Goal: Task Accomplishment & Management: Use online tool/utility

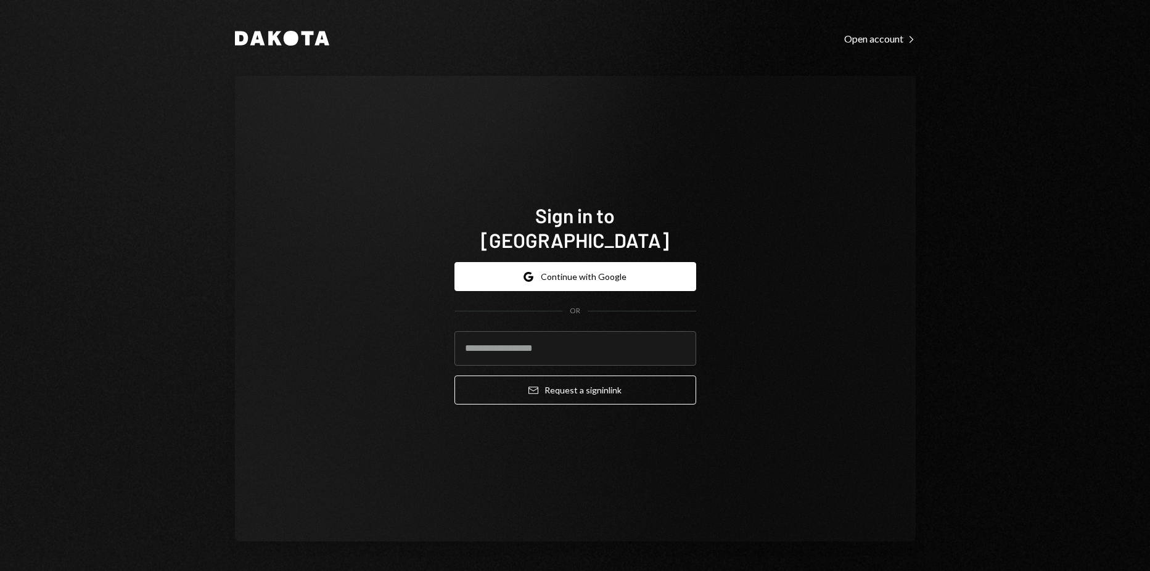
type input "**********"
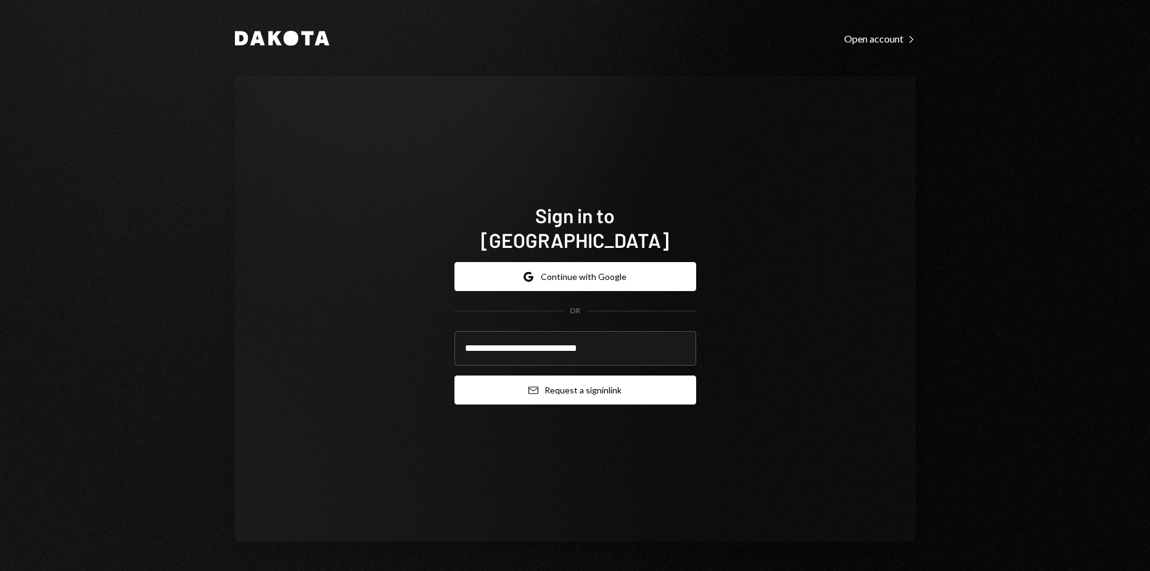
click at [570, 375] on button "Email Request a sign in link" at bounding box center [575, 389] width 242 height 29
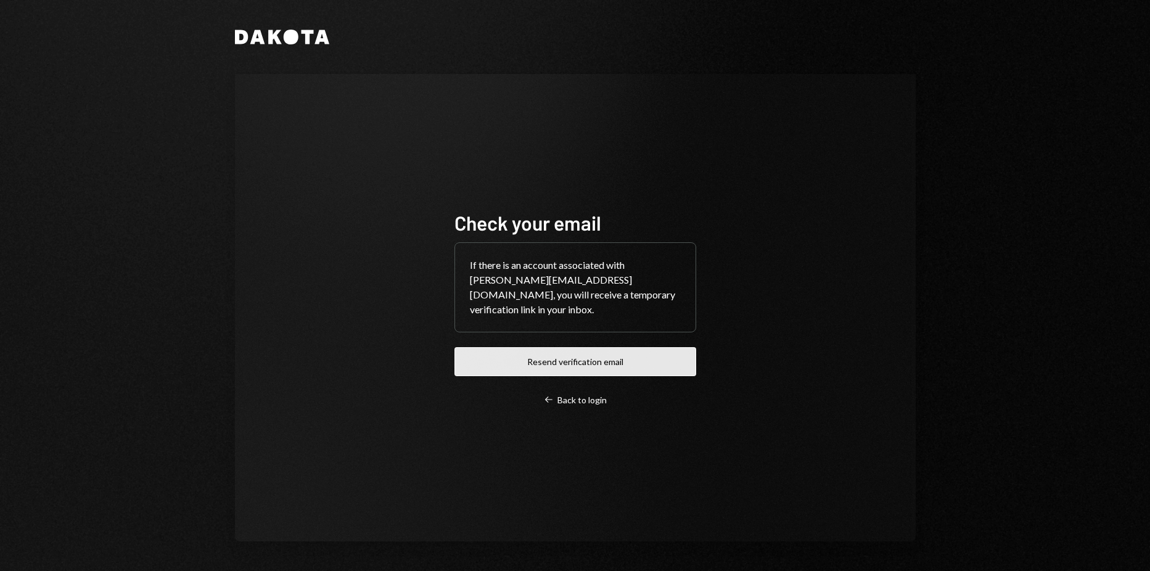
click at [608, 350] on button "Resend verification email" at bounding box center [575, 361] width 242 height 29
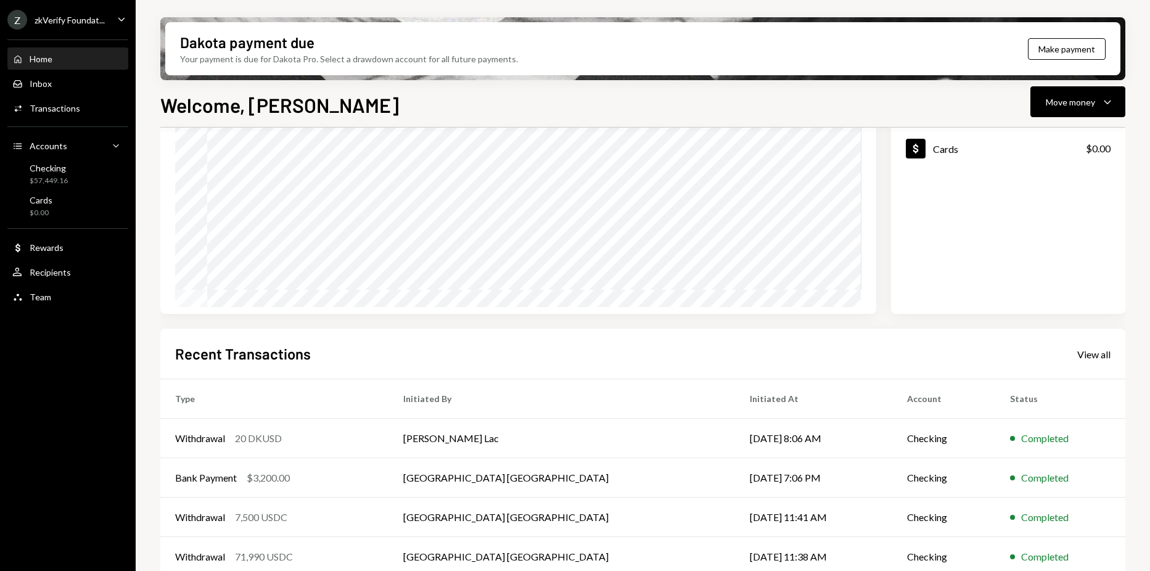
scroll to position [173, 0]
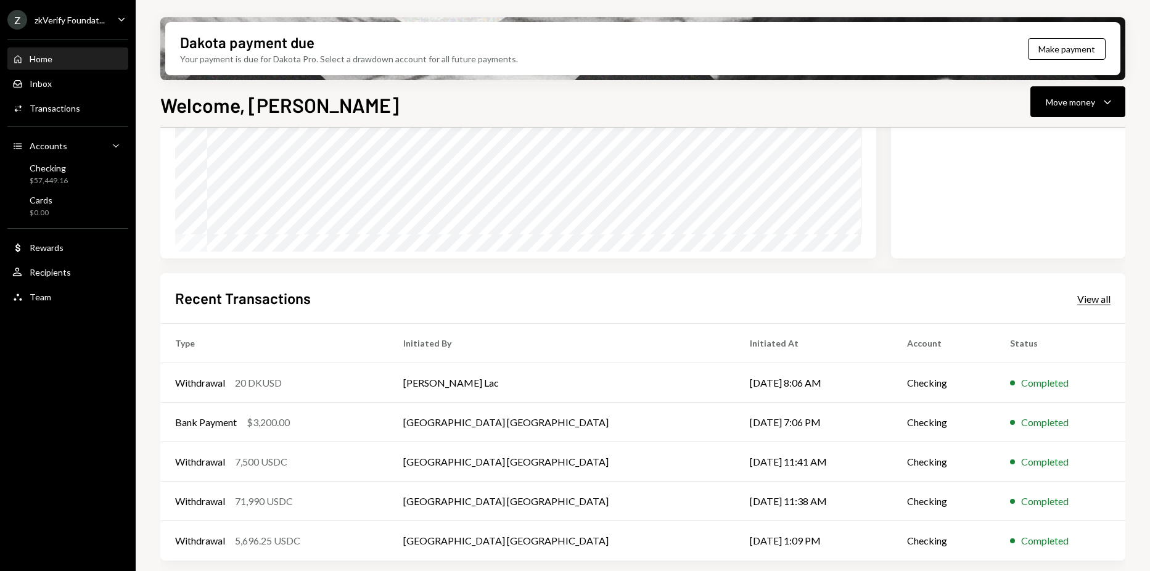
click at [1084, 305] on div "View all" at bounding box center [1093, 299] width 33 height 12
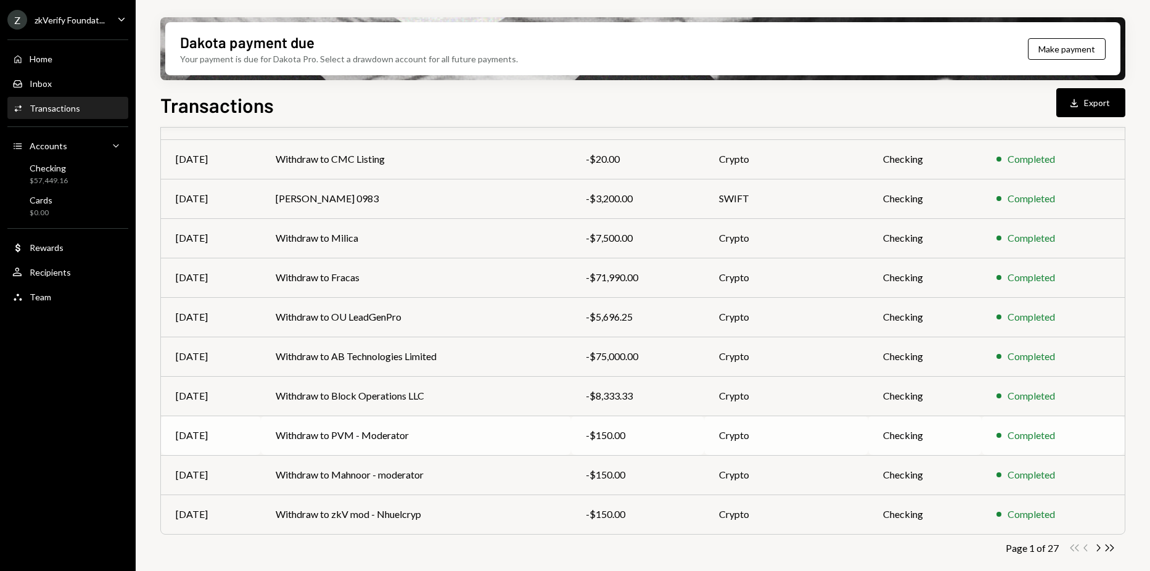
scroll to position [131, 0]
click at [1097, 550] on icon "button" at bounding box center [1099, 547] width 4 height 7
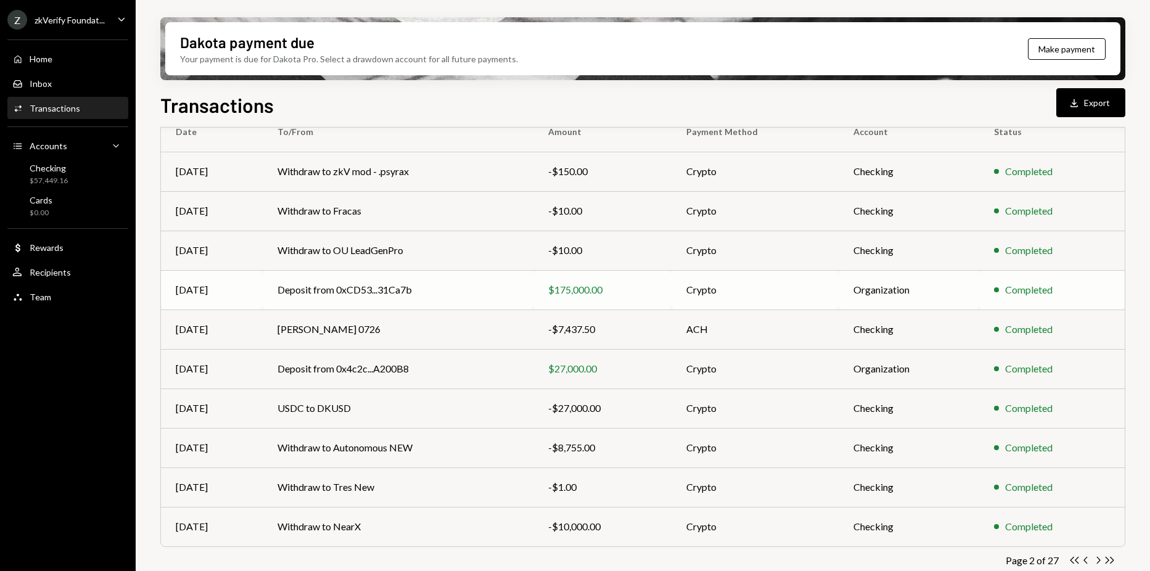
scroll to position [123, 0]
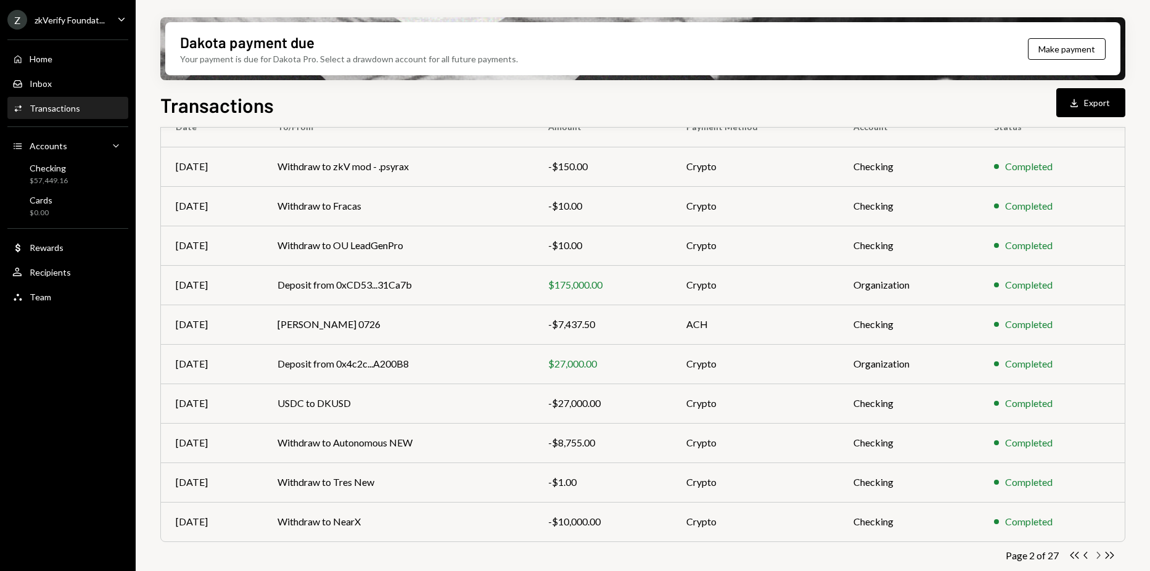
click at [1096, 554] on icon "Chevron Right" at bounding box center [1098, 555] width 12 height 12
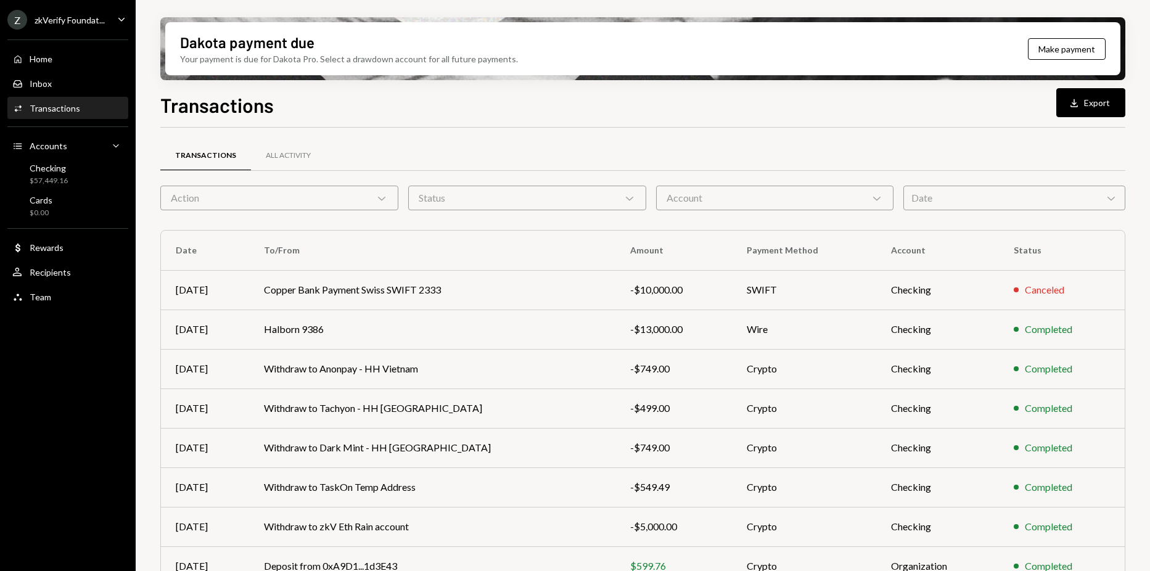
click at [88, 28] on div "Z zkVerify Foundat..." at bounding box center [55, 20] width 97 height 20
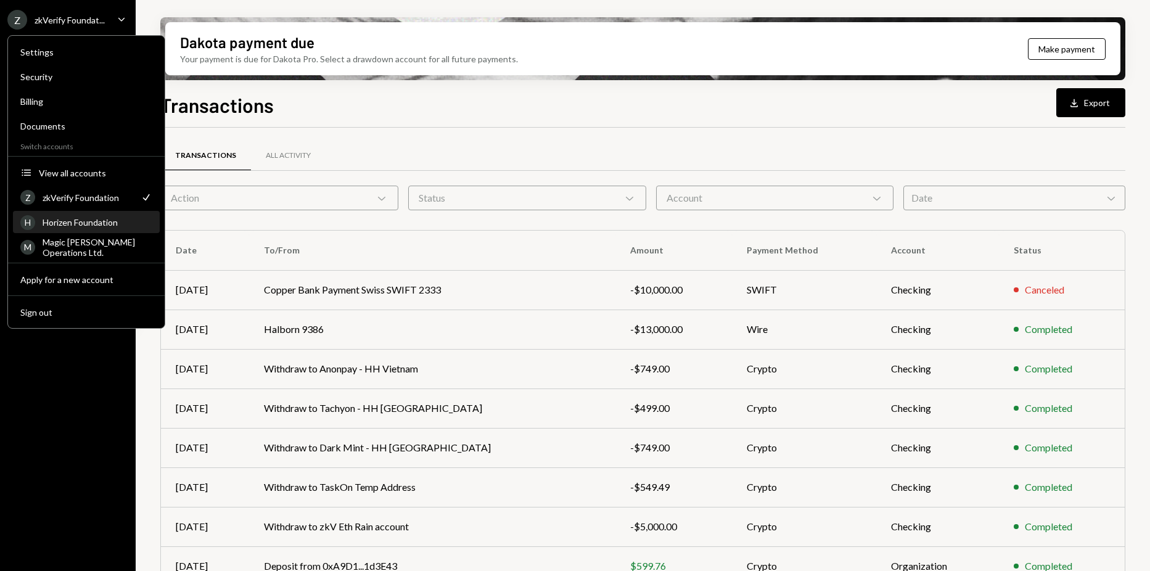
click at [93, 222] on div "Horizen Foundation" at bounding box center [98, 222] width 110 height 10
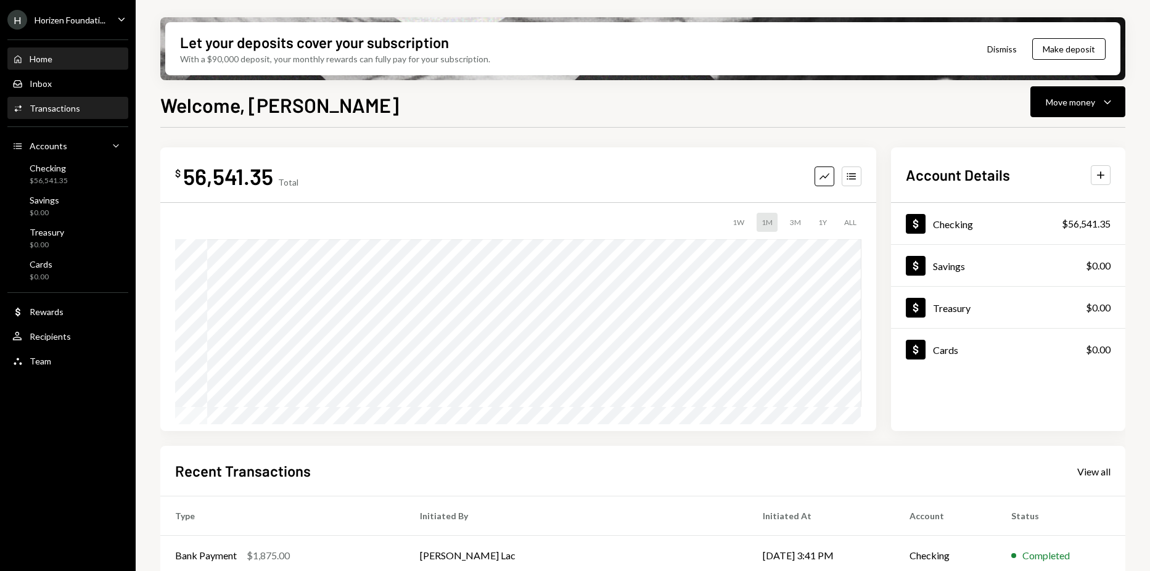
click at [78, 104] on div "Activities Transactions" at bounding box center [67, 108] width 111 height 11
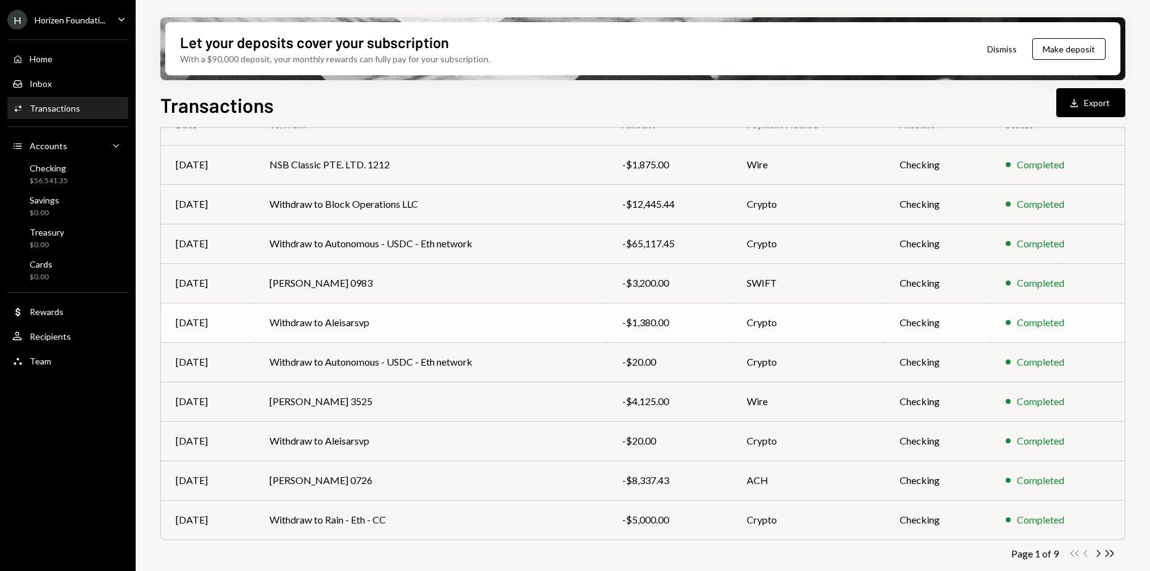
scroll to position [131, 0]
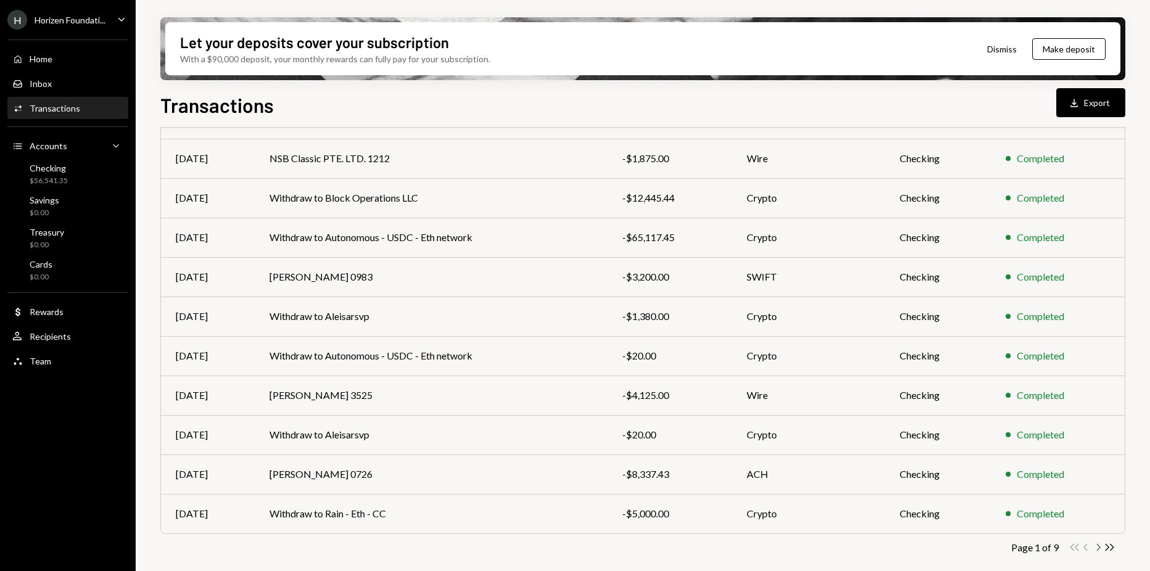
click at [1099, 550] on icon "Chevron Right" at bounding box center [1098, 547] width 12 height 12
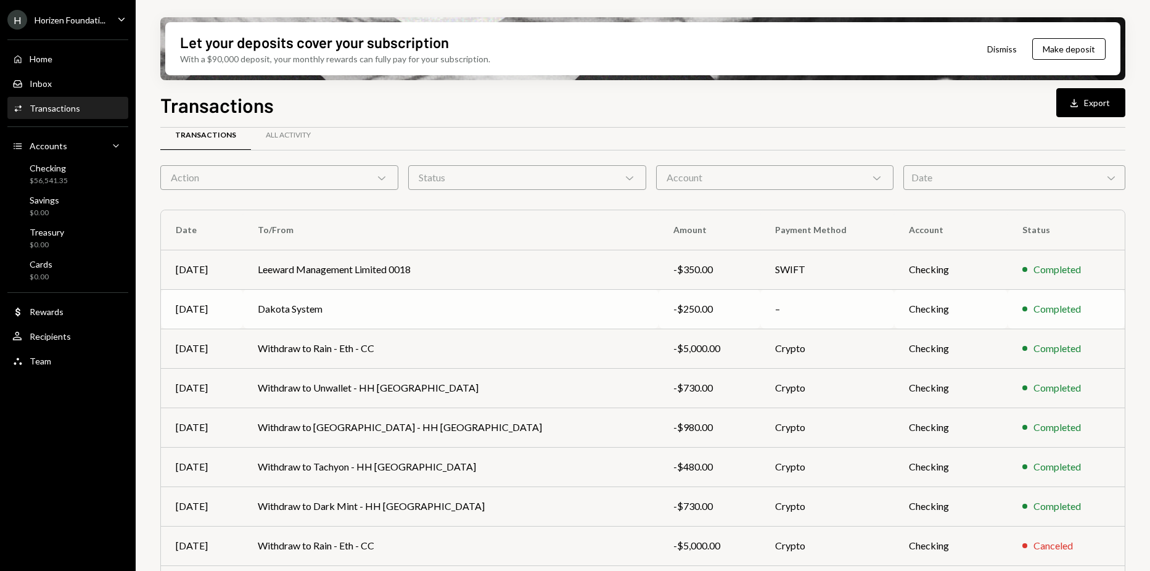
scroll to position [0, 0]
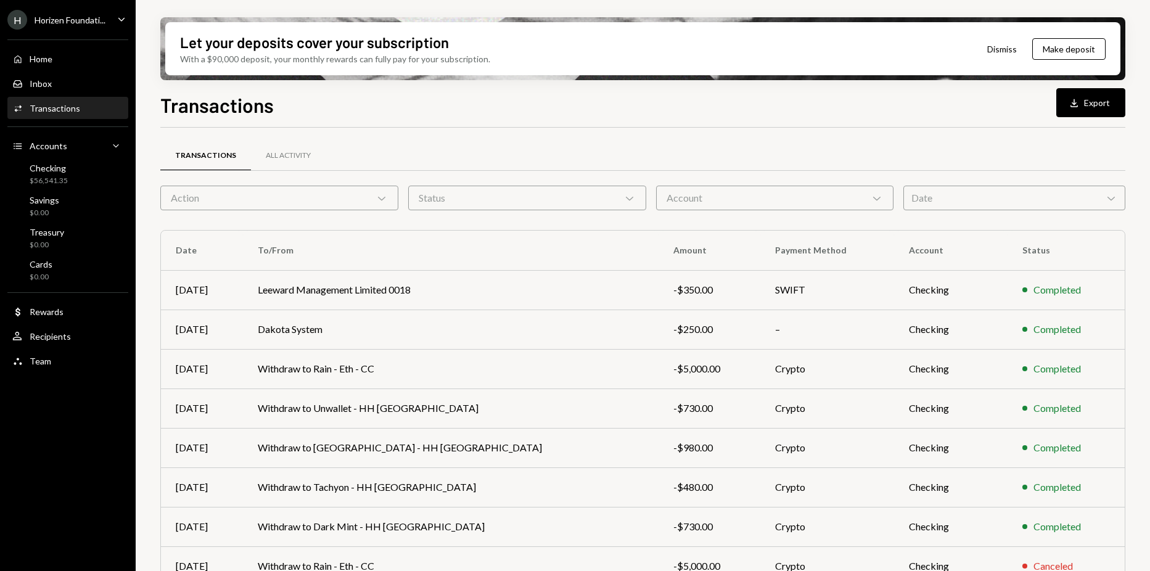
click at [735, 190] on div "Account Chevron Down" at bounding box center [775, 198] width 238 height 25
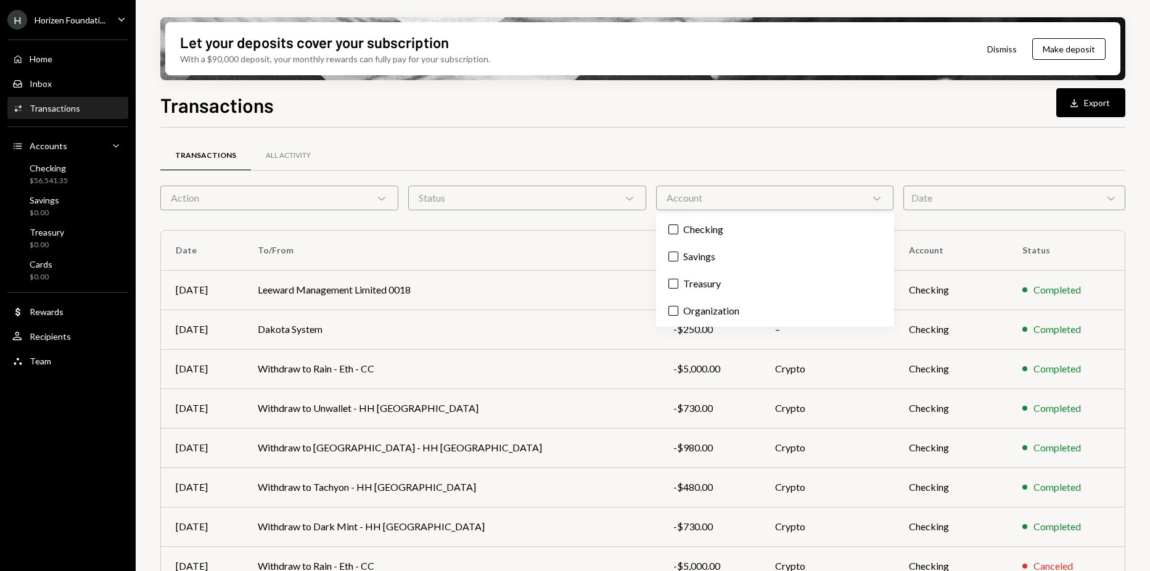
click at [735, 190] on div "Account Chevron Down" at bounding box center [775, 198] width 238 height 25
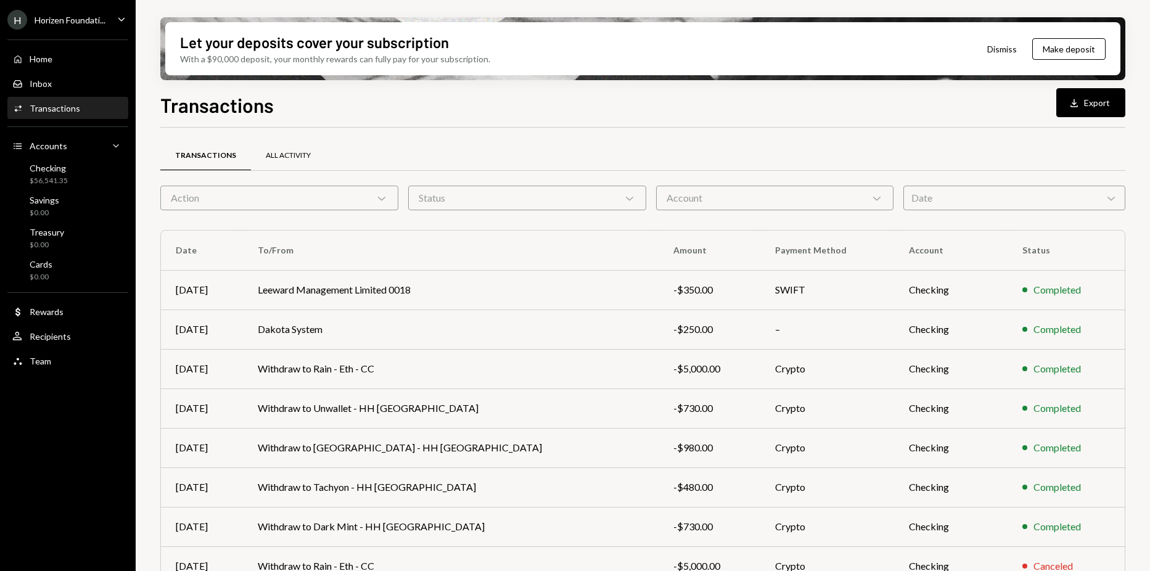
click at [309, 155] on div "All Activity" at bounding box center [288, 156] width 75 height 30
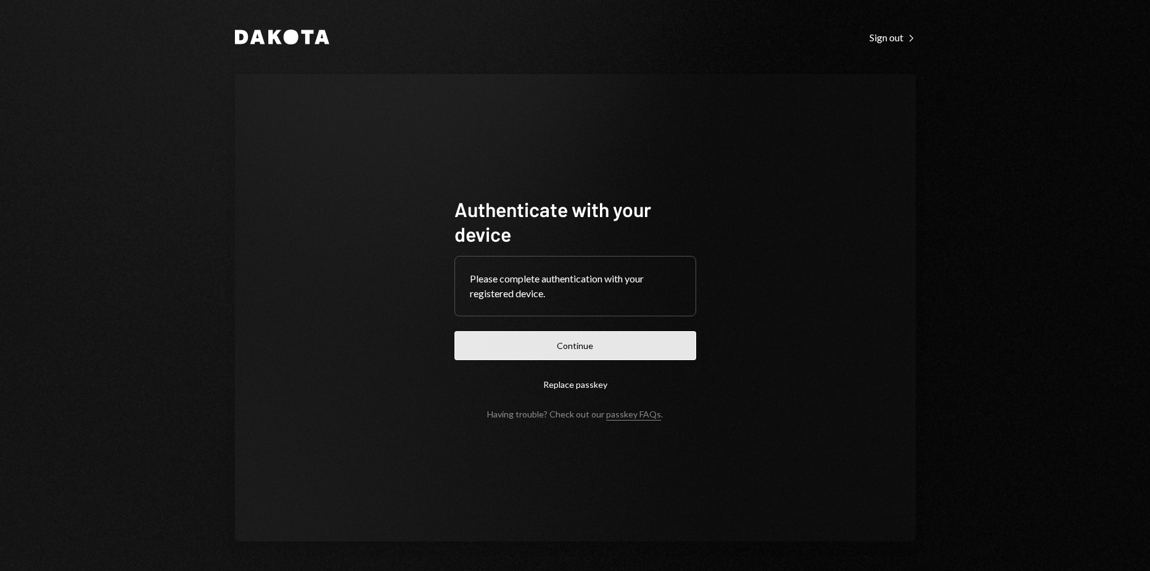
click at [546, 336] on button "Continue" at bounding box center [575, 345] width 242 height 29
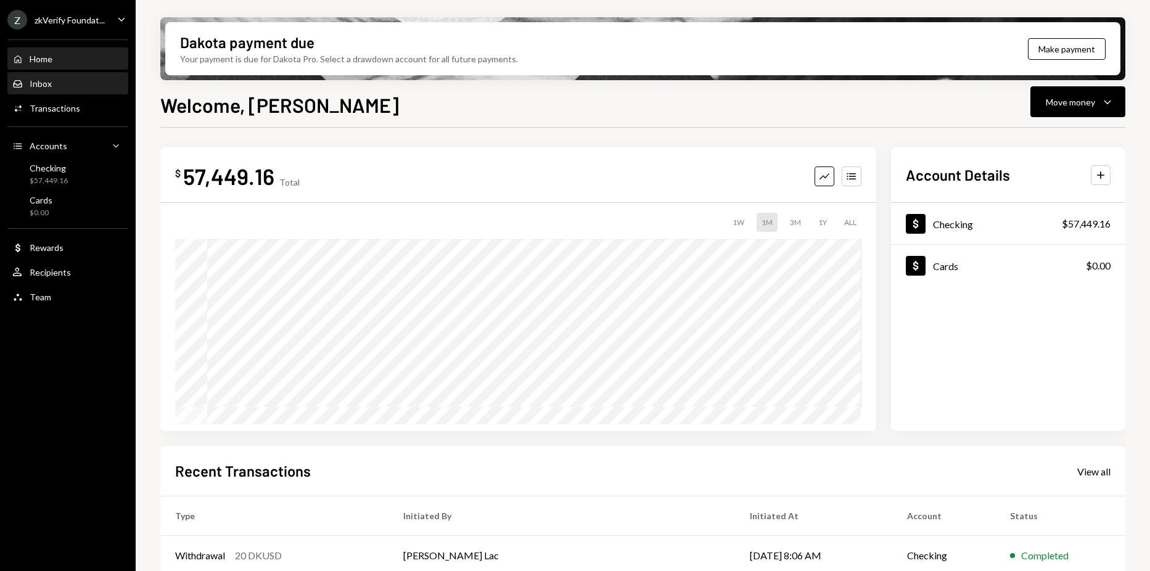
click at [54, 86] on div "Inbox Inbox" at bounding box center [67, 83] width 111 height 11
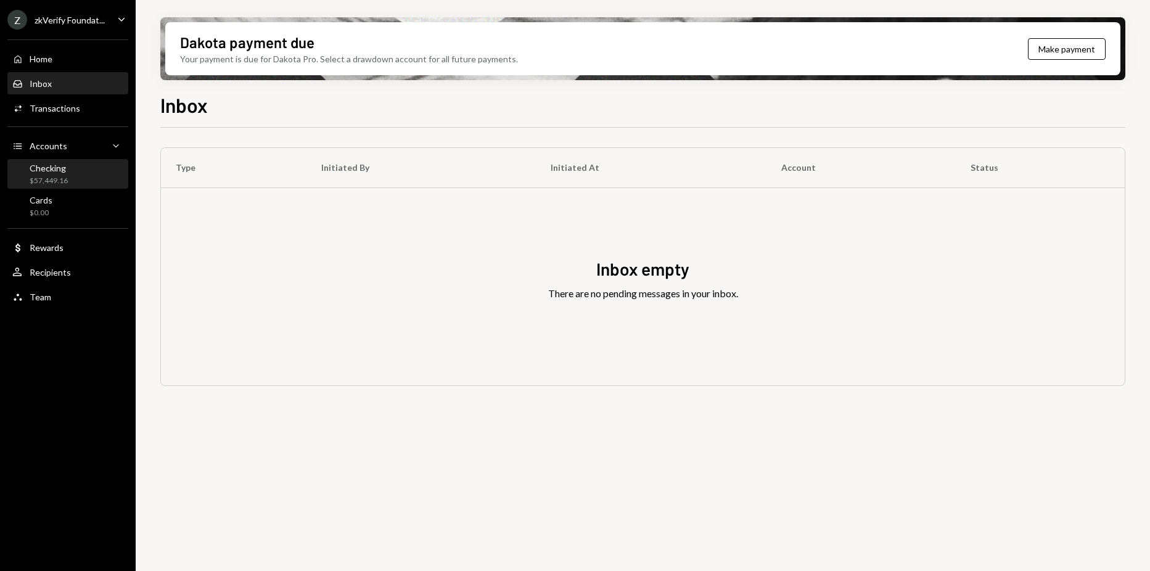
click at [78, 162] on div "Checking $57,449.16" at bounding box center [67, 174] width 111 height 28
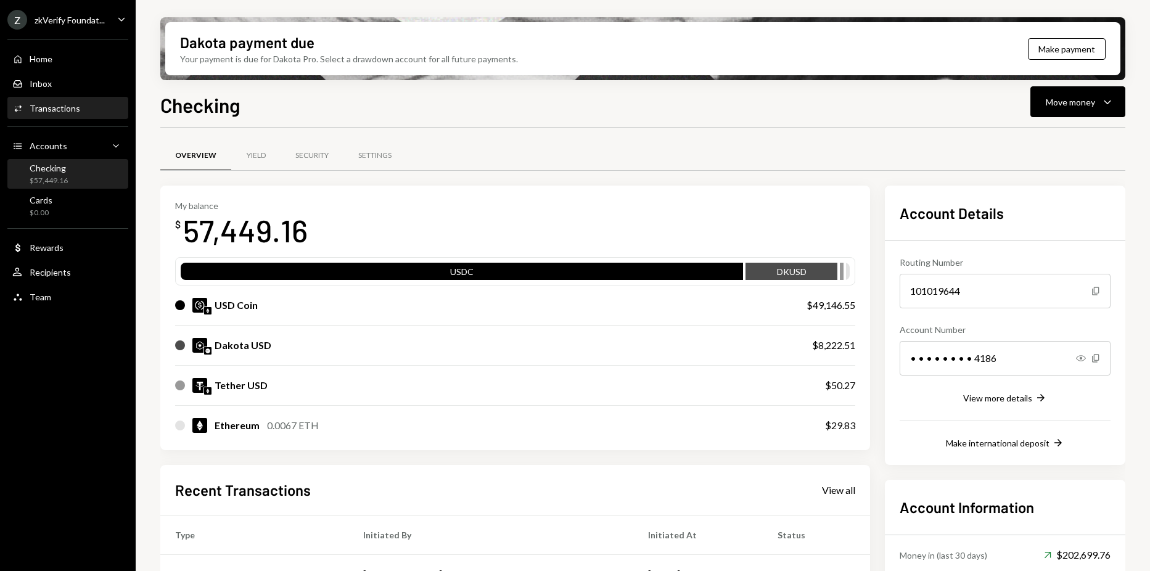
click at [94, 118] on div "Activities Transactions" at bounding box center [67, 108] width 111 height 21
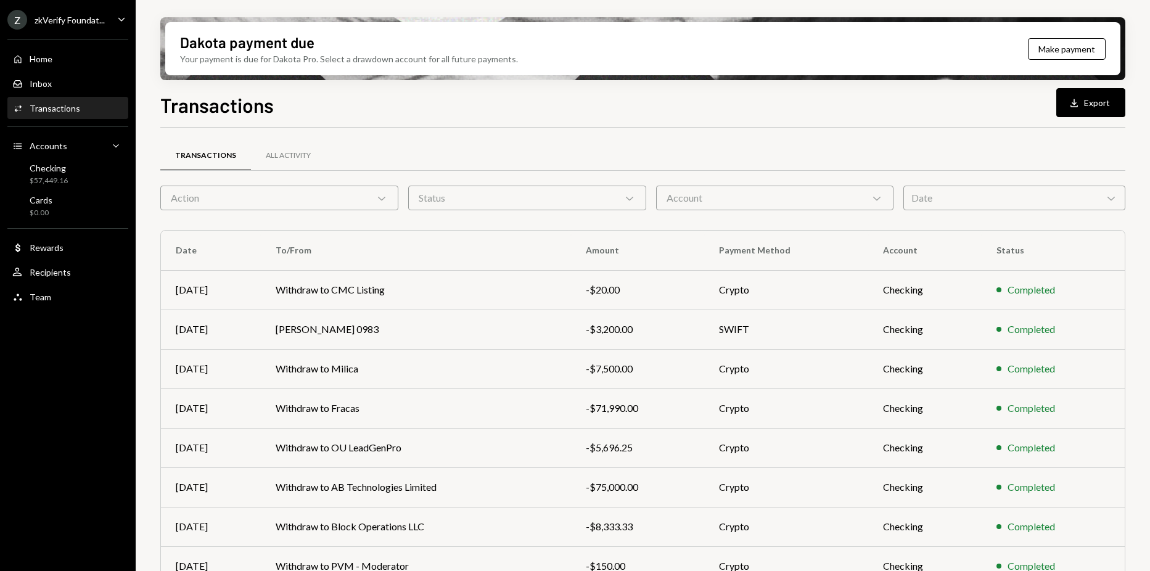
click at [99, 18] on div "zkVerify Foundat..." at bounding box center [70, 20] width 70 height 10
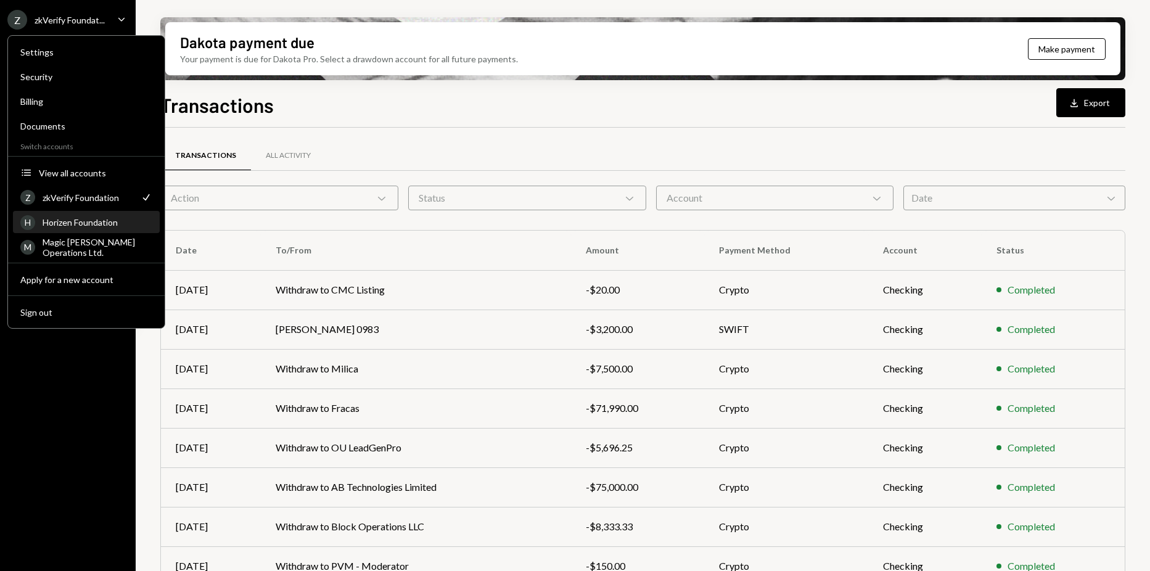
click at [82, 232] on div "H Horizen Foundation" at bounding box center [86, 222] width 132 height 21
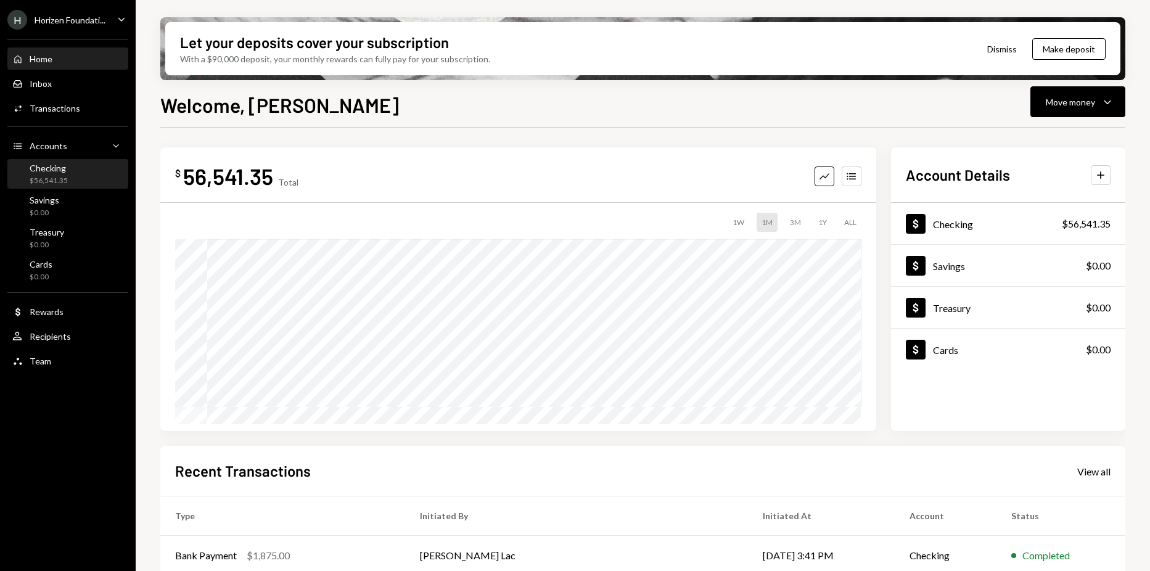
click at [63, 174] on div "Checking $56,541.35" at bounding box center [49, 174] width 38 height 23
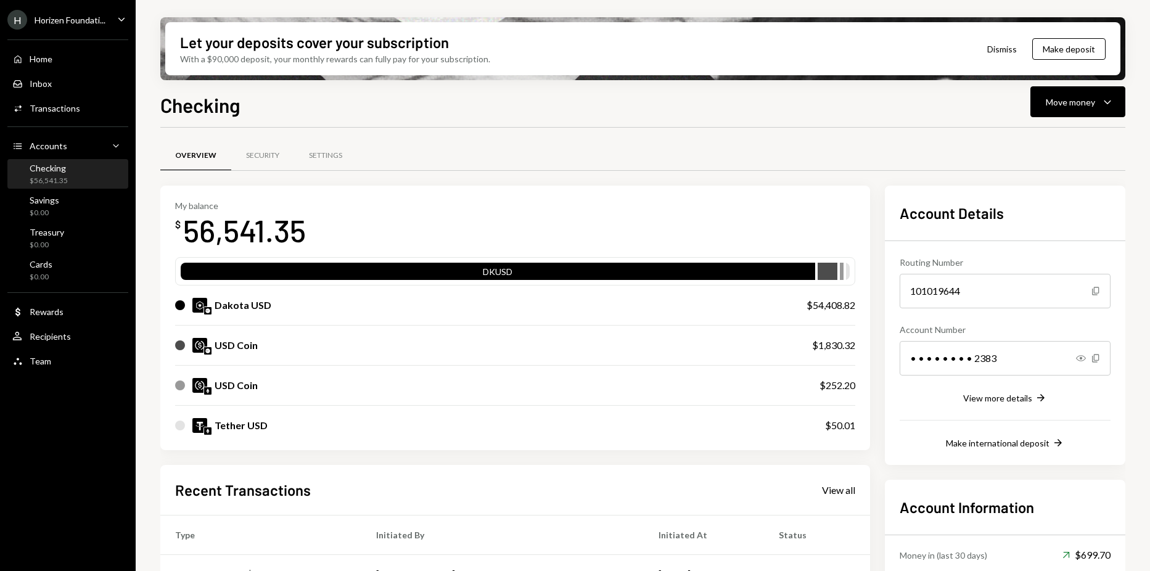
click at [74, 173] on div "Checking $56,541.35" at bounding box center [67, 174] width 111 height 23
click at [65, 67] on div "Home Home" at bounding box center [67, 59] width 111 height 21
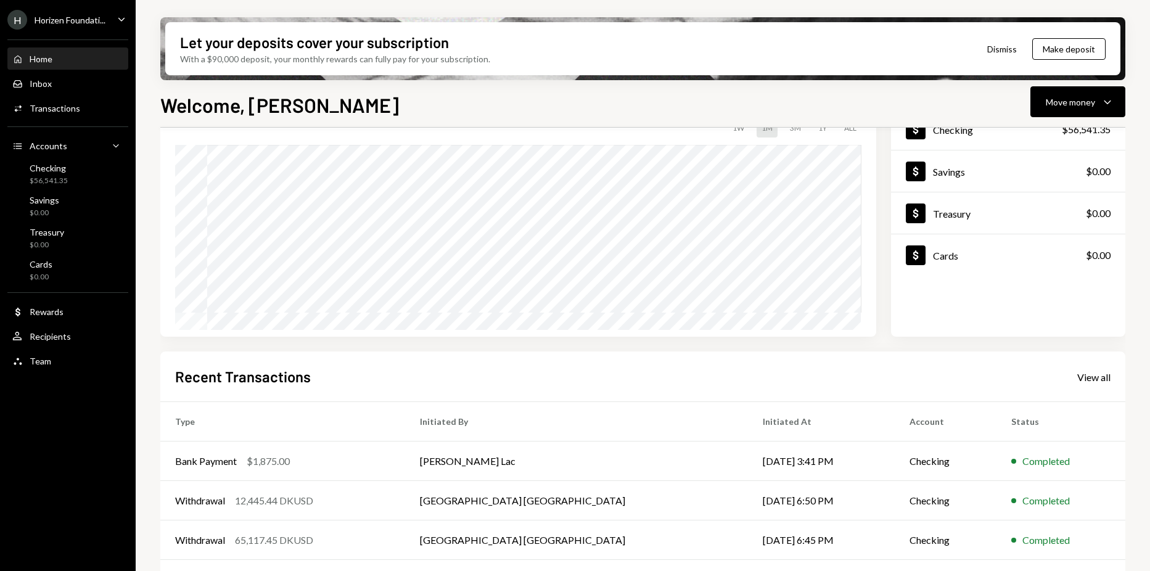
scroll to position [173, 0]
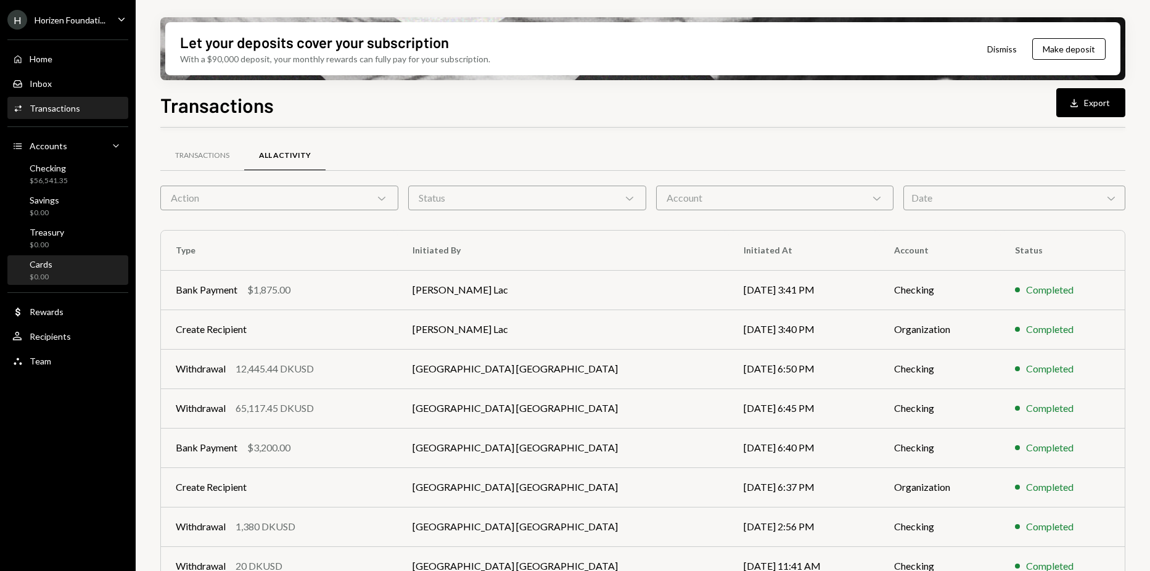
scroll to position [123, 0]
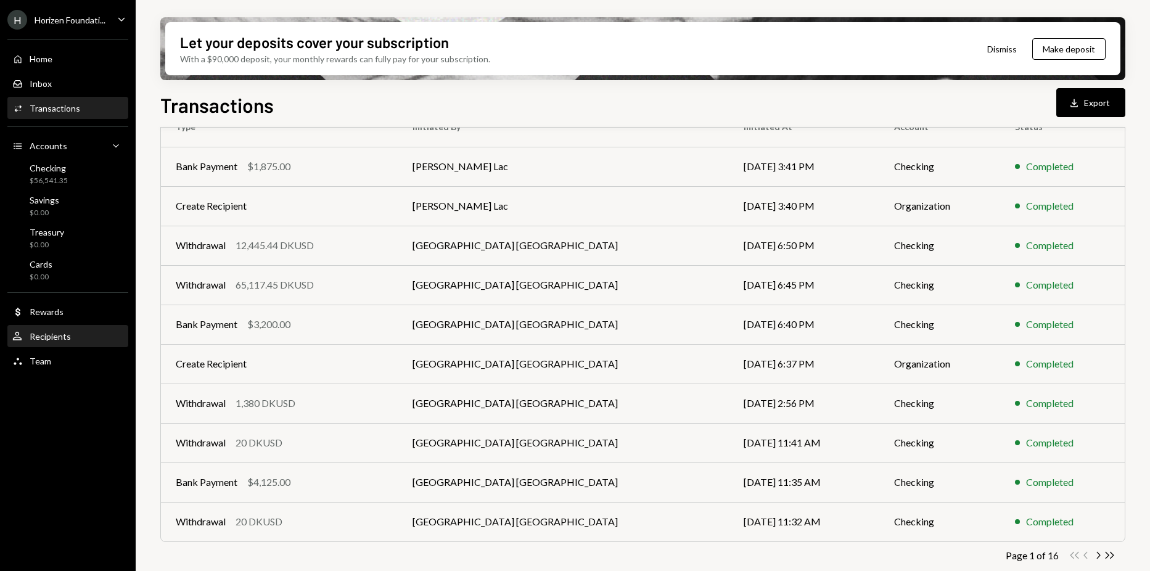
click at [60, 340] on div "Recipients" at bounding box center [50, 336] width 41 height 10
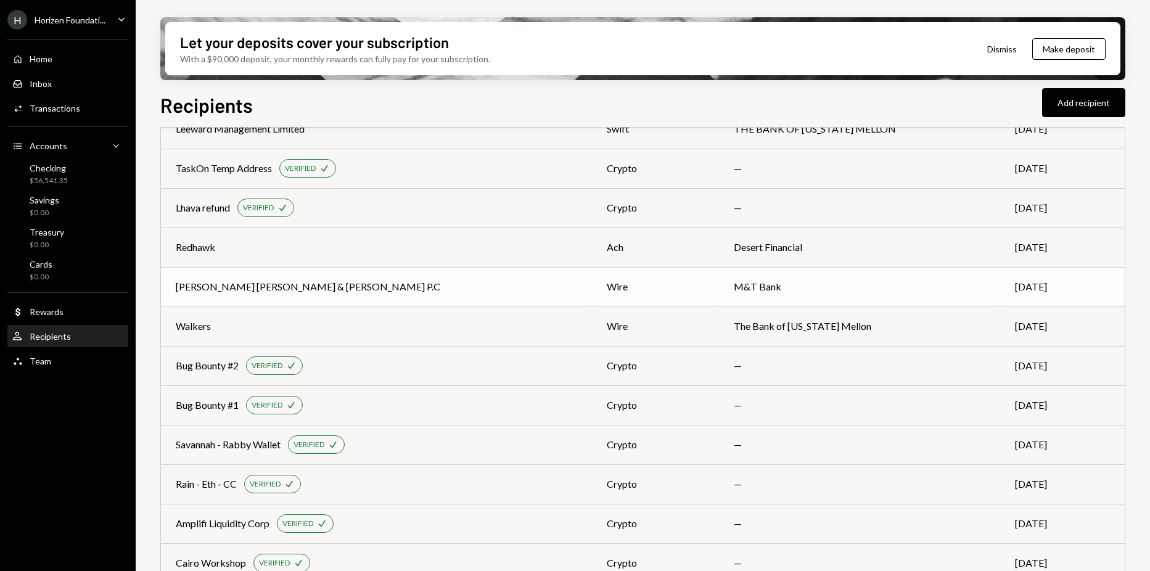
scroll to position [247, 0]
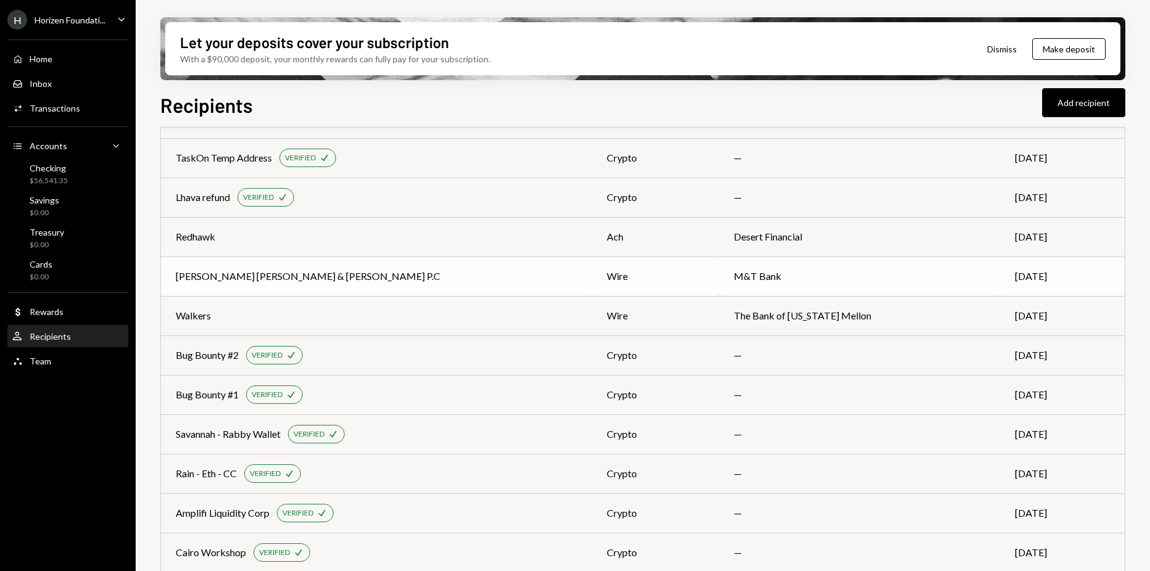
click at [308, 283] on div "Porzio Bromberg & Newman P.C" at bounding box center [308, 276] width 264 height 15
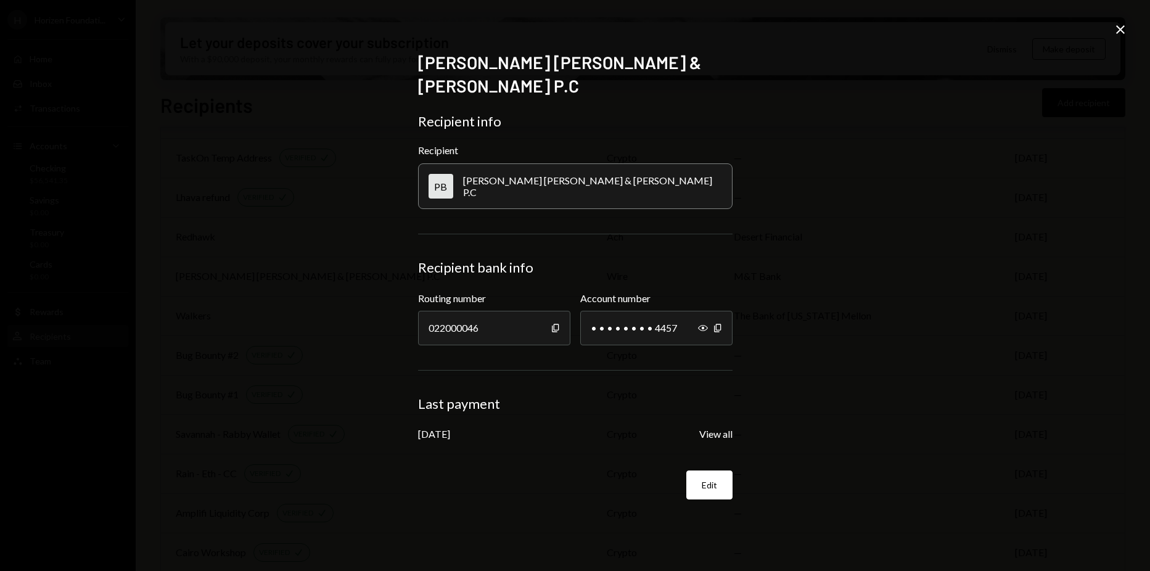
click at [1124, 31] on icon "Close" at bounding box center [1120, 29] width 15 height 15
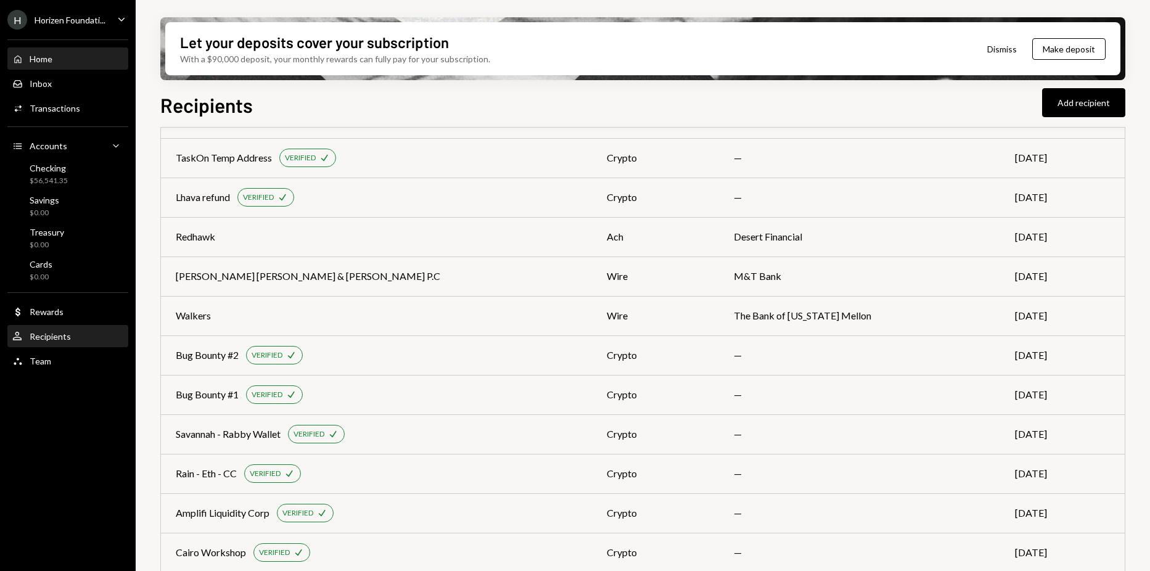
click at [78, 63] on div "Home Home" at bounding box center [67, 59] width 111 height 11
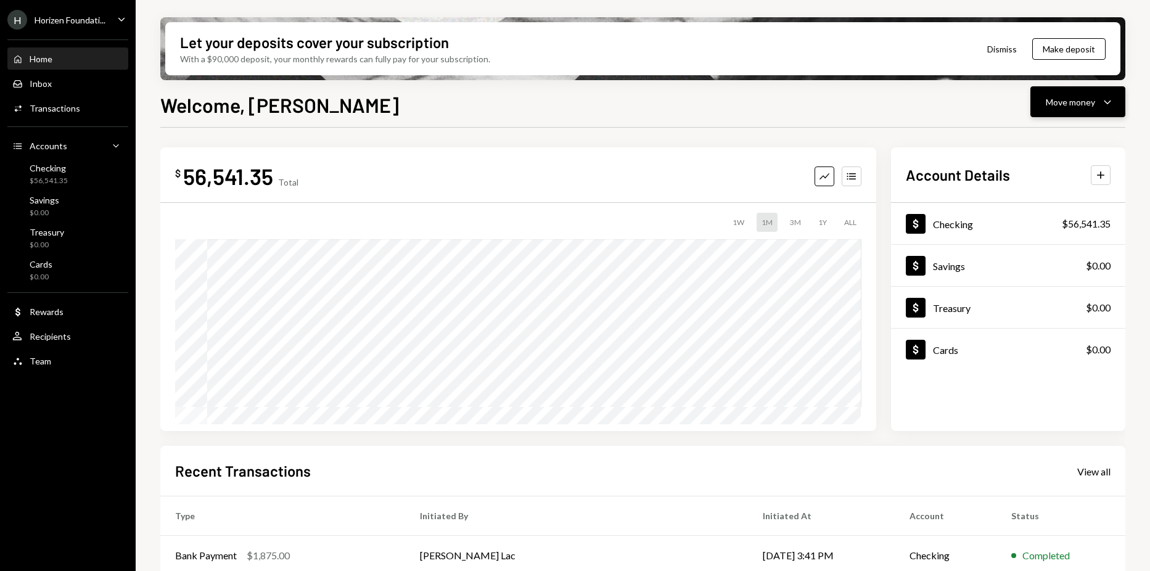
click at [1062, 94] on div "Move money Caret Down" at bounding box center [1077, 101] width 64 height 15
click at [1036, 129] on div "Withdraw Send" at bounding box center [1058, 139] width 123 height 28
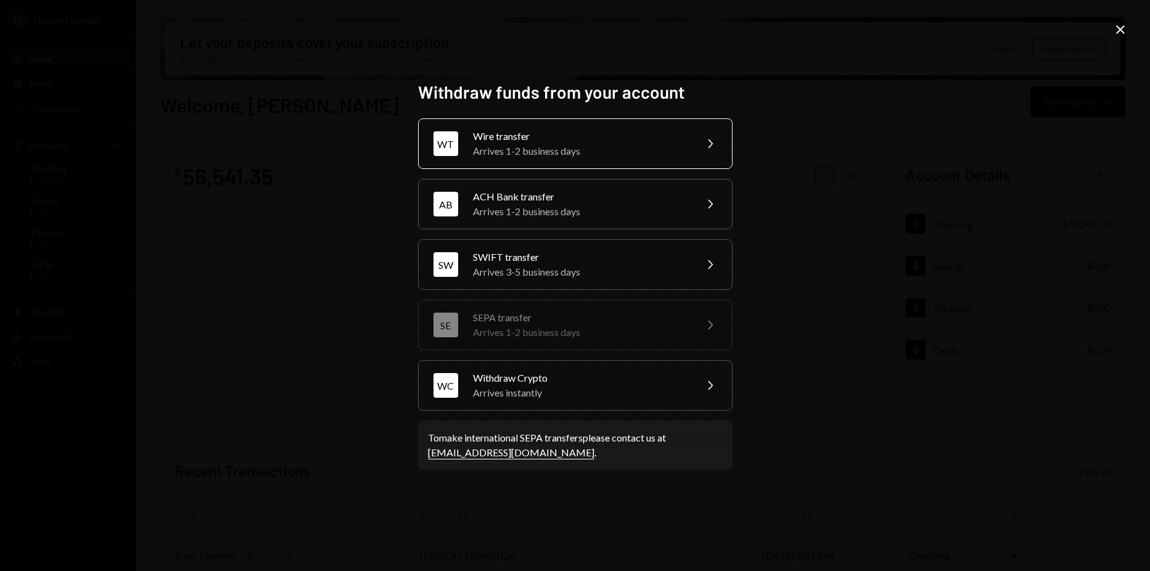
click at [570, 145] on div "Arrives 1-2 business days" at bounding box center [580, 151] width 215 height 15
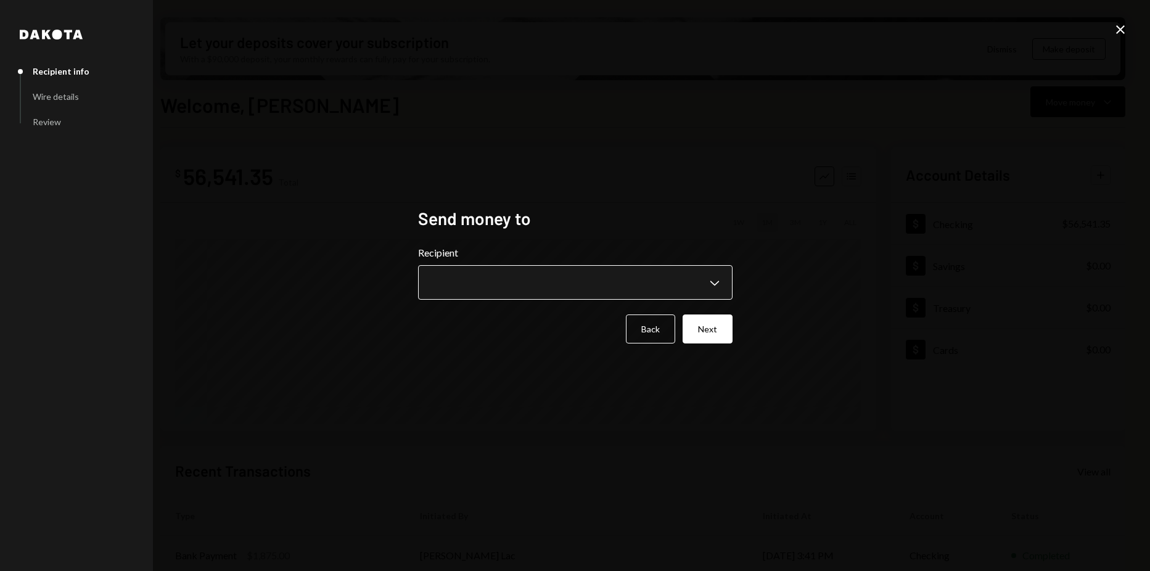
click at [490, 272] on body "H Horizen Foundati... Caret Down Home Home Inbox Inbox Activities Transactions …" at bounding box center [575, 285] width 1150 height 571
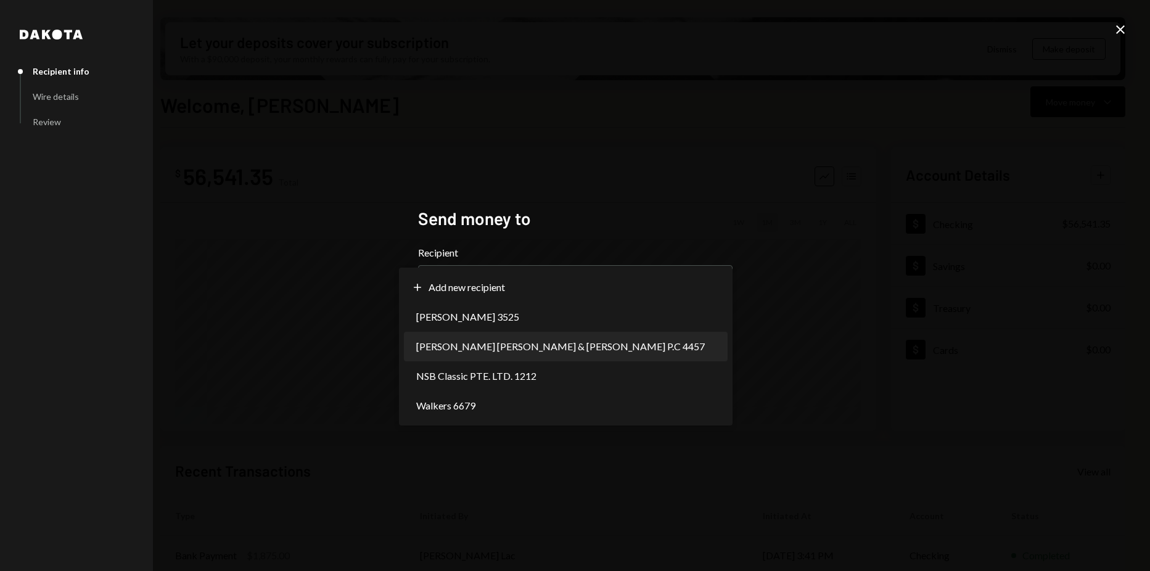
select select "**********"
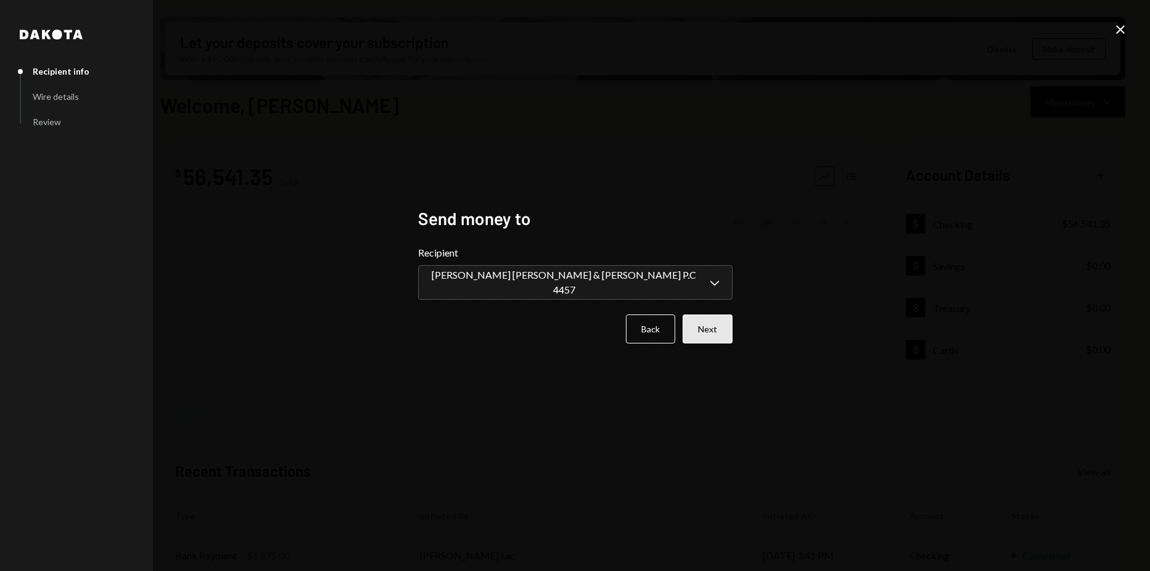
click at [700, 315] on button "Next" at bounding box center [707, 328] width 50 height 29
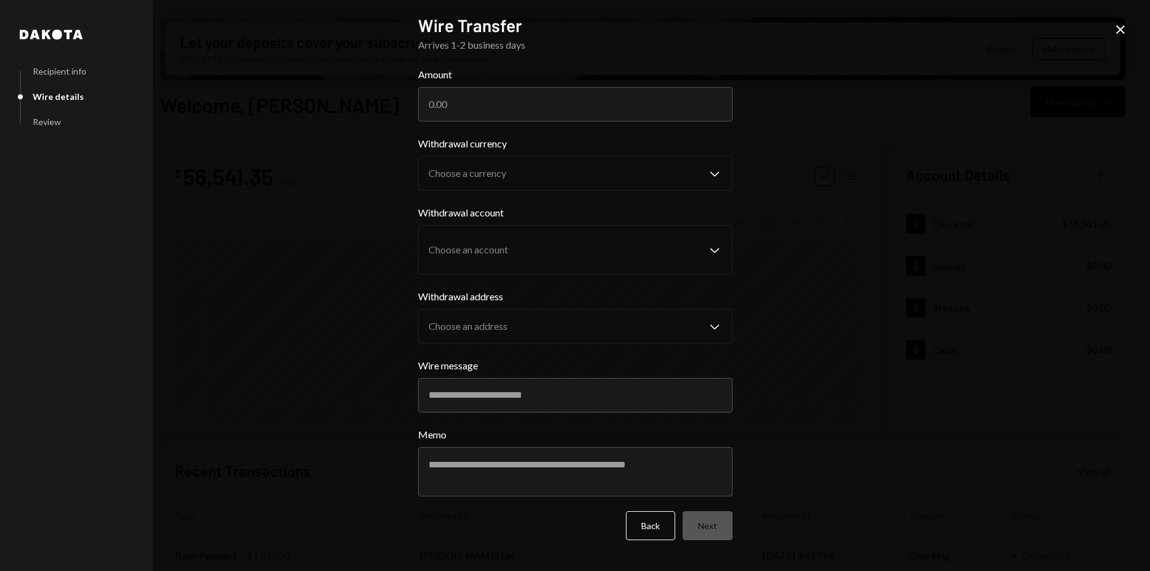
drag, startPoint x: 507, startPoint y: 72, endPoint x: 507, endPoint y: 81, distance: 9.2
click at [507, 73] on label "Amount" at bounding box center [575, 74] width 314 height 15
click at [507, 87] on input "Amount" at bounding box center [575, 104] width 314 height 35
click at [505, 96] on input "Amount" at bounding box center [575, 104] width 314 height 35
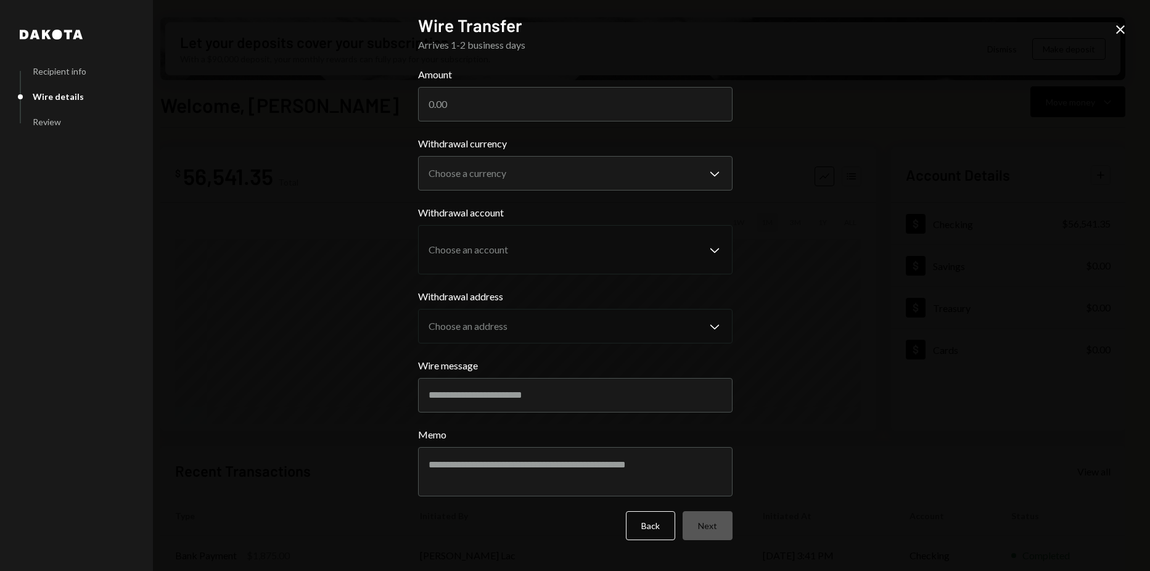
paste input "4929.00"
type input "4929.00"
click at [481, 134] on form "**********" at bounding box center [575, 303] width 314 height 473
click at [497, 185] on body "H Horizen Foundati... Caret Down Home Home Inbox Inbox Activities Transactions …" at bounding box center [575, 285] width 1150 height 571
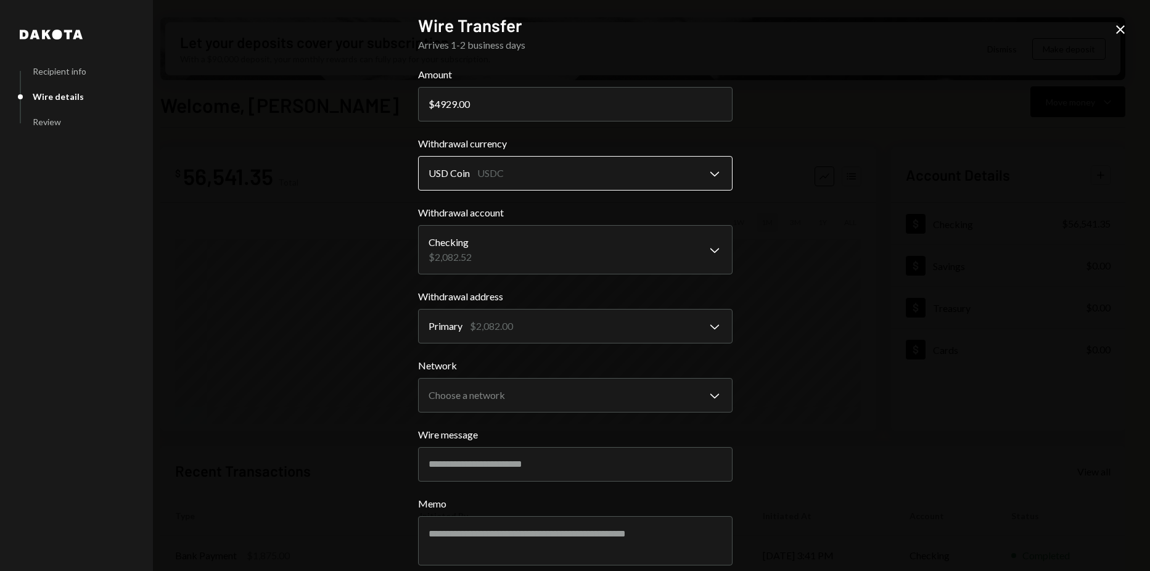
click at [507, 181] on body "H Horizen Foundati... Caret Down Home Home Inbox Inbox Activities Transactions …" at bounding box center [575, 285] width 1150 height 571
drag, startPoint x: 499, startPoint y: 182, endPoint x: 507, endPoint y: 207, distance: 25.3
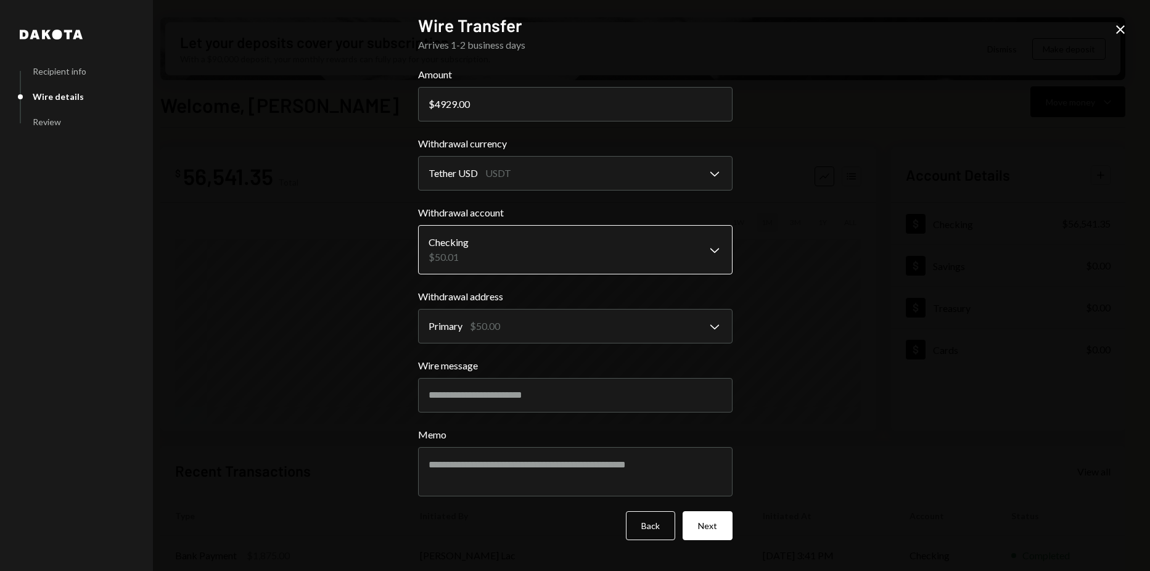
click at [516, 234] on body "H Horizen Foundati... Caret Down Home Home Inbox Inbox Activities Transactions …" at bounding box center [575, 285] width 1150 height 571
click at [512, 179] on body "H Horizen Foundati... Caret Down Home Home Inbox Inbox Activities Transactions …" at bounding box center [575, 285] width 1150 height 571
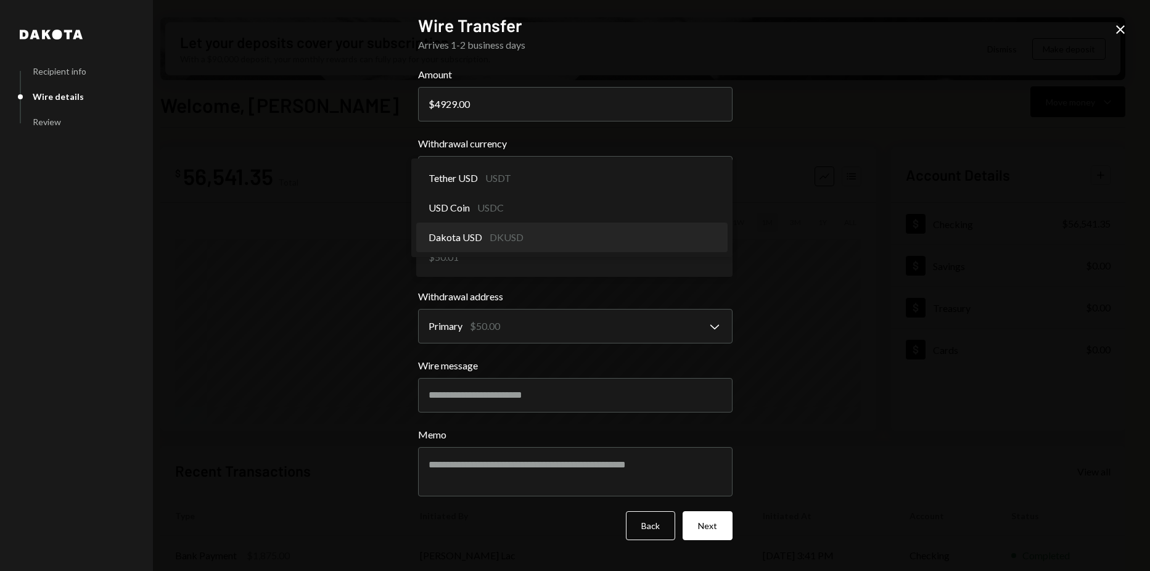
select select "*****"
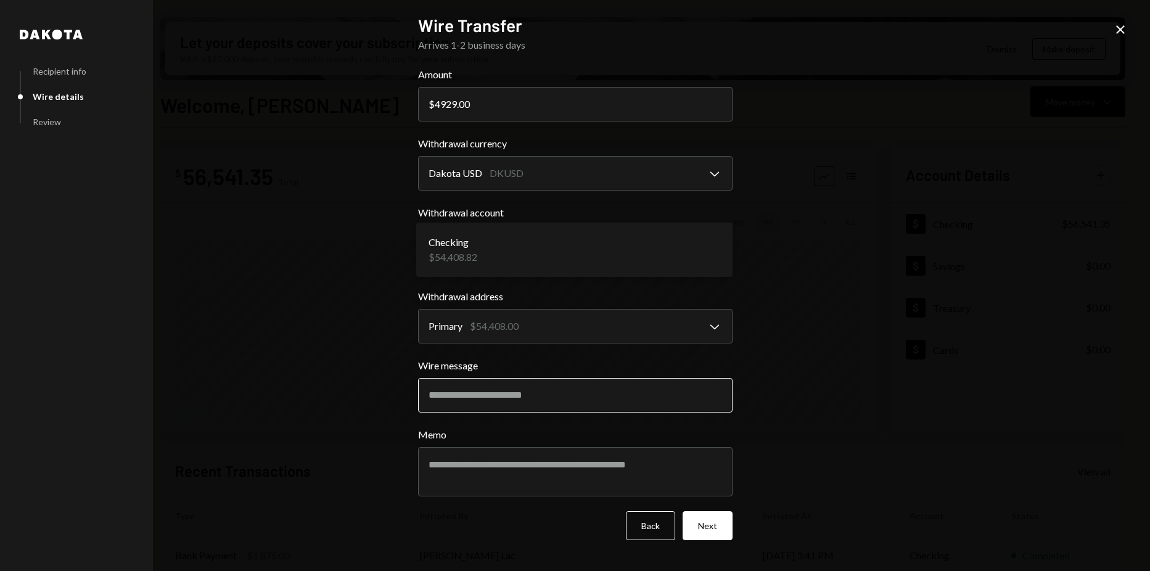
click at [522, 398] on input "Wire message" at bounding box center [575, 395] width 314 height 35
drag, startPoint x: 577, startPoint y: 491, endPoint x: 567, endPoint y: 430, distance: 62.4
click at [576, 491] on textarea "Memo" at bounding box center [575, 471] width 314 height 49
click at [560, 406] on input "Wire message" at bounding box center [575, 395] width 314 height 35
paste input "*******"
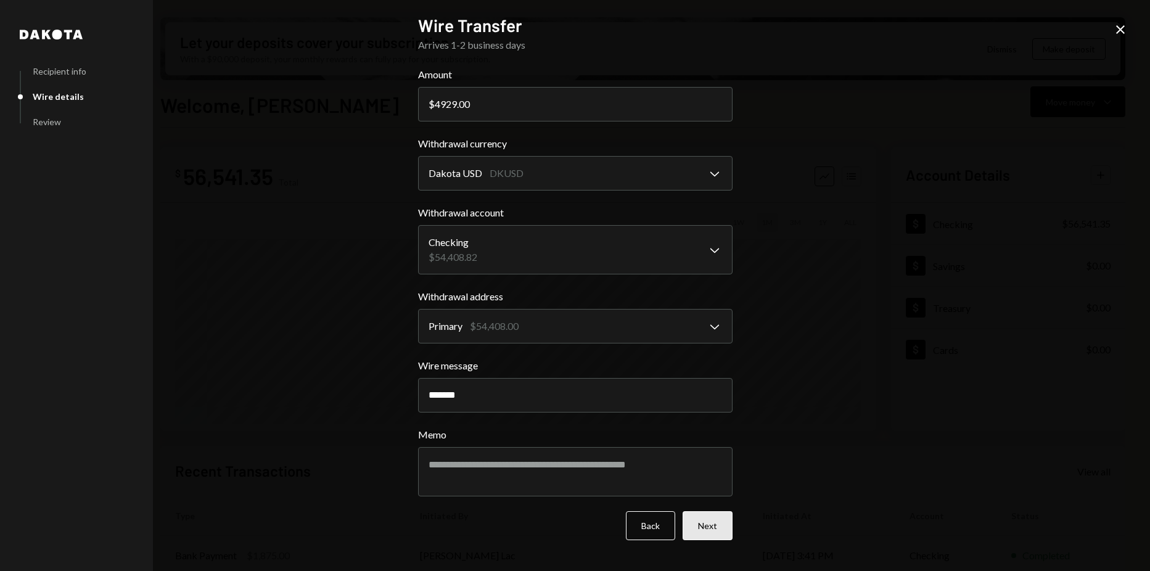
type input "*******"
click at [711, 522] on button "Next" at bounding box center [707, 525] width 50 height 29
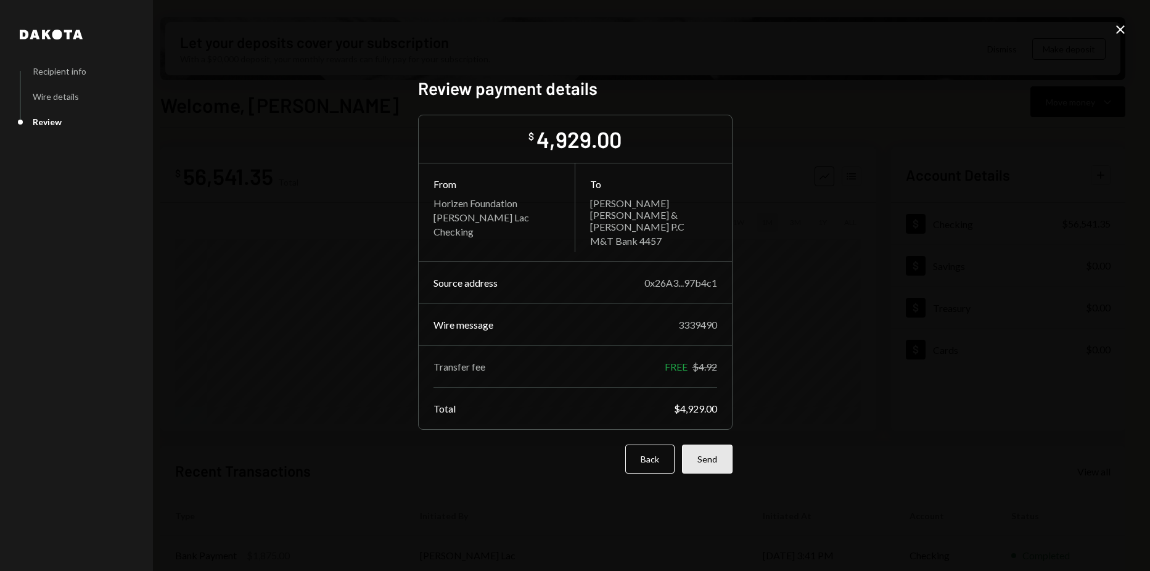
click at [720, 456] on button "Send" at bounding box center [707, 458] width 51 height 29
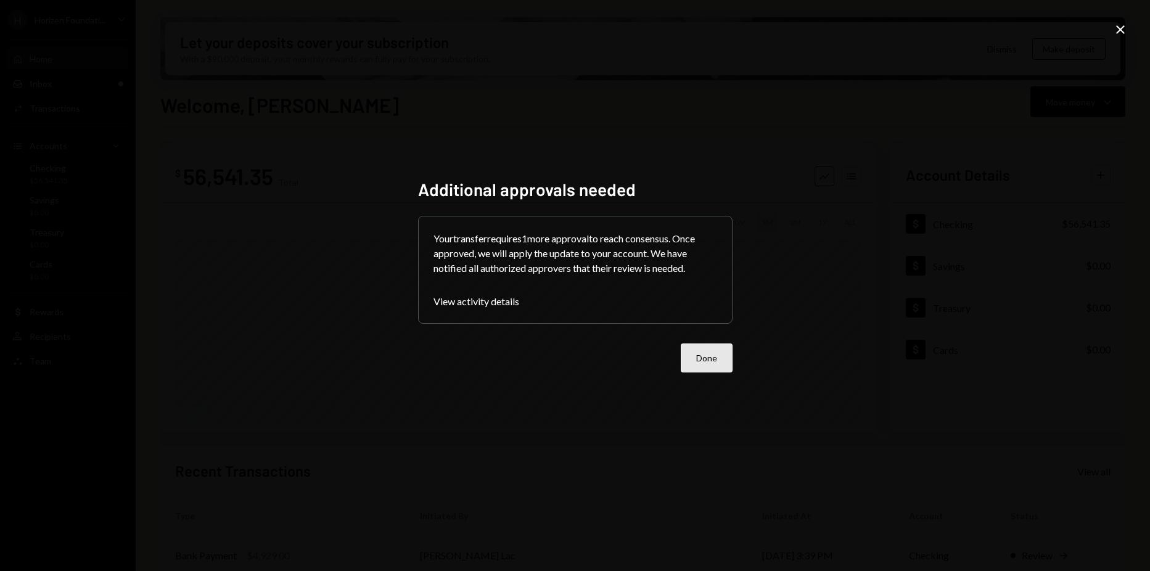
click at [711, 354] on button "Done" at bounding box center [707, 357] width 52 height 29
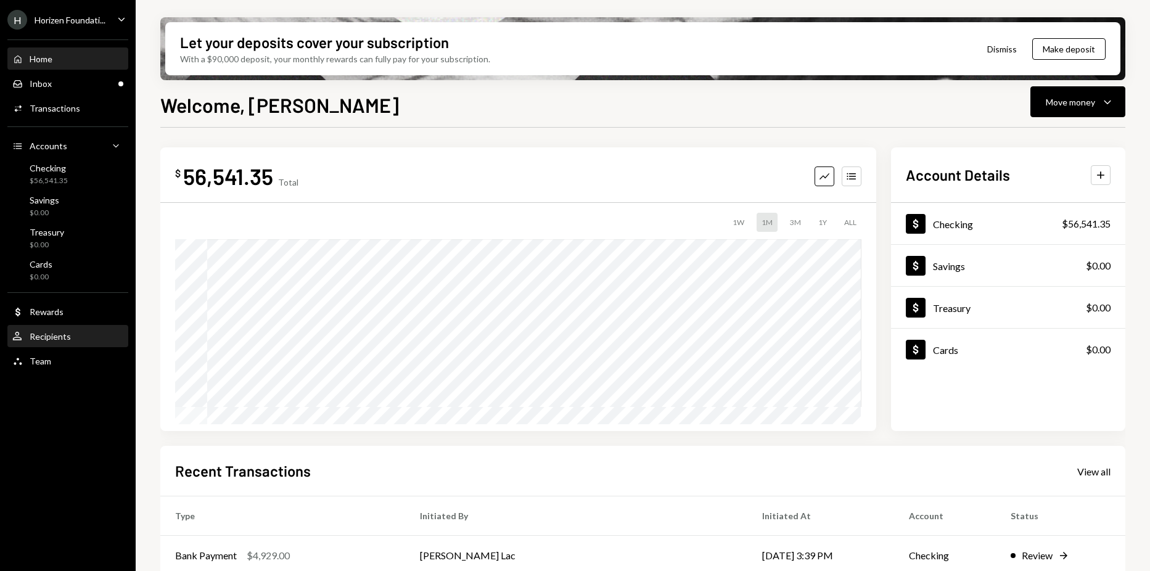
click at [84, 331] on div "User Recipients" at bounding box center [67, 336] width 111 height 11
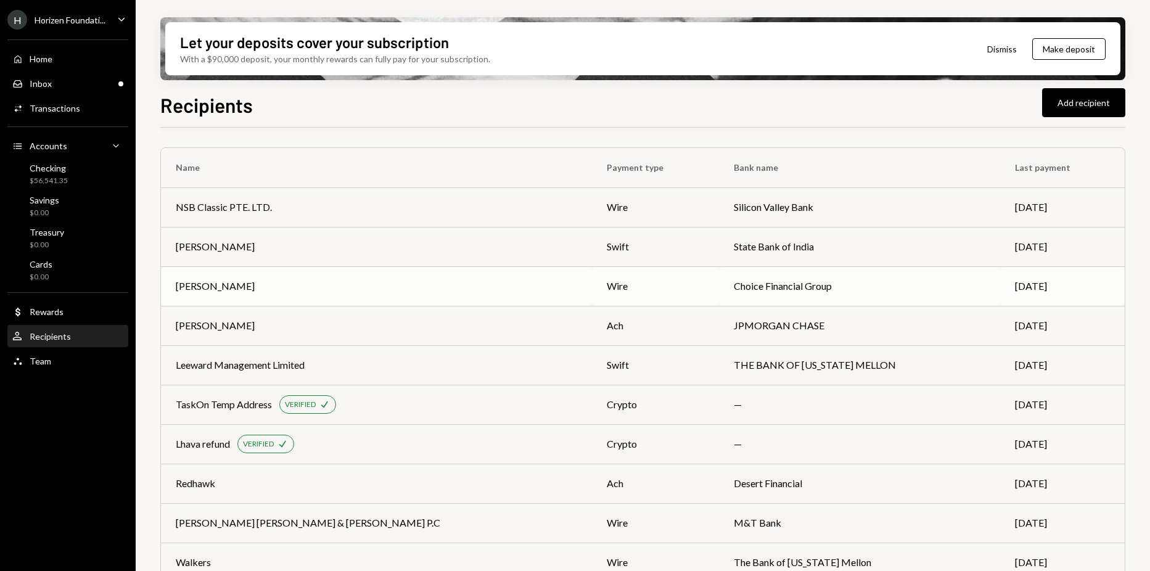
scroll to position [561, 0]
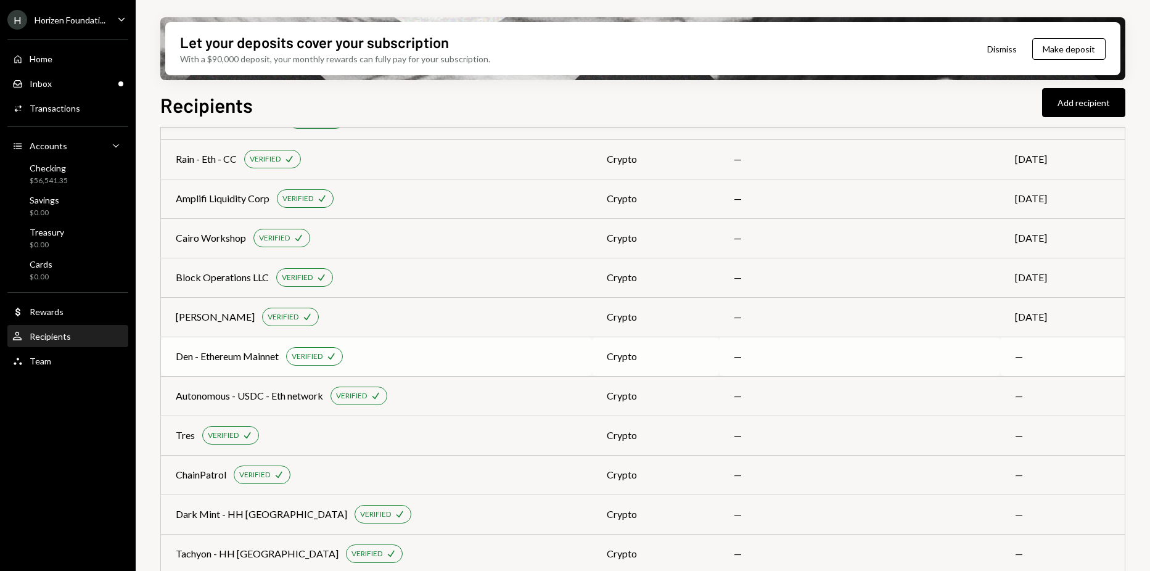
click at [449, 366] on td "Den - Ethereum Mainnet VERIFIED Check" at bounding box center [376, 356] width 431 height 39
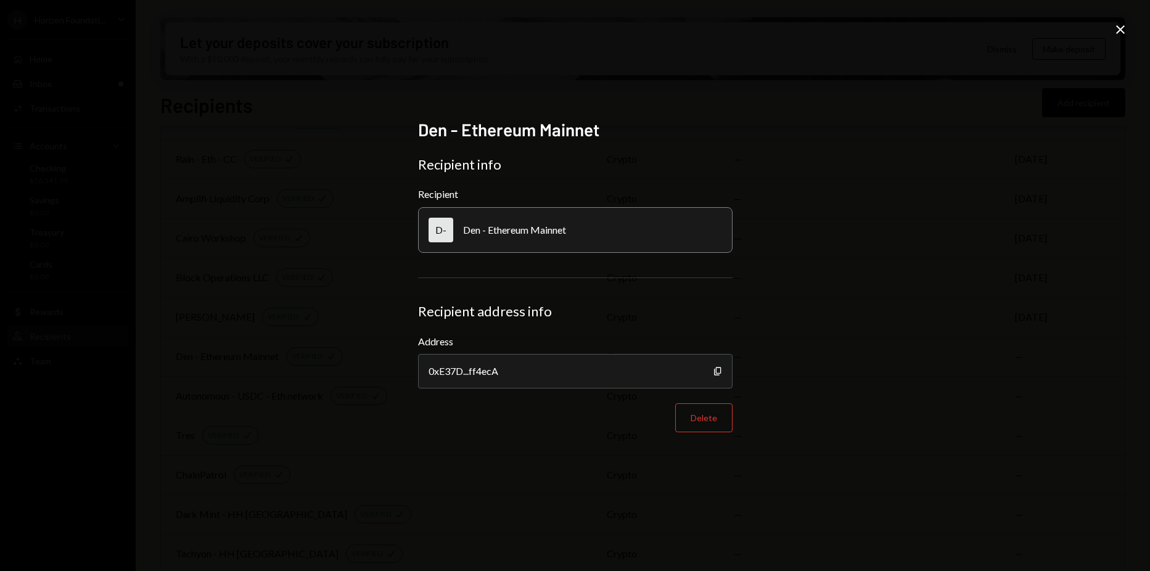
click at [1131, 28] on div "Den - Ethereum Mainnet Recipient info Recipient D- Den - Ethereum Mainnet Recip…" at bounding box center [575, 285] width 1150 height 571
click at [1125, 28] on icon "Close" at bounding box center [1120, 29] width 15 height 15
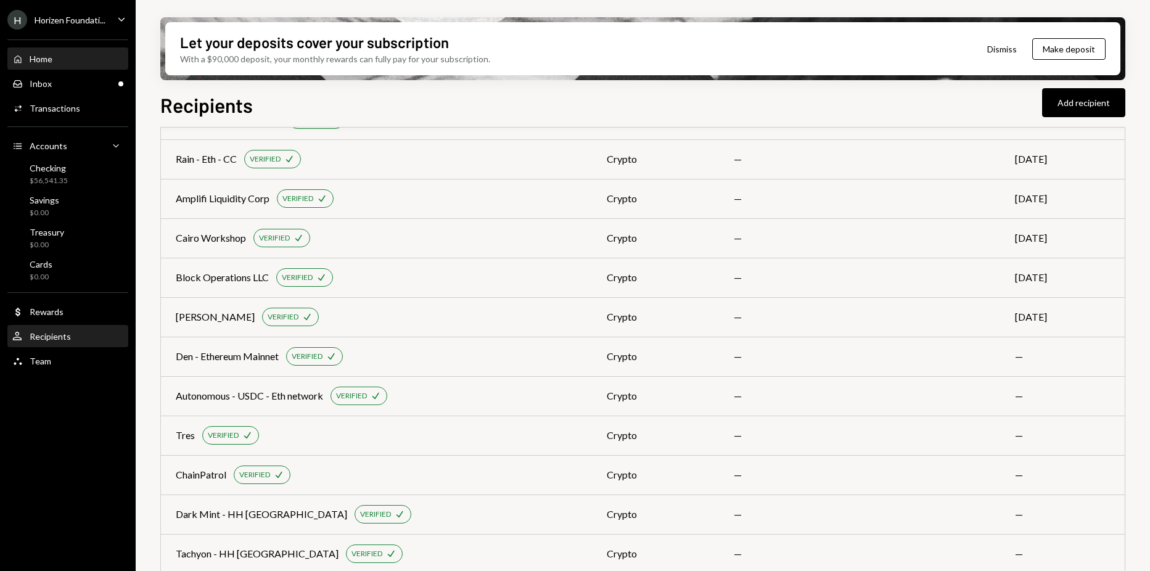
click at [73, 60] on div "Home Home" at bounding box center [67, 59] width 111 height 11
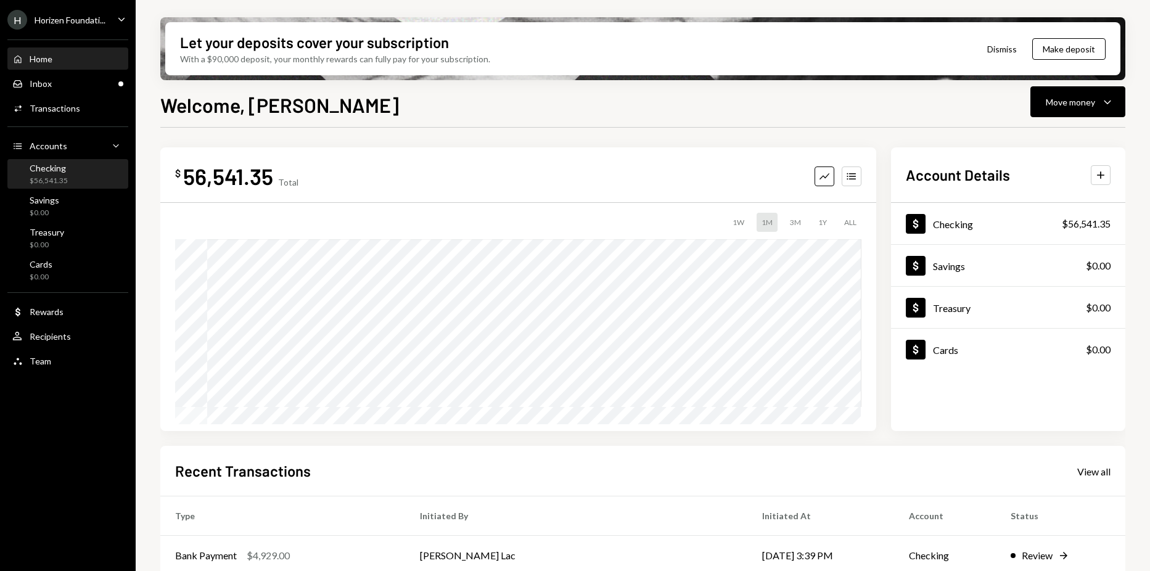
click at [60, 165] on div "Checking" at bounding box center [49, 168] width 38 height 10
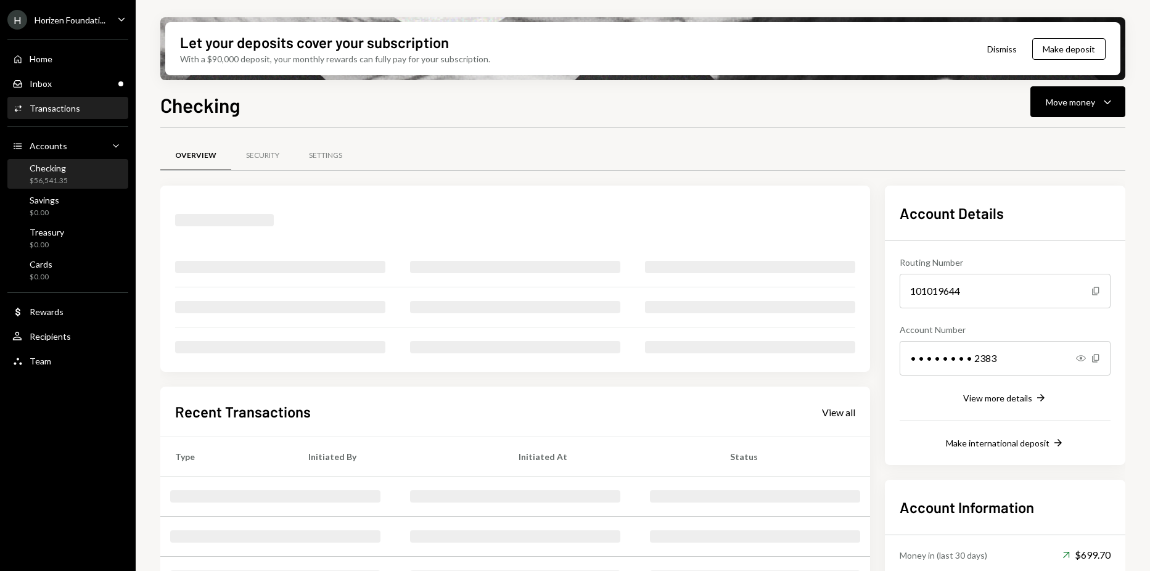
click at [65, 102] on div "Activities Transactions" at bounding box center [67, 108] width 111 height 21
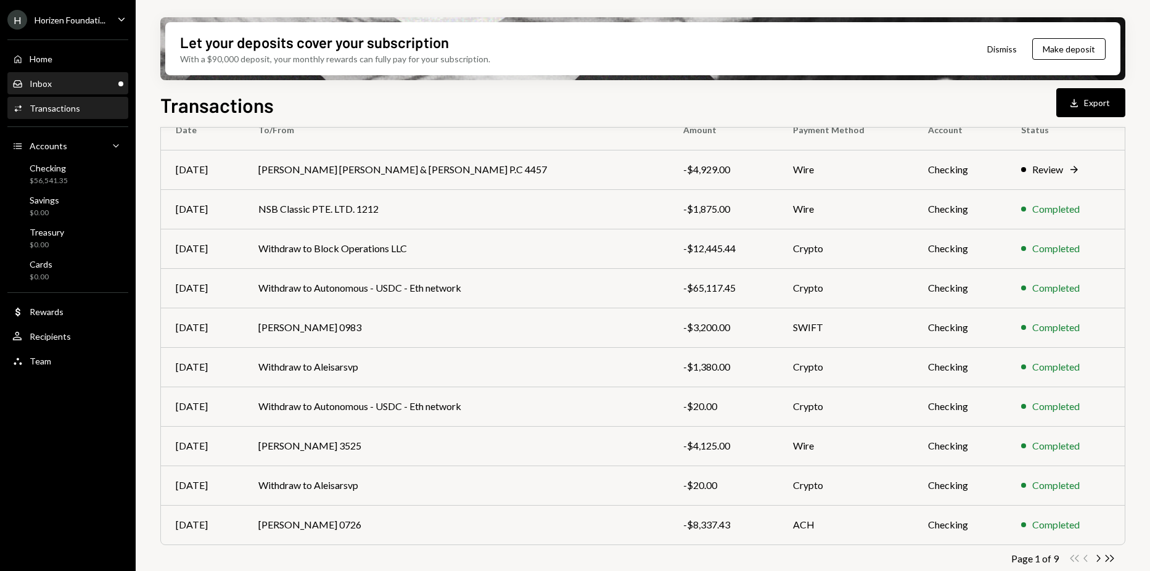
scroll to position [123, 0]
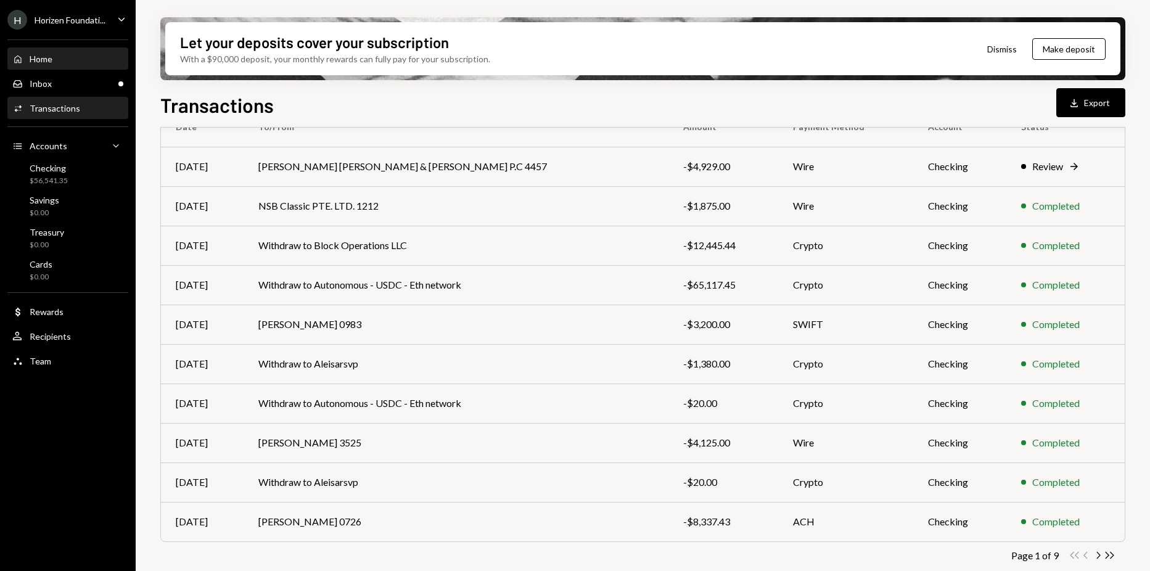
click at [68, 62] on div "Home Home" at bounding box center [67, 59] width 111 height 11
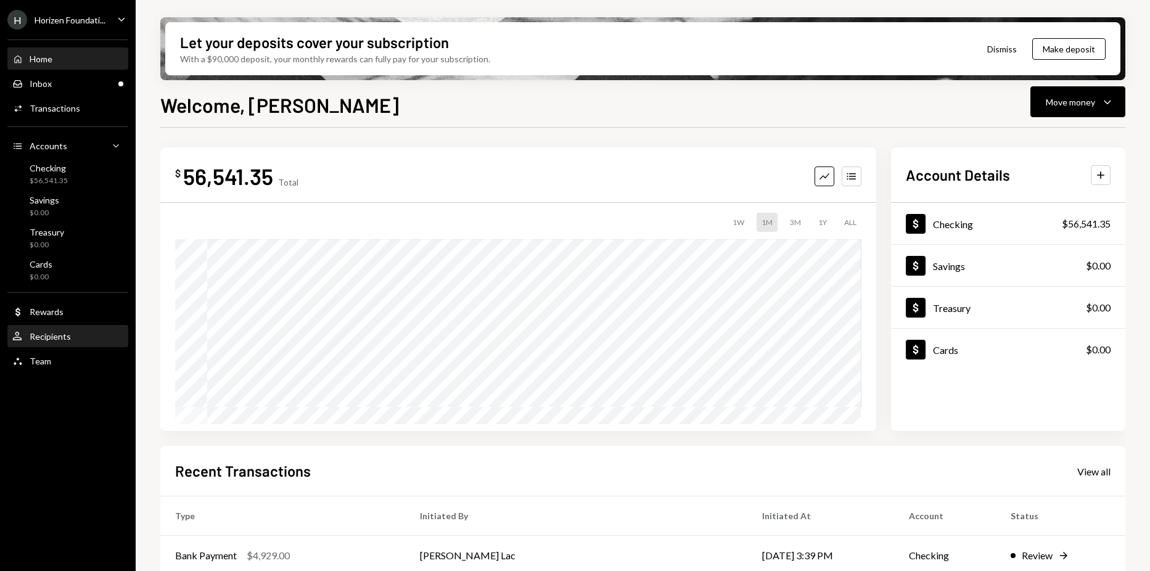
click at [66, 329] on div "User Recipients" at bounding box center [67, 336] width 111 height 21
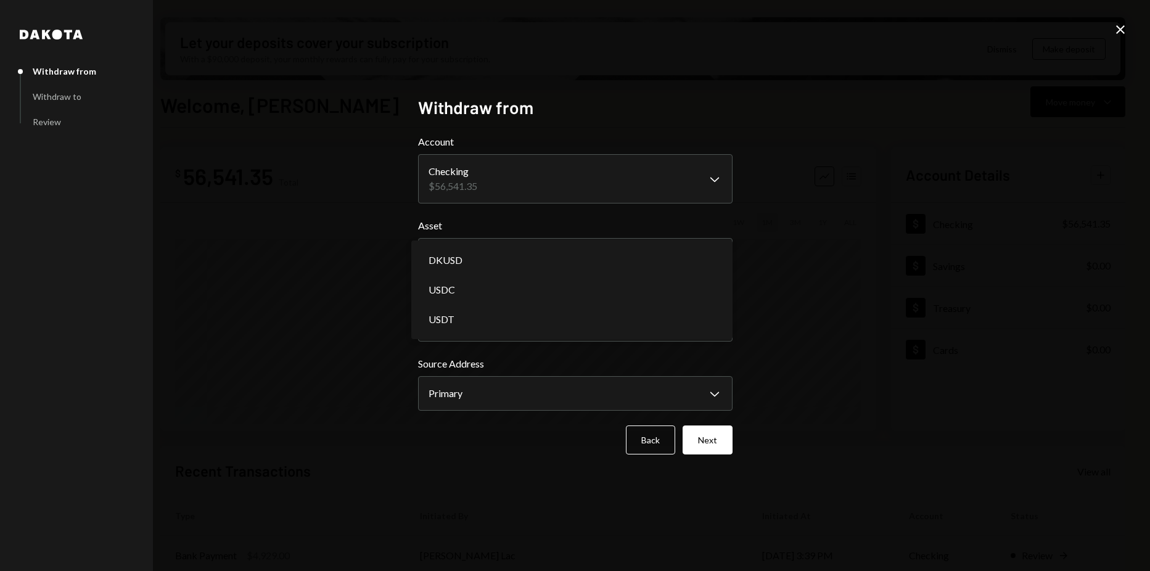
select select "****"
select select "**********"
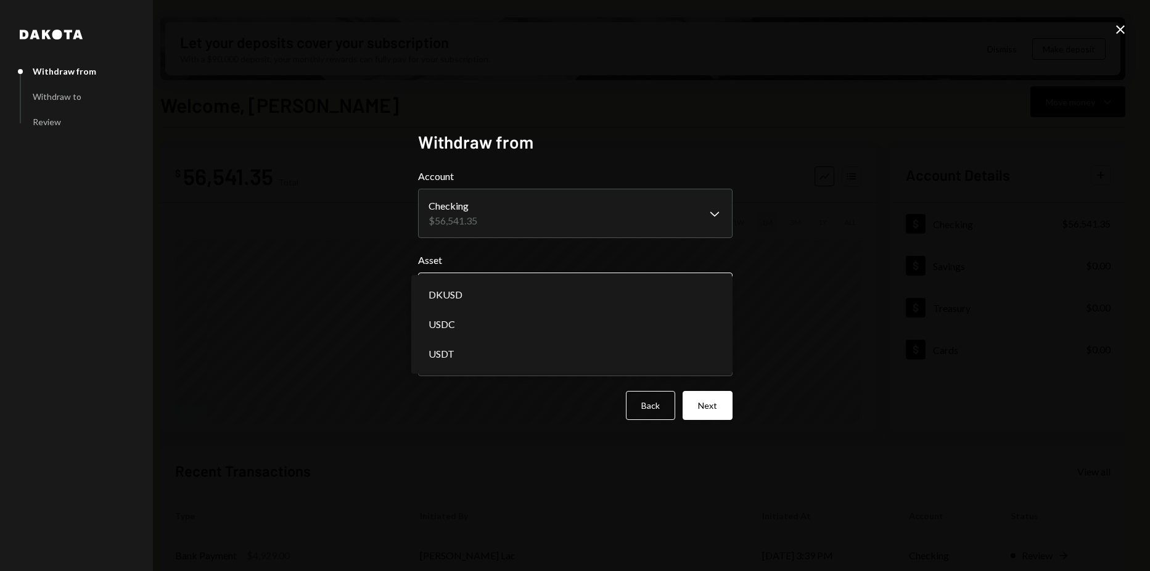
click at [487, 290] on body "H Horizen Foundati... Caret Down Home Home Inbox Inbox Activities Transactions …" at bounding box center [575, 285] width 1150 height 571
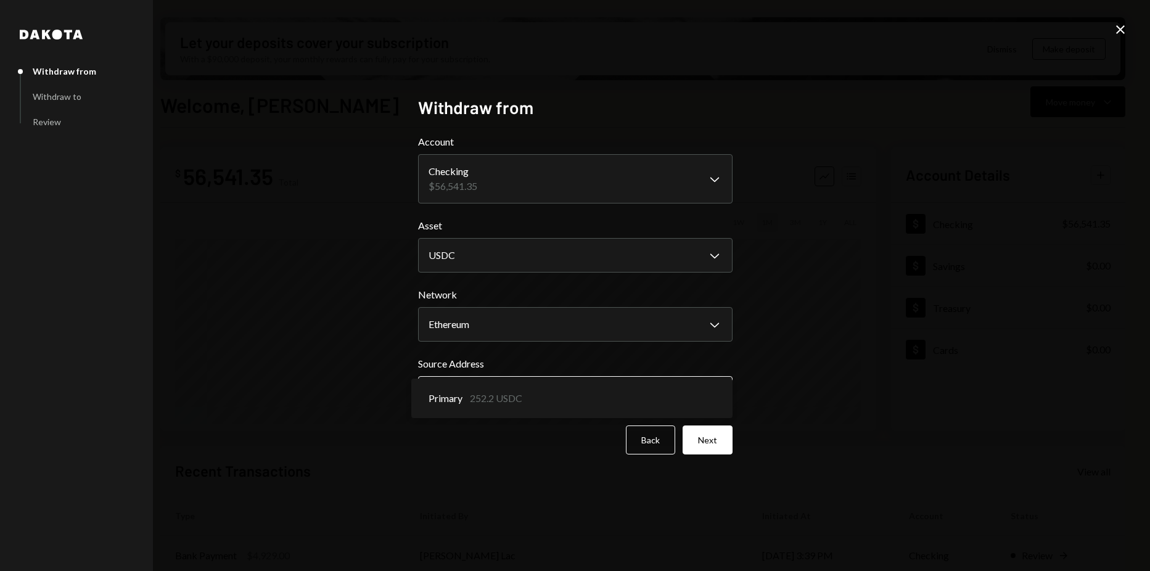
click at [515, 378] on body "H Horizen Foundati... Caret Down Home Home Inbox Inbox Activities Transactions …" at bounding box center [575, 285] width 1150 height 571
click at [516, 192] on body "H Horizen Foundati... Caret Down Home Home Inbox Inbox Activities Transactions …" at bounding box center [575, 285] width 1150 height 571
click at [500, 252] on body "H Horizen Foundati... Caret Down Home Home Inbox Inbox Activities Transactions …" at bounding box center [575, 285] width 1150 height 571
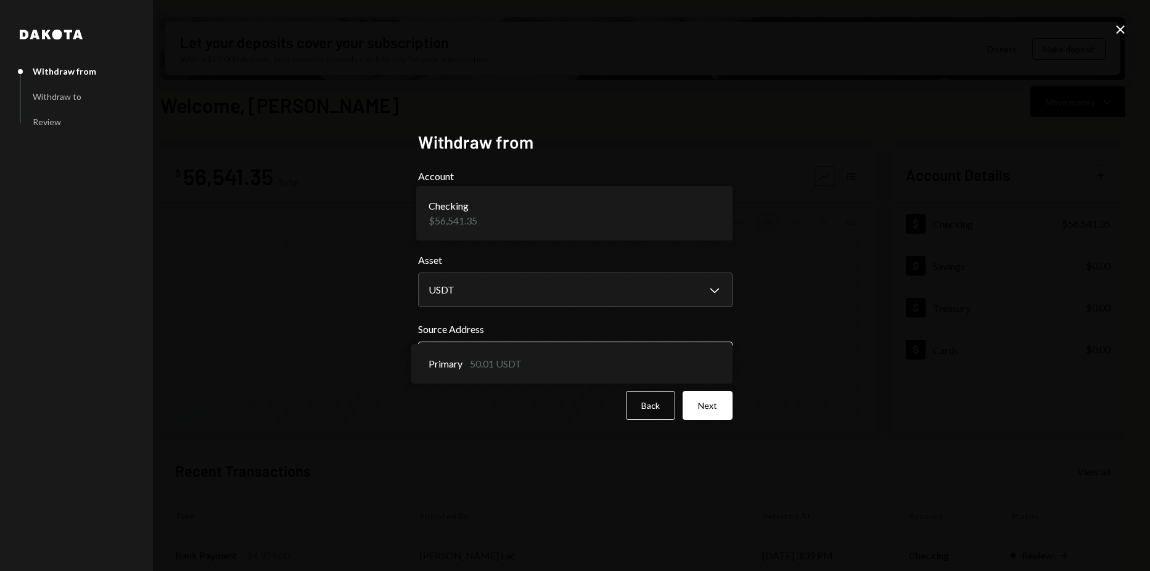
click at [495, 364] on body "H Horizen Foundati... Caret Down Home Home Inbox Inbox Activities Transactions …" at bounding box center [575, 285] width 1150 height 571
click at [499, 359] on body "H Horizen Foundati... Caret Down Home Home Inbox Inbox Activities Transactions …" at bounding box center [575, 285] width 1150 height 571
click at [486, 284] on body "H Horizen Foundati... Caret Down Home Home Inbox Inbox Activities Transactions …" at bounding box center [575, 285] width 1150 height 571
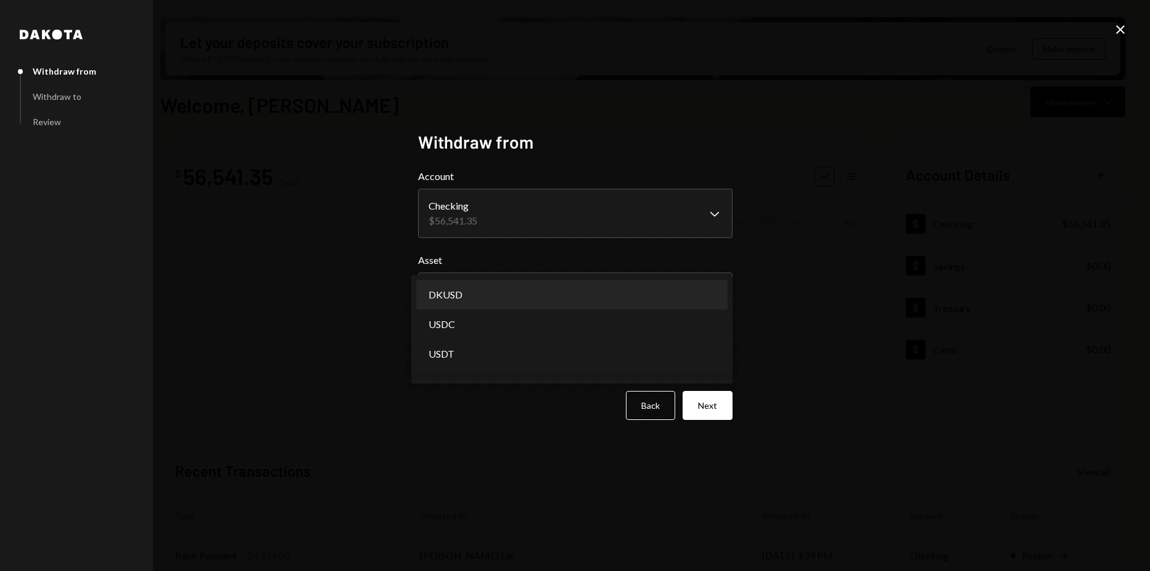
select select "*****"
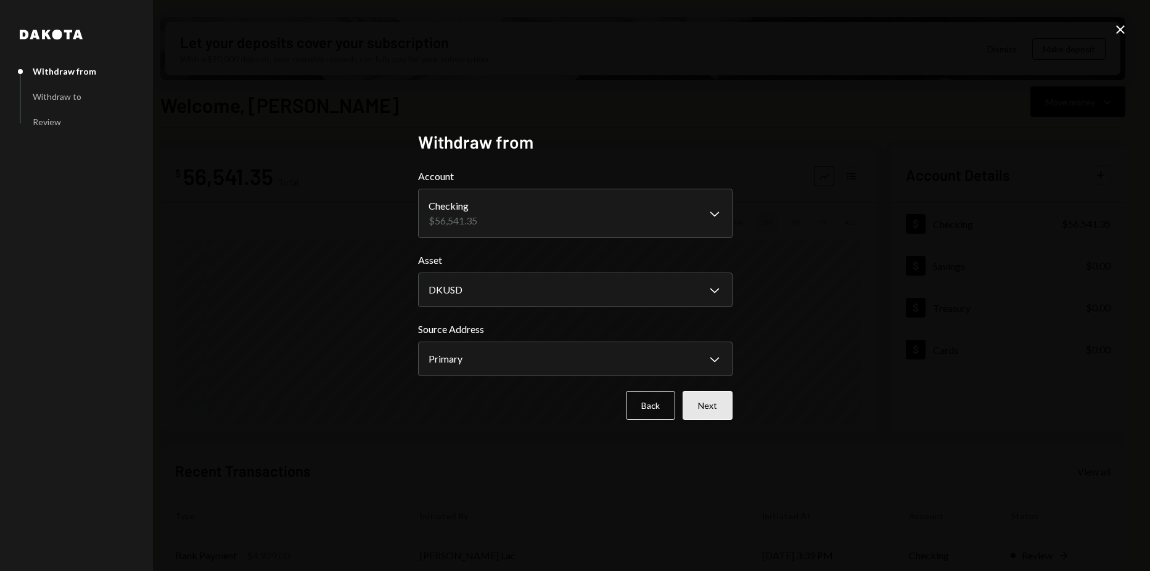
click at [714, 407] on button "Next" at bounding box center [707, 405] width 50 height 29
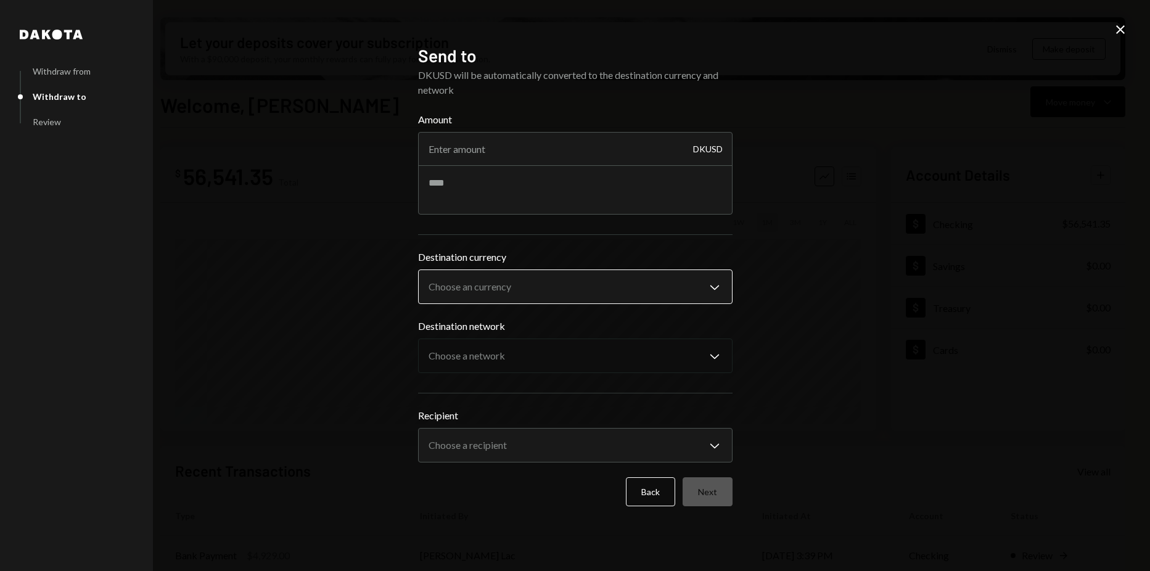
click at [493, 282] on body "H Horizen Foundati... Caret Down Home Home Inbox Inbox Activities Transactions …" at bounding box center [575, 285] width 1150 height 571
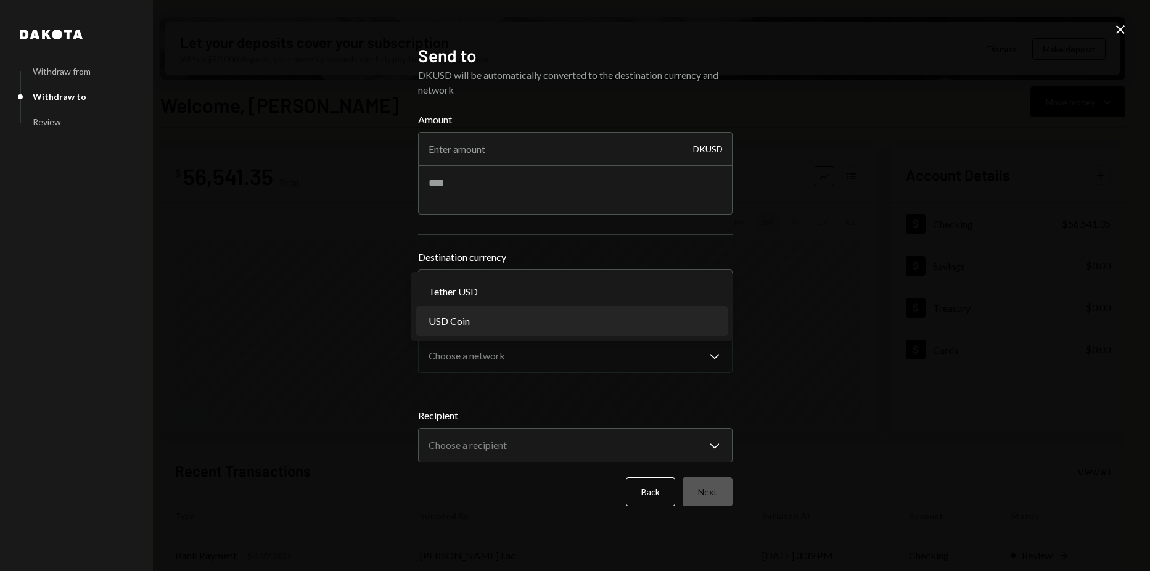
select select "****"
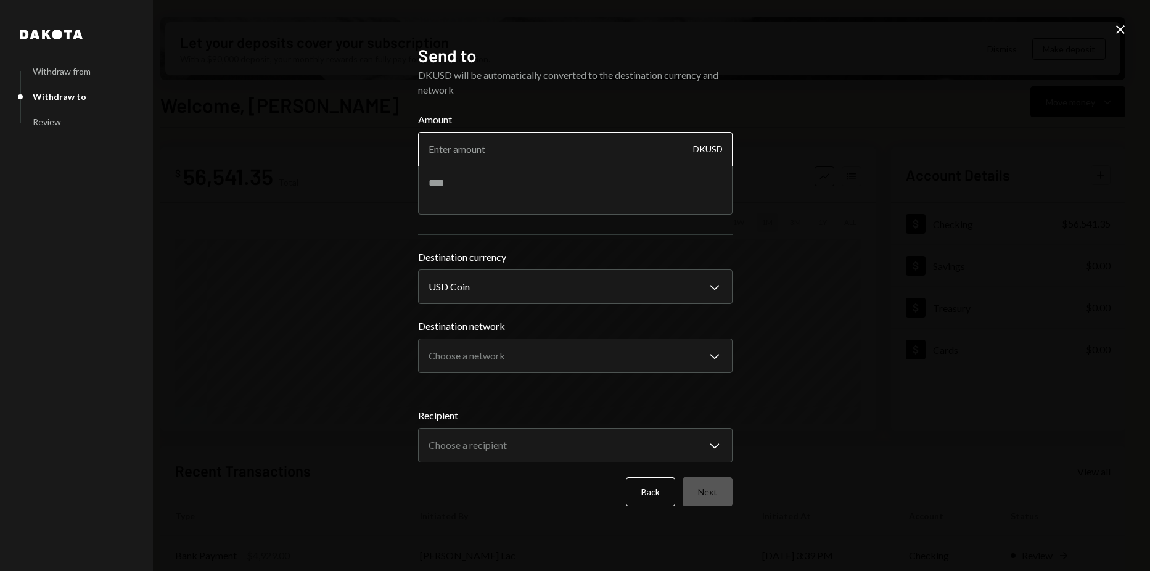
click at [483, 147] on input "Amount" at bounding box center [575, 149] width 314 height 35
type input "3179"
click at [783, 263] on div "**********" at bounding box center [575, 285] width 1150 height 571
click at [647, 353] on body "H Horizen Foundati... Caret Down Home Home Inbox Inbox Activities Transactions …" at bounding box center [575, 285] width 1150 height 571
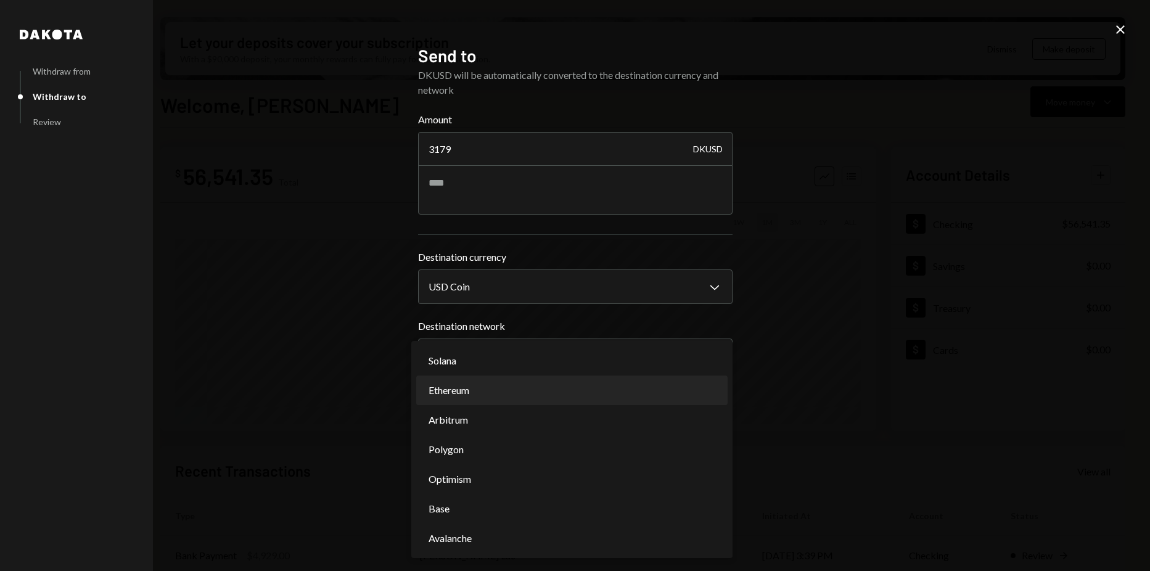
select select "**********"
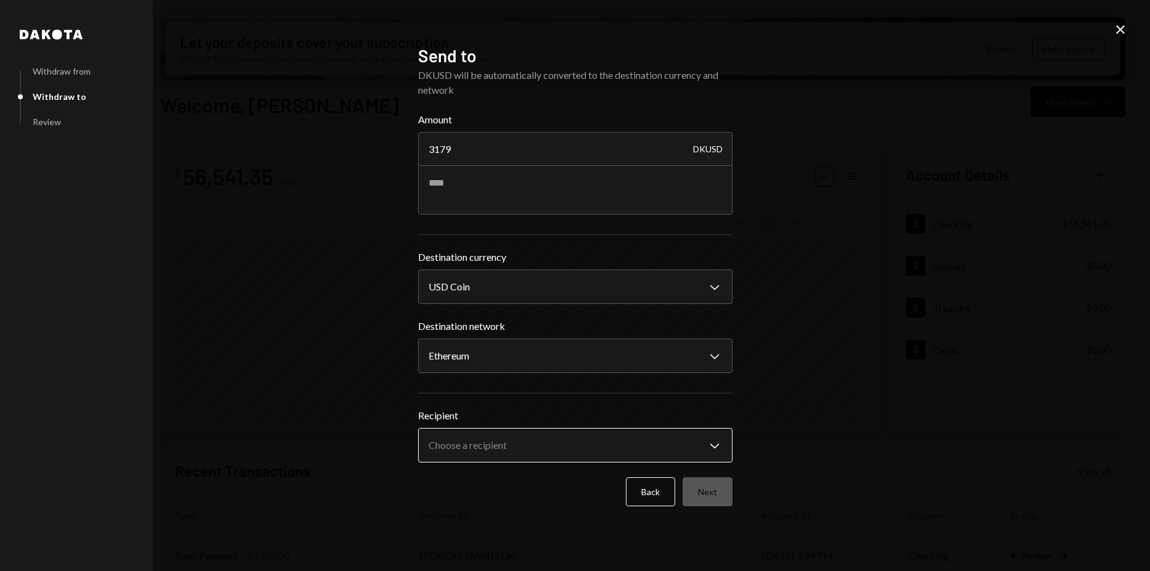
click at [493, 452] on body "H Horizen Foundati... Caret Down Home Home Inbox Inbox Activities Transactions …" at bounding box center [575, 285] width 1150 height 571
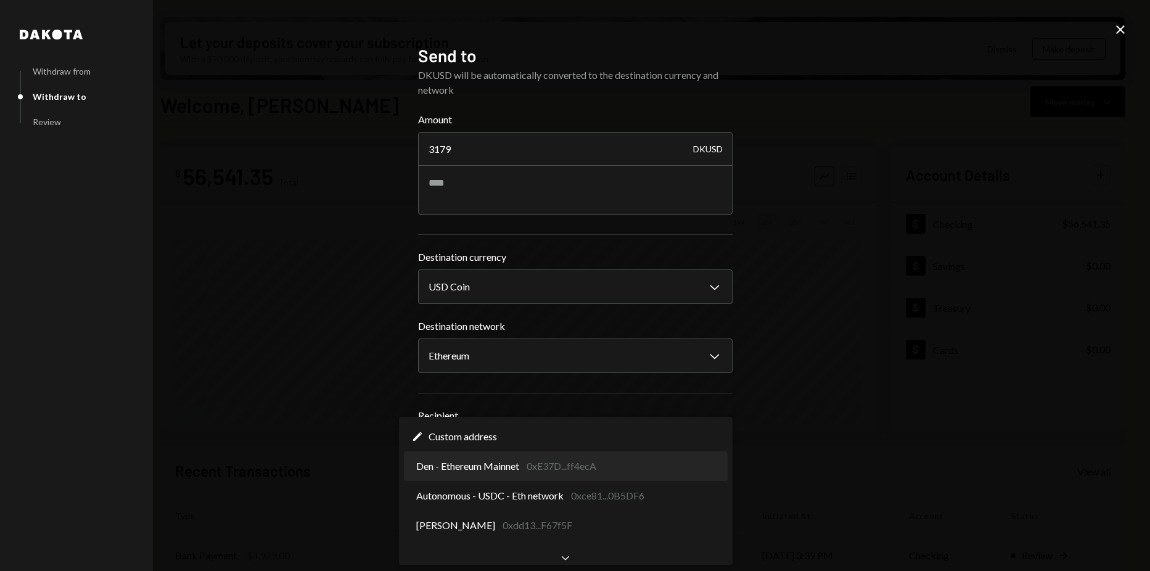
select select "**********"
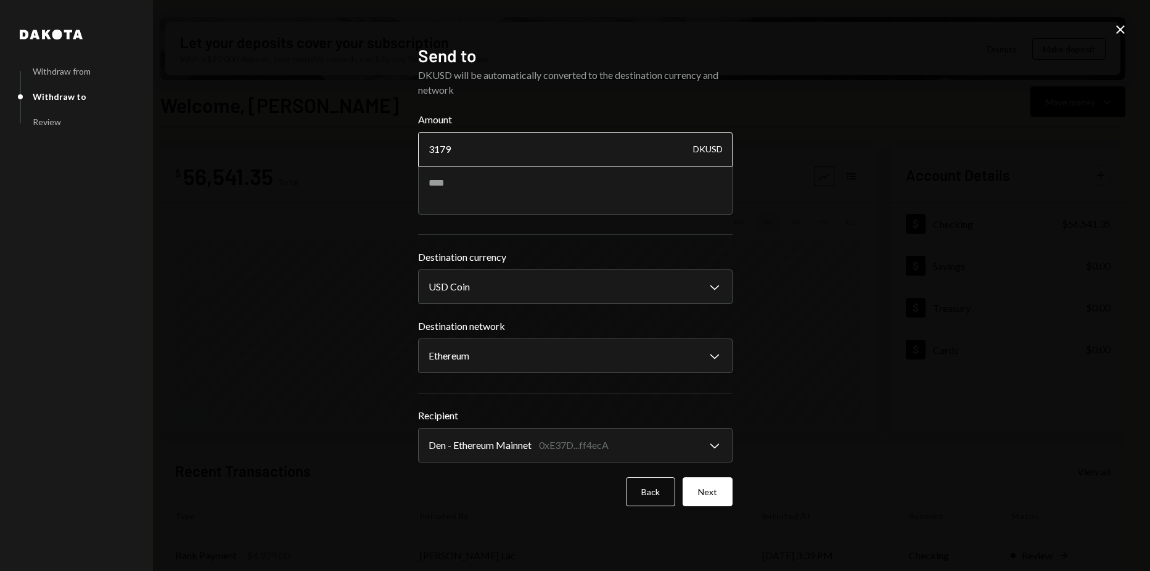
click at [464, 139] on input "3179" at bounding box center [575, 149] width 314 height 35
drag, startPoint x: 441, startPoint y: 147, endPoint x: 424, endPoint y: 148, distance: 16.7
click at [424, 148] on input "3178" at bounding box center [575, 149] width 314 height 35
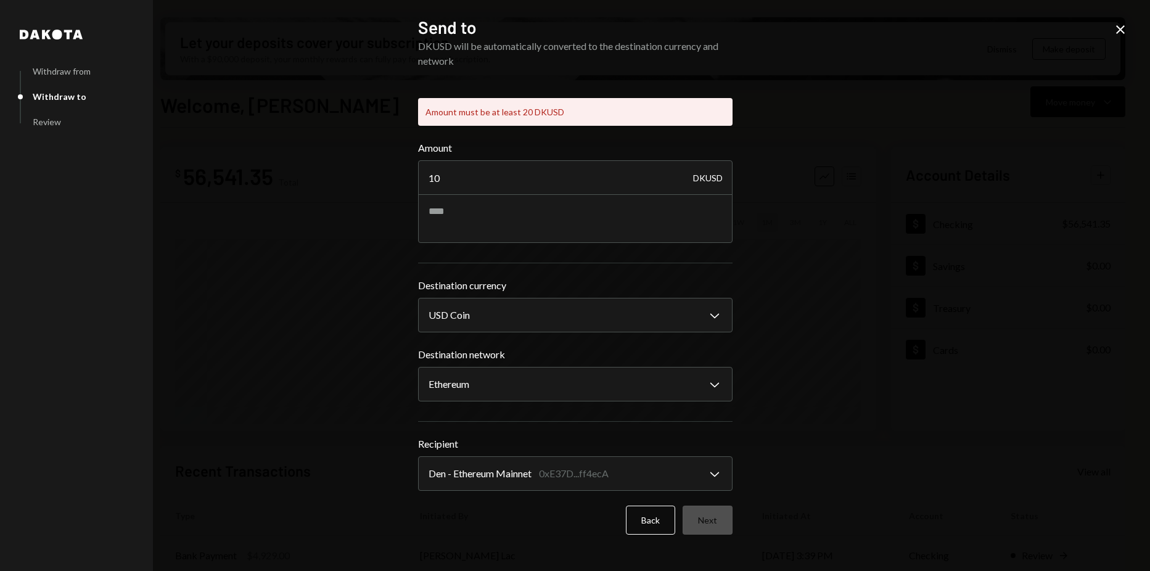
click at [700, 479] on form "**********" at bounding box center [575, 338] width 314 height 394
click at [523, 192] on input "10" at bounding box center [575, 177] width 314 height 35
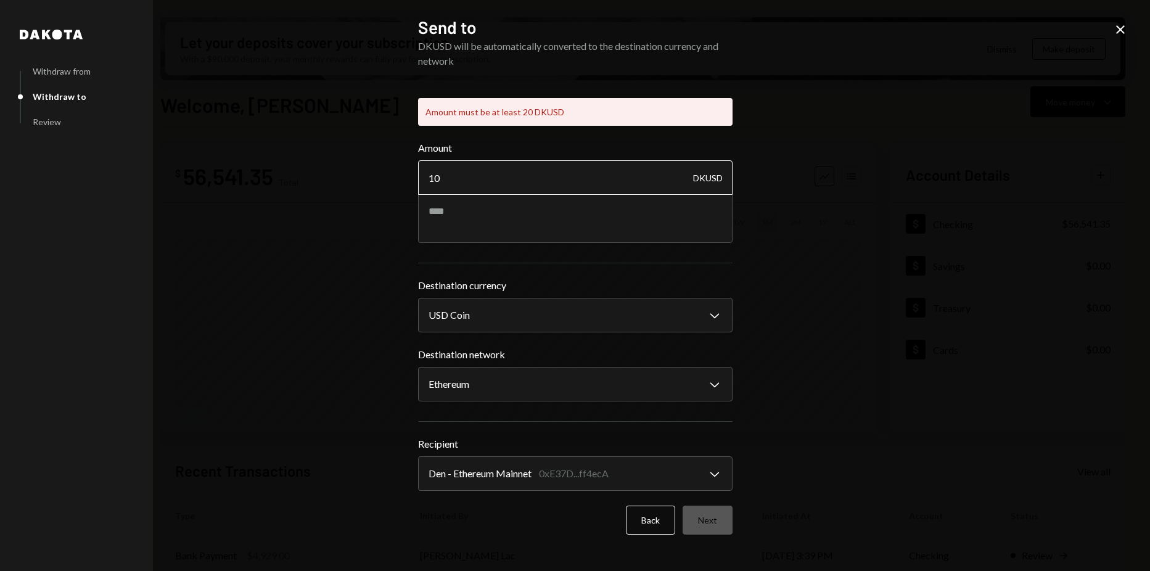
type input "1"
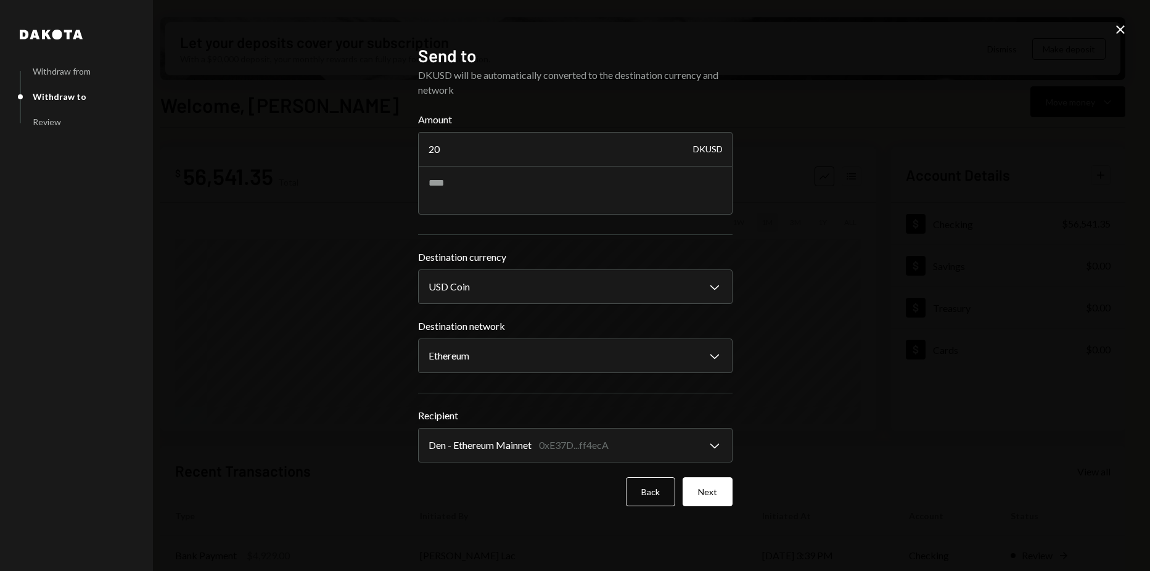
type input "20"
click at [718, 483] on button "Next" at bounding box center [707, 491] width 50 height 29
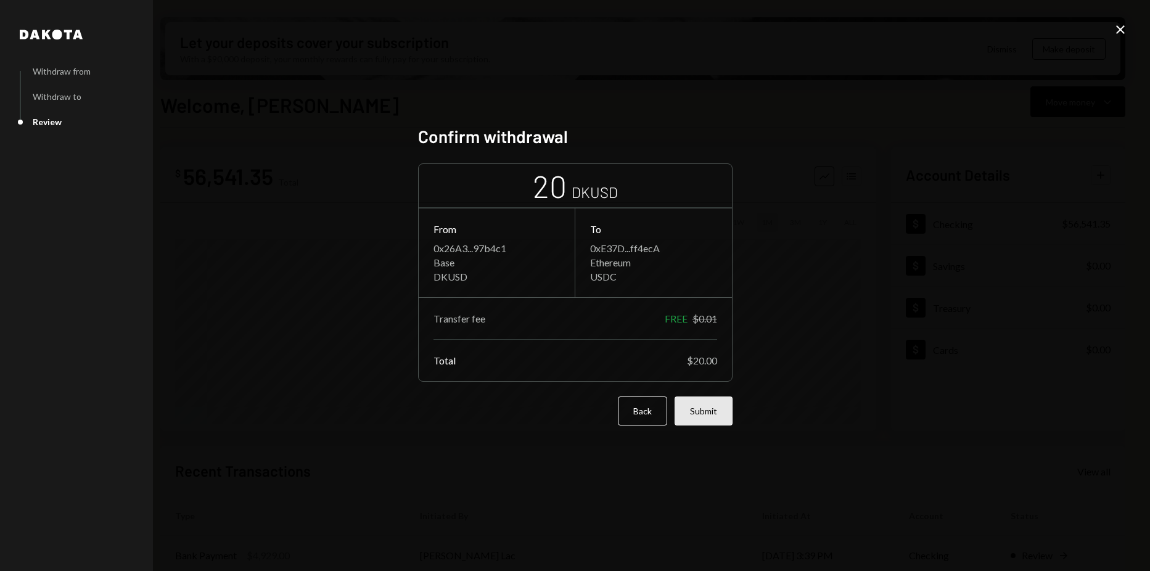
click at [687, 414] on button "Submit" at bounding box center [703, 410] width 58 height 29
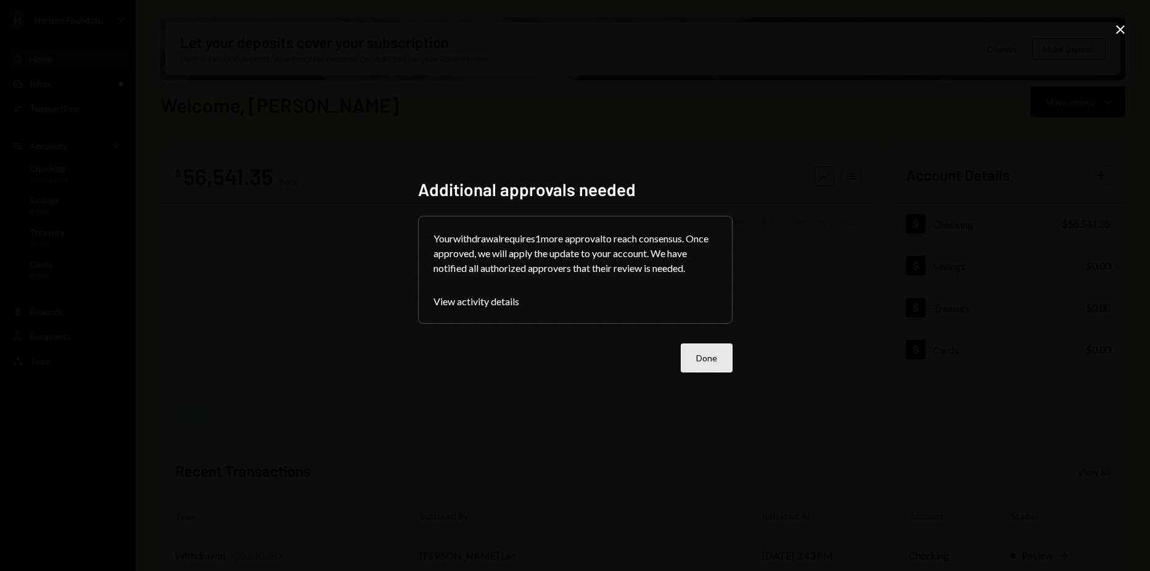
click at [705, 353] on button "Done" at bounding box center [707, 357] width 52 height 29
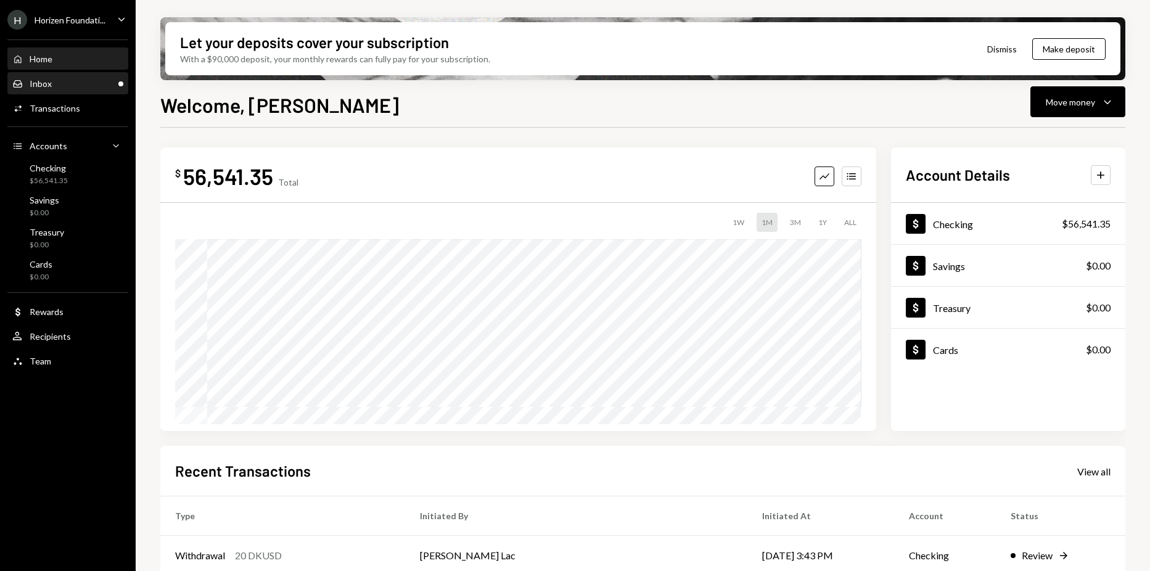
click at [67, 89] on div "Inbox Inbox" at bounding box center [67, 83] width 111 height 21
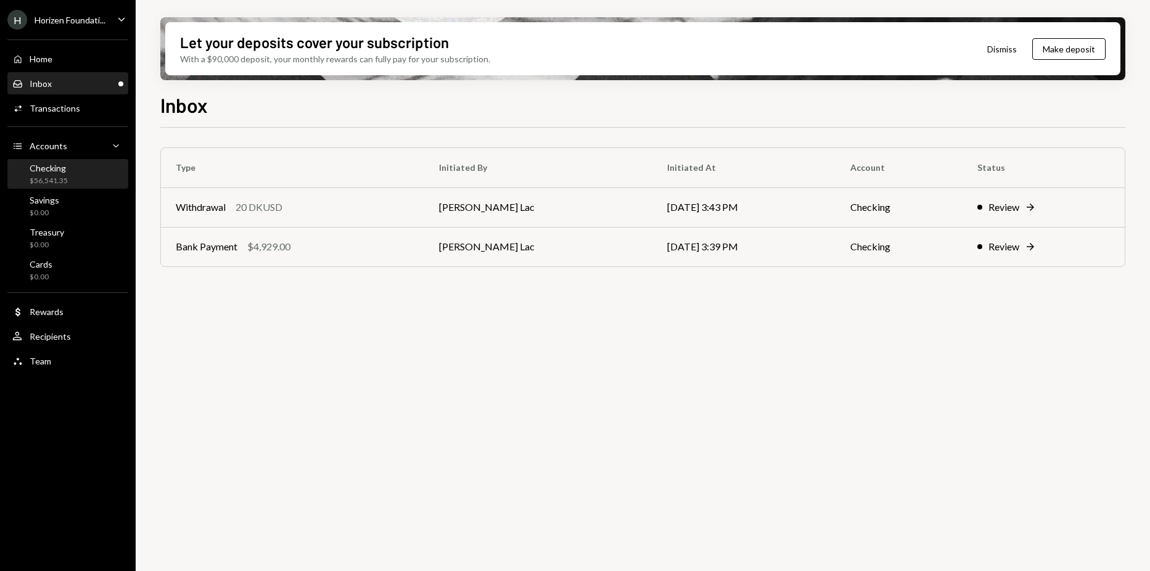
click at [94, 166] on div "Checking $56,541.35" at bounding box center [67, 174] width 111 height 23
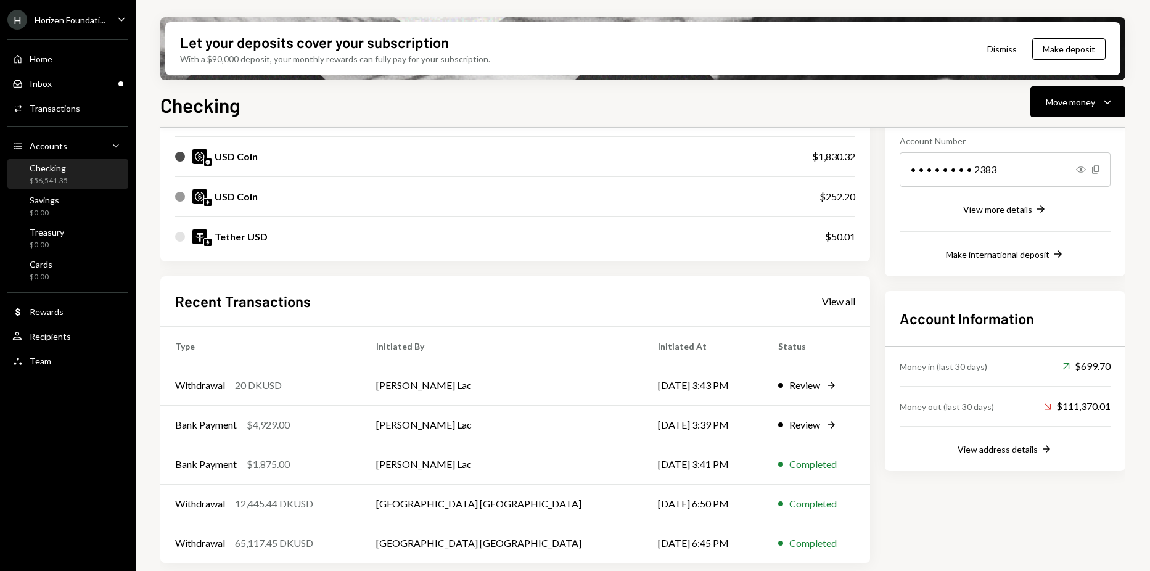
scroll to position [191, 0]
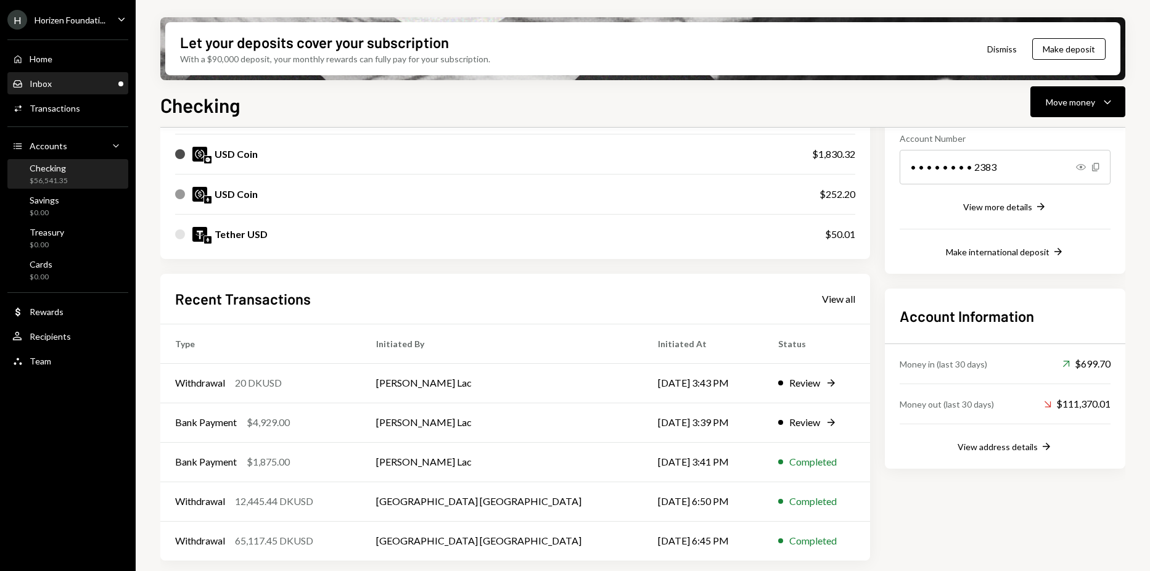
click at [59, 90] on div "Inbox Inbox" at bounding box center [67, 83] width 111 height 21
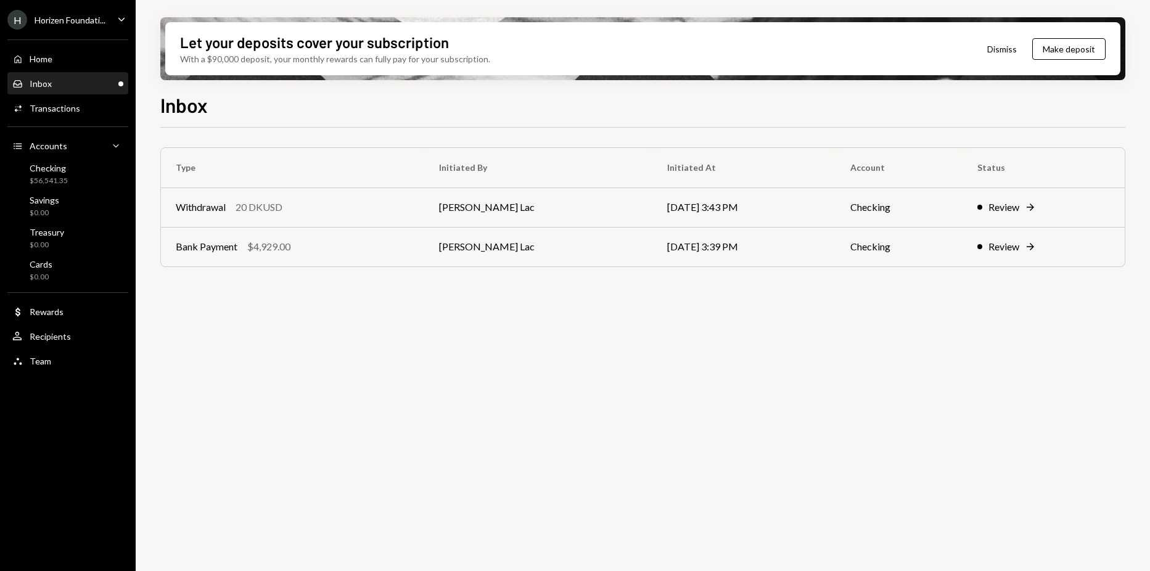
click at [47, 19] on div "Horizen Foundati..." at bounding box center [70, 20] width 71 height 10
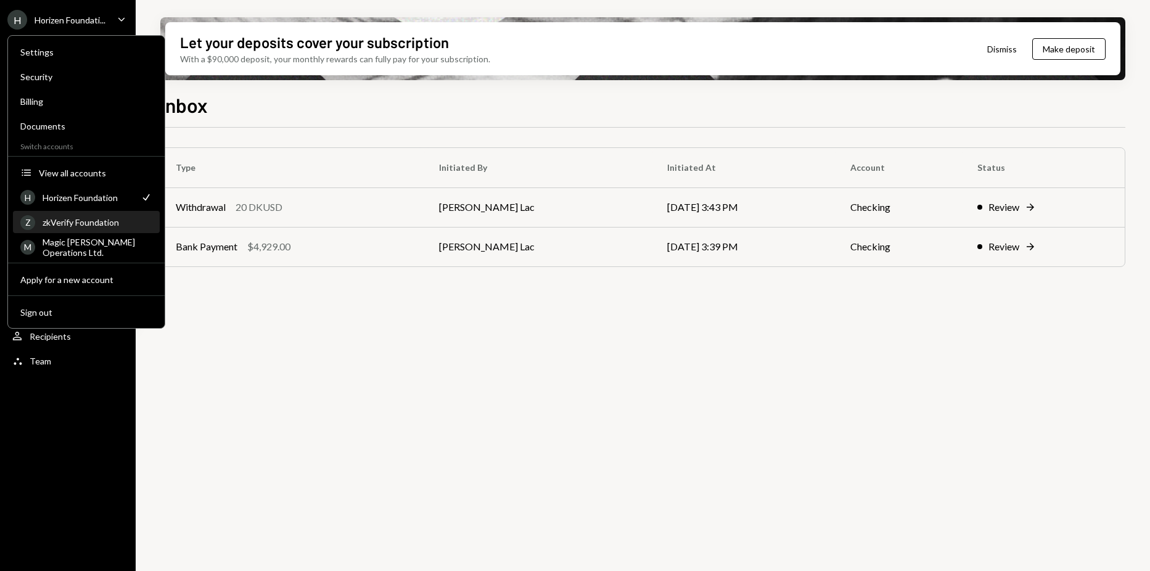
click at [81, 224] on div "zkVerify Foundation" at bounding box center [98, 222] width 110 height 10
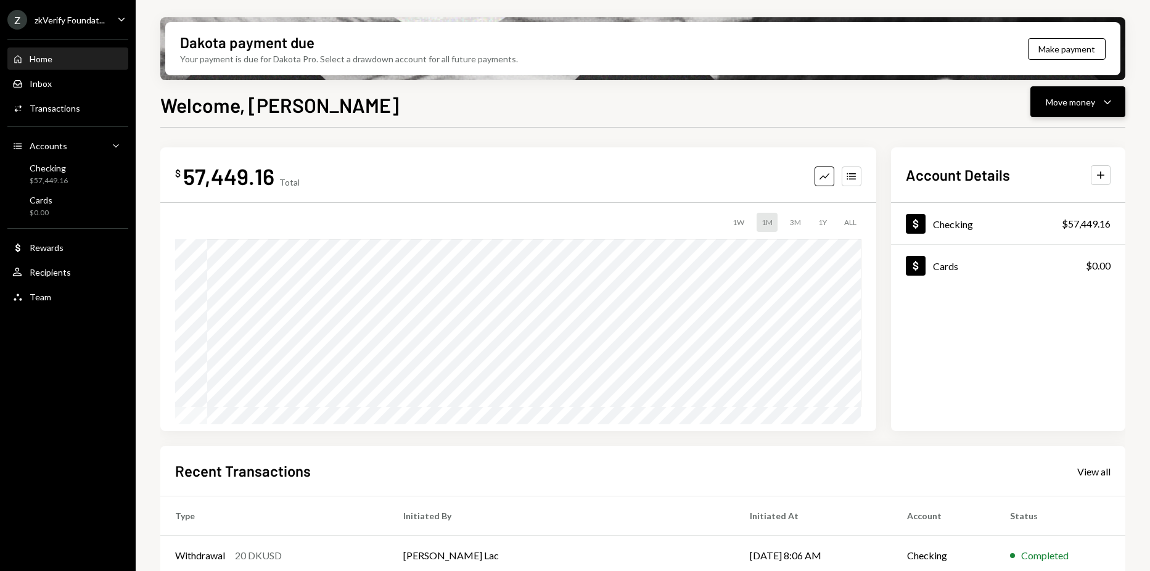
click at [1079, 105] on div "Move money" at bounding box center [1069, 102] width 49 height 13
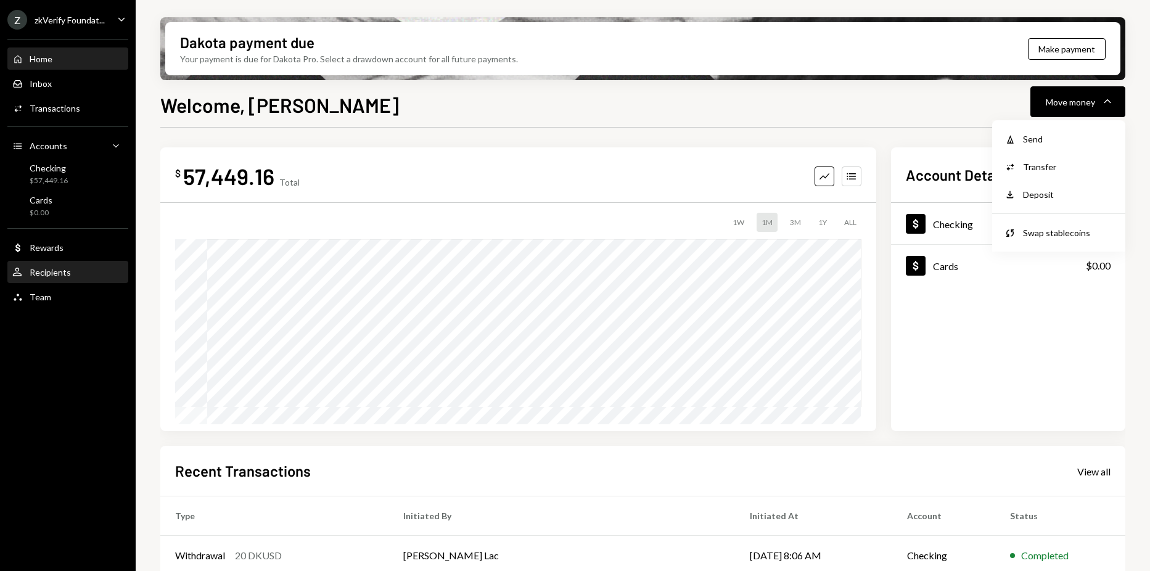
click at [52, 275] on div "Recipients" at bounding box center [50, 272] width 41 height 10
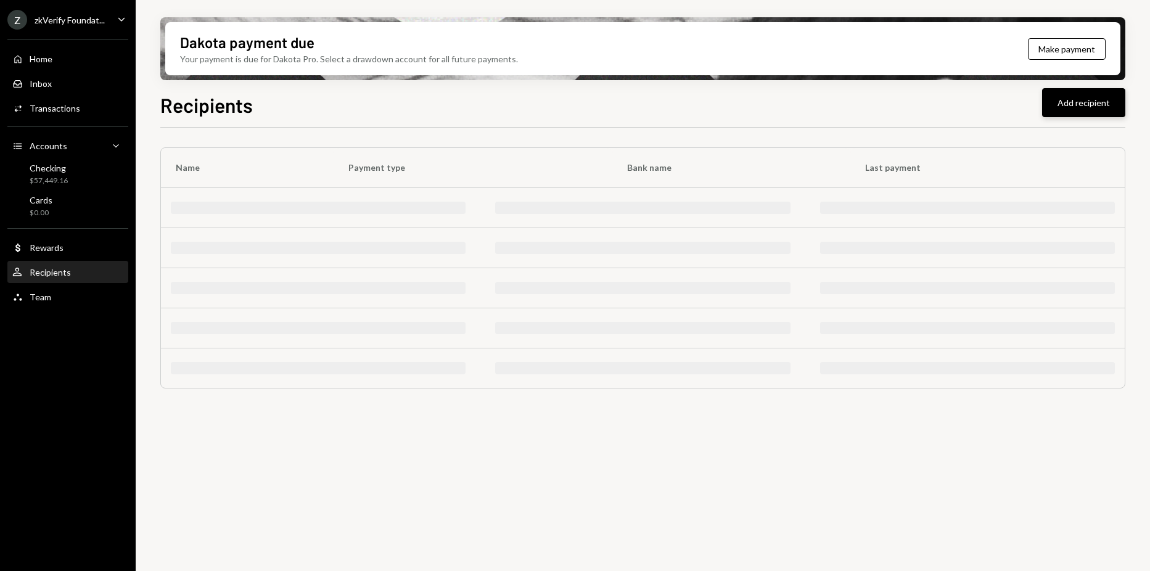
click at [1061, 105] on button "Add recipient" at bounding box center [1083, 102] width 83 height 29
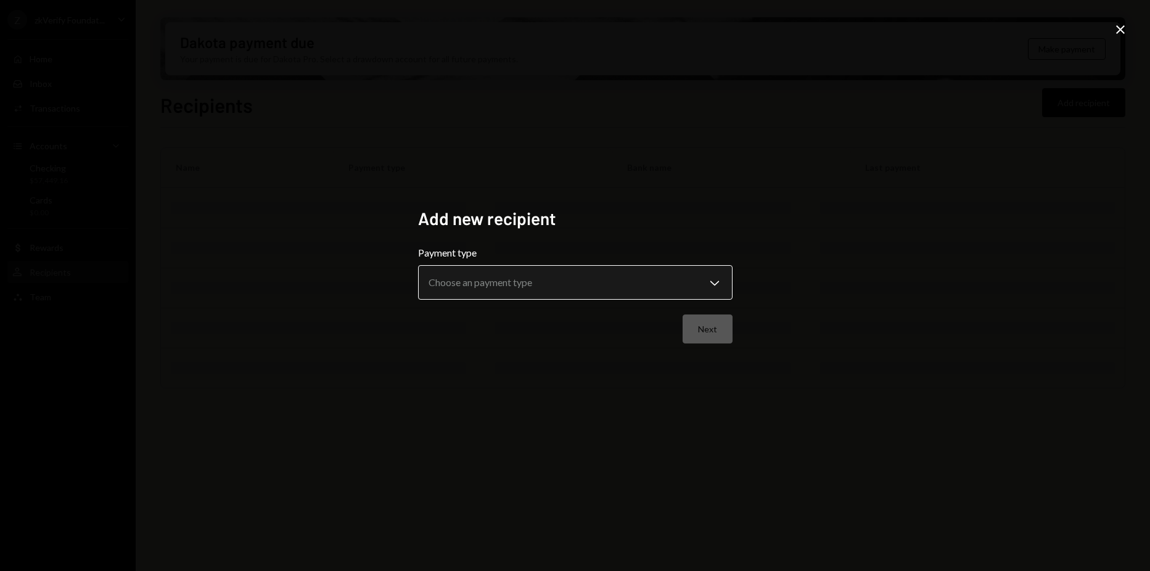
click at [613, 275] on body "**********" at bounding box center [575, 285] width 1150 height 571
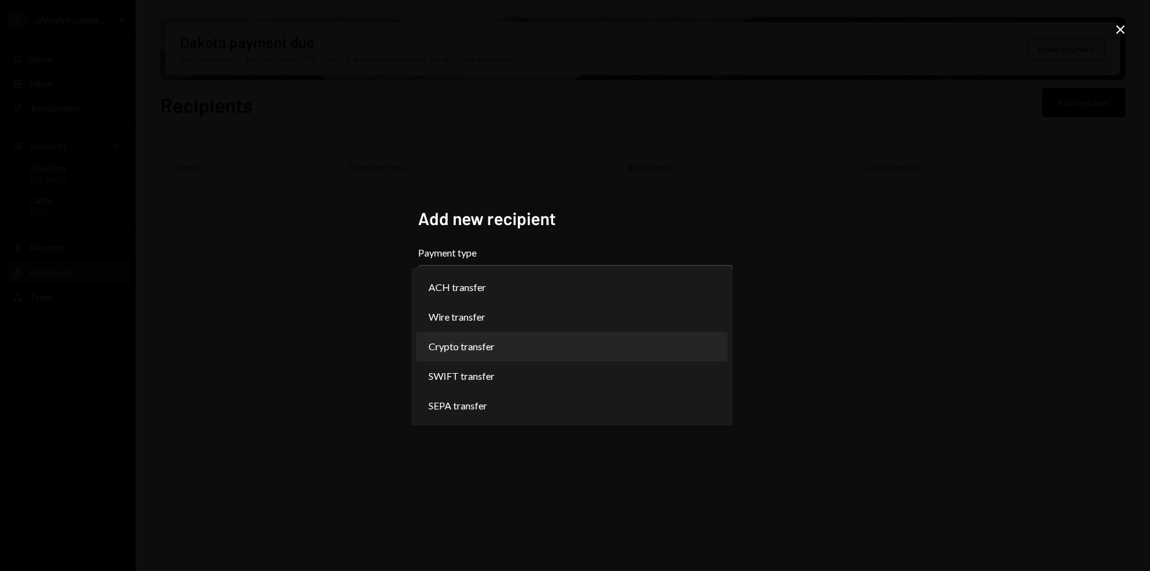
select select "******"
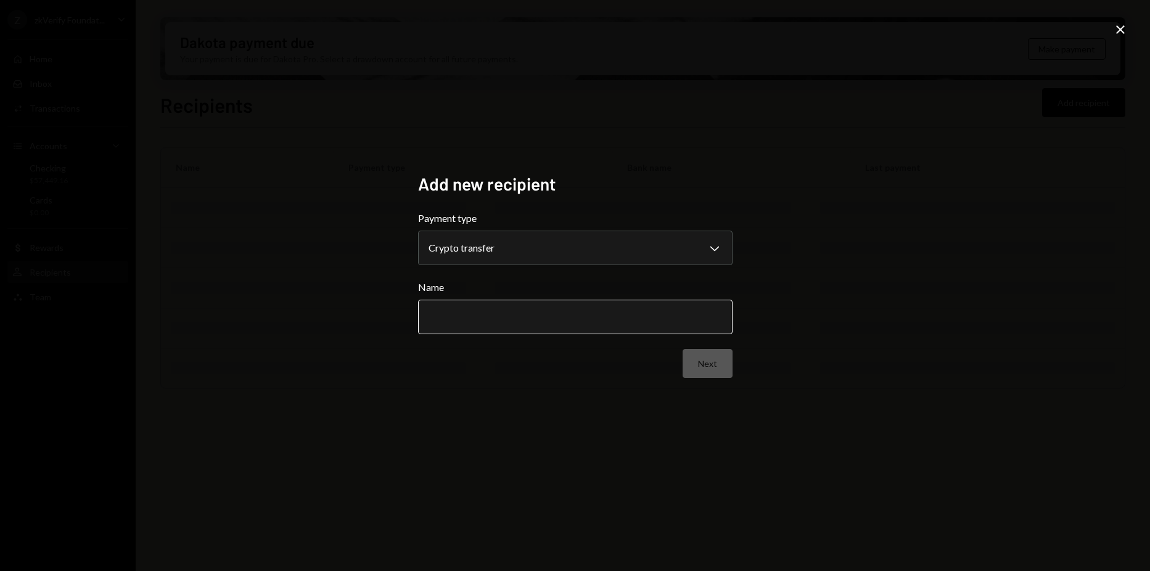
click at [518, 322] on input "Name" at bounding box center [575, 317] width 314 height 35
type input "*********"
click at [695, 373] on button "Next" at bounding box center [707, 363] width 50 height 29
click at [663, 253] on body "Z zkVerify Foundat... Caret Down Home Home Inbox Inbox Activities Transactions …" at bounding box center [575, 285] width 1150 height 571
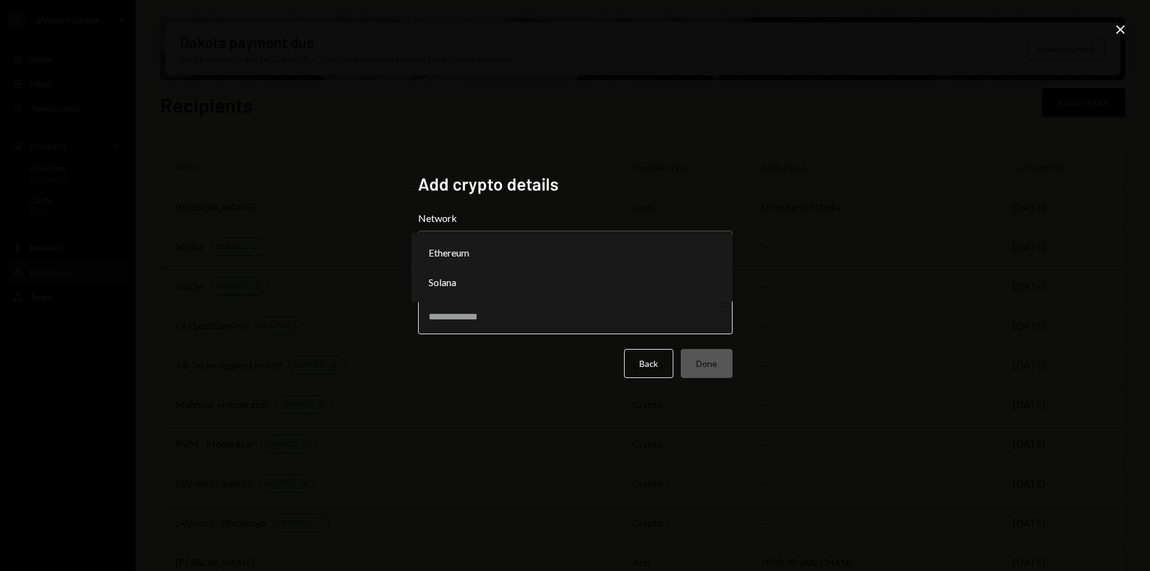
select select "**********"
drag, startPoint x: 576, startPoint y: 260, endPoint x: 558, endPoint y: 307, distance: 50.7
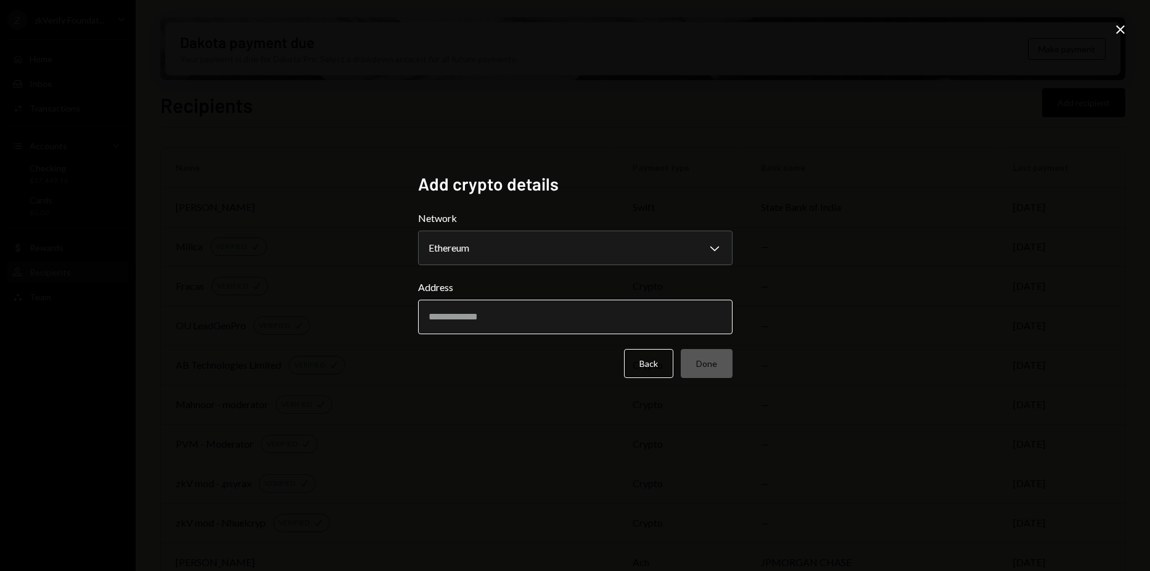
click at [552, 316] on input "Address" at bounding box center [575, 317] width 314 height 35
paste input "**********"
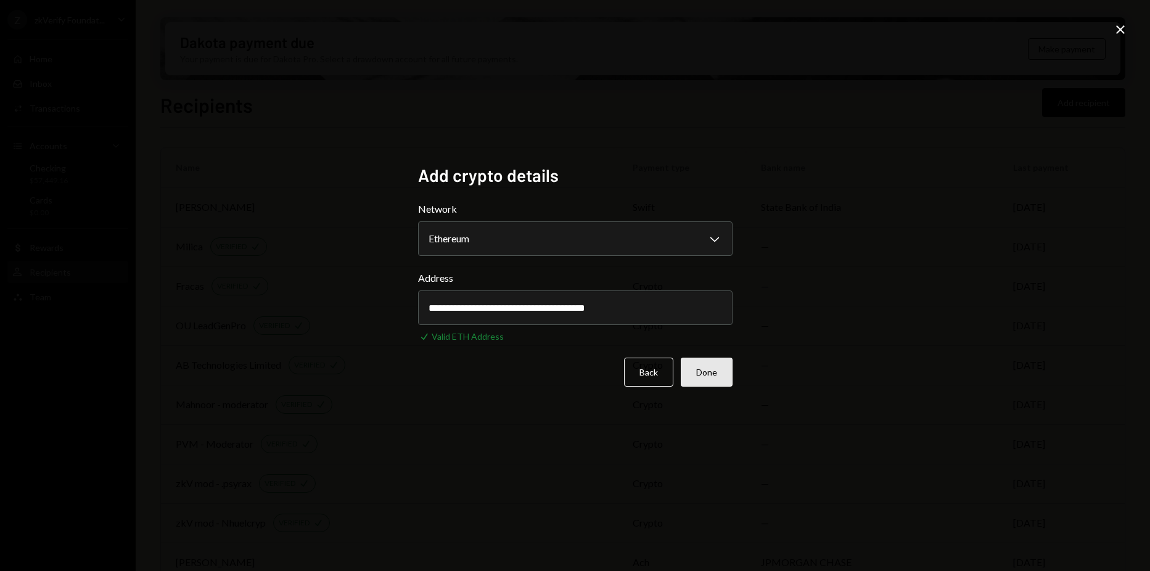
type input "**********"
click at [718, 377] on button "Done" at bounding box center [707, 372] width 52 height 29
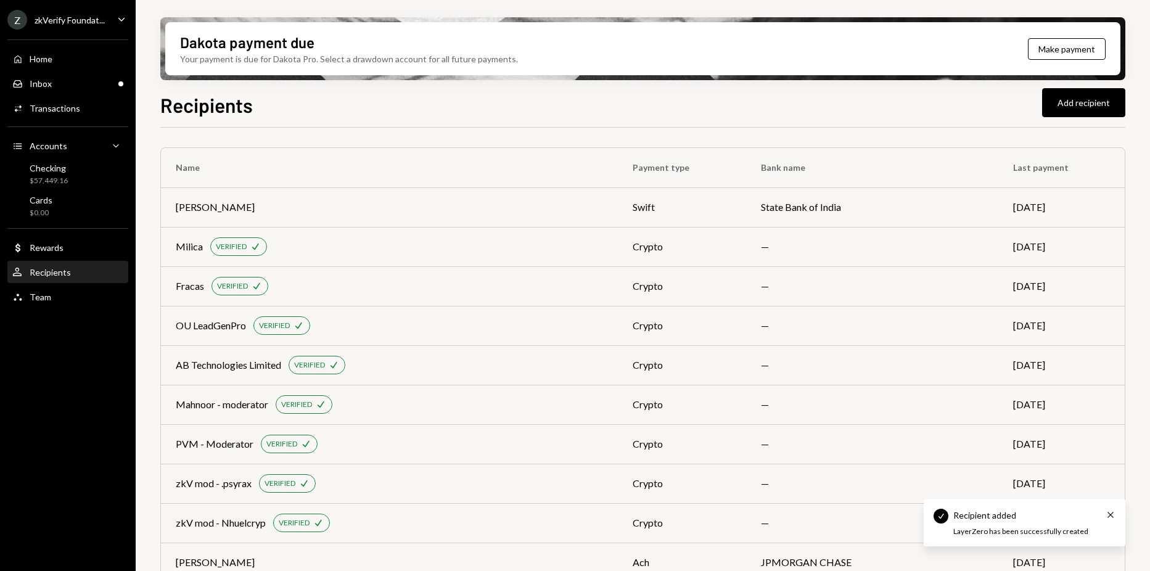
click at [67, 71] on div "Home Home Inbox Inbox Activities Transactions Accounts Accounts Caret Down Chec…" at bounding box center [68, 171] width 136 height 278
click at [66, 76] on div "Inbox Inbox" at bounding box center [67, 83] width 111 height 21
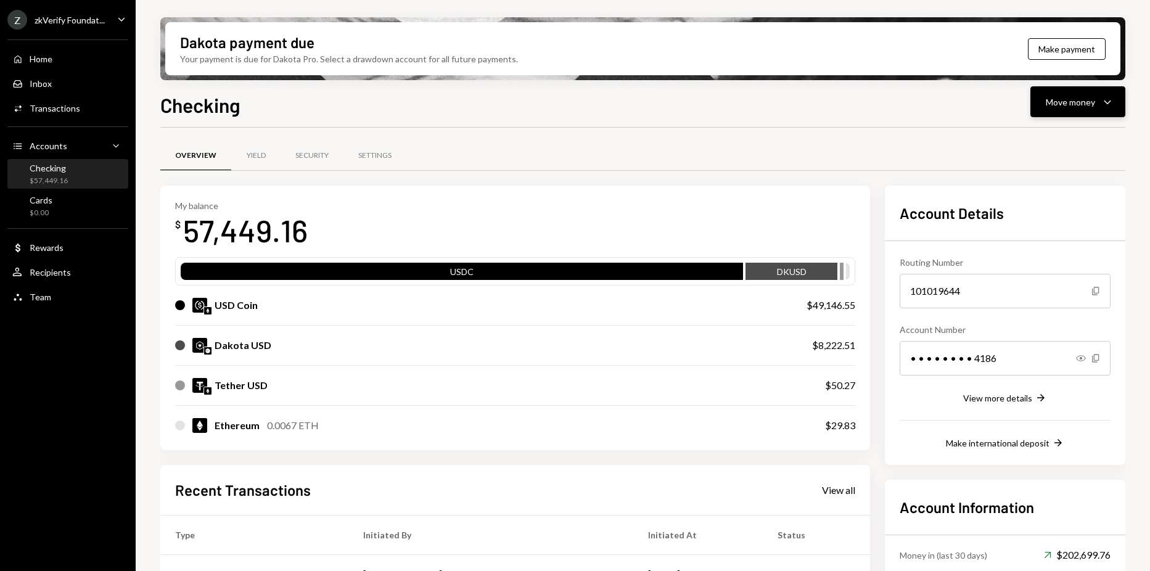
drag, startPoint x: 1065, startPoint y: 91, endPoint x: 1056, endPoint y: 99, distance: 11.8
click at [1063, 93] on button "Move money Caret Down" at bounding box center [1077, 101] width 95 height 31
click at [1012, 137] on icon "Withdraw" at bounding box center [1009, 139] width 11 height 11
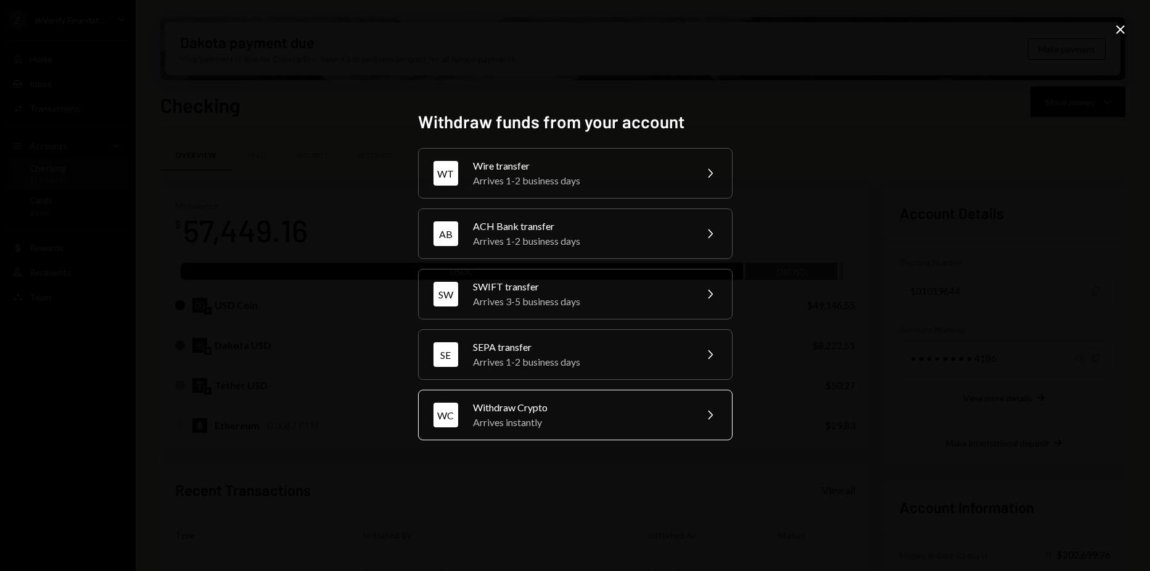
drag, startPoint x: 525, startPoint y: 414, endPoint x: 521, endPoint y: 408, distance: 7.2
click at [521, 408] on div "Withdraw Crypto" at bounding box center [580, 407] width 215 height 15
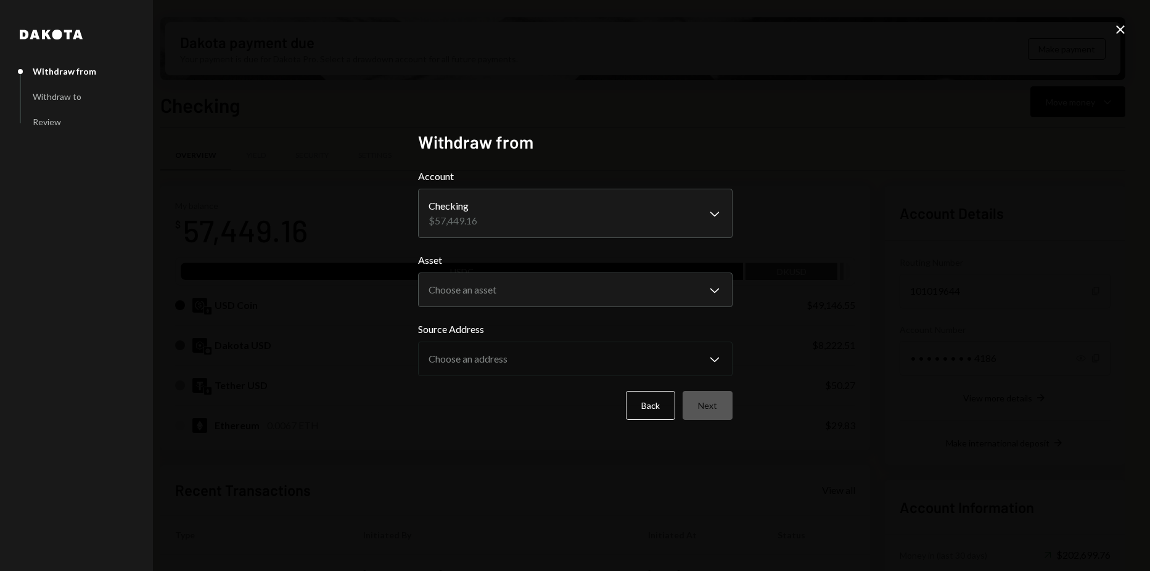
click at [662, 208] on body "Z zkVerify Foundat... Caret Down Home Home Inbox Inbox Activities Transactions …" at bounding box center [575, 285] width 1150 height 571
click at [491, 286] on body "Z zkVerify Foundat... Caret Down Home Home Inbox Inbox Activities Transactions …" at bounding box center [575, 285] width 1150 height 571
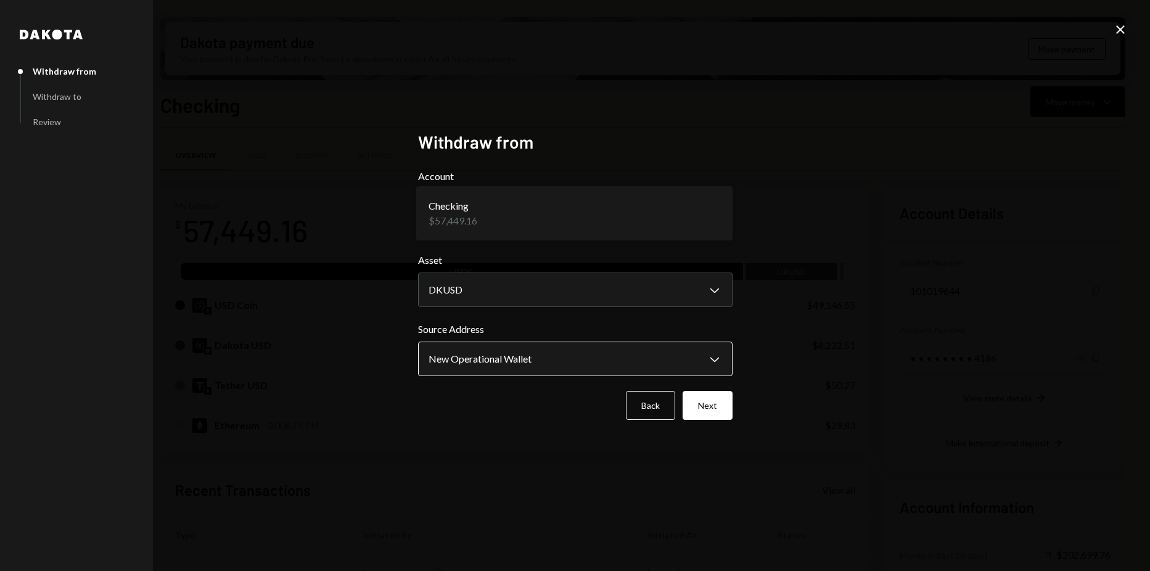
click at [481, 342] on button "New Operational Wallet Chevron Down" at bounding box center [575, 359] width 314 height 35
click at [509, 290] on body "Z zkVerify Foundat... Caret Down Home Home Inbox Inbox Activities Transactions …" at bounding box center [575, 285] width 1150 height 571
click at [503, 279] on body "Z zkVerify Foundat... Caret Down Home Home Inbox Inbox Activities Transactions …" at bounding box center [575, 285] width 1150 height 571
click at [516, 293] on body "Z zkVerify Foundat... Caret Down Home Home Inbox Inbox Activities Transactions …" at bounding box center [575, 285] width 1150 height 571
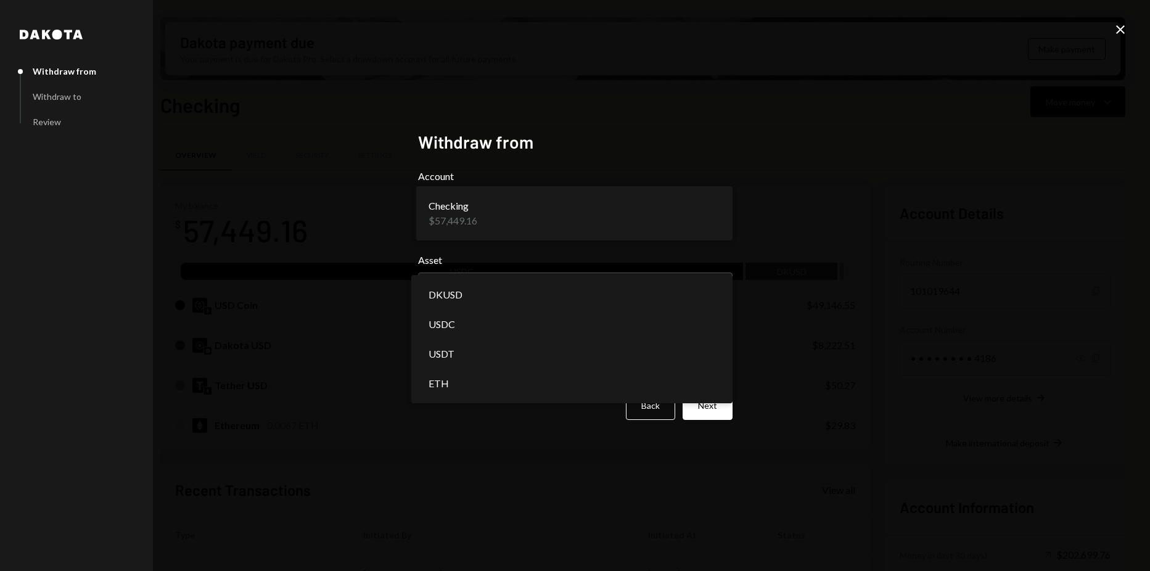
drag, startPoint x: 489, startPoint y: 378, endPoint x: 488, endPoint y: 372, distance: 6.3
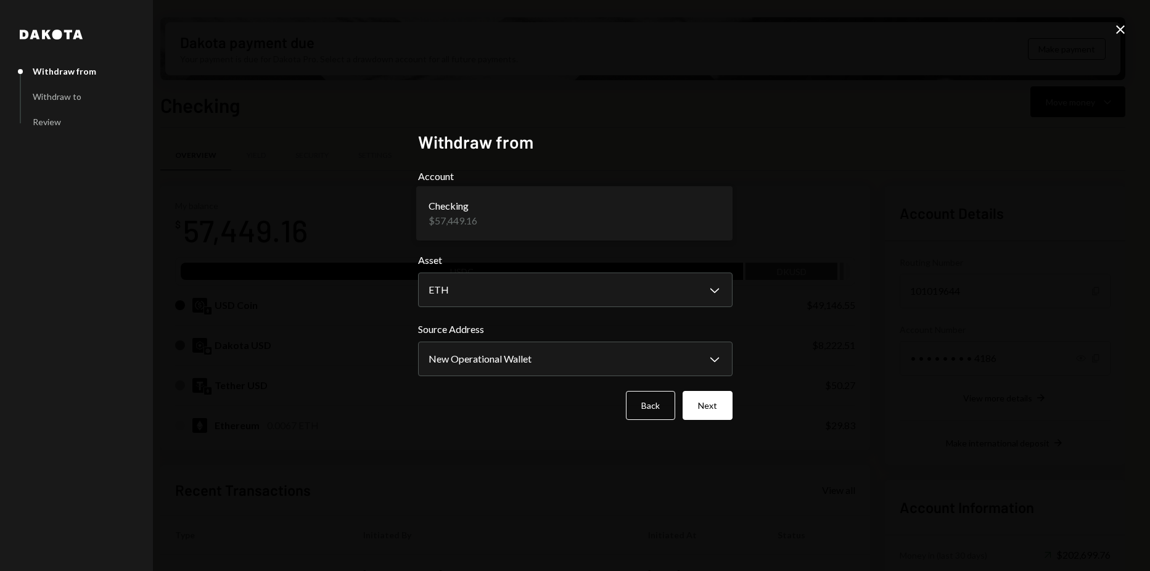
drag, startPoint x: 514, startPoint y: 268, endPoint x: 506, endPoint y: 288, distance: 22.4
click at [513, 271] on div "Asset ETH Chevron Down ***** **** **** ***" at bounding box center [575, 280] width 314 height 54
click at [503, 292] on body "Z zkVerify Foundat... Caret Down Home Home Inbox Inbox Activities Transactions …" at bounding box center [575, 285] width 1150 height 571
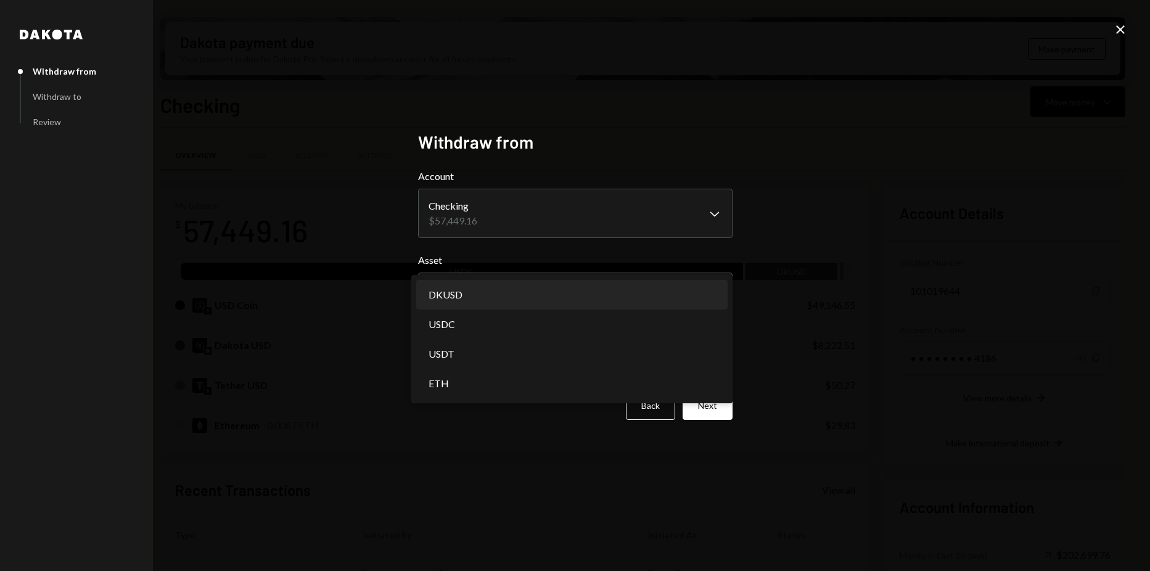
select select "*****"
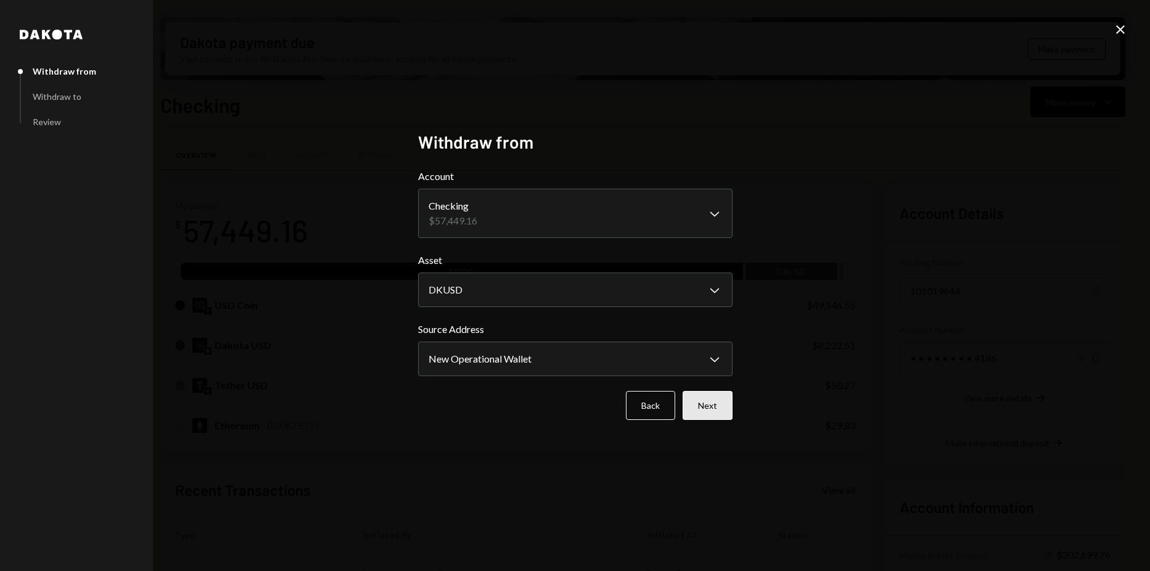
click at [698, 394] on button "Next" at bounding box center [707, 405] width 50 height 29
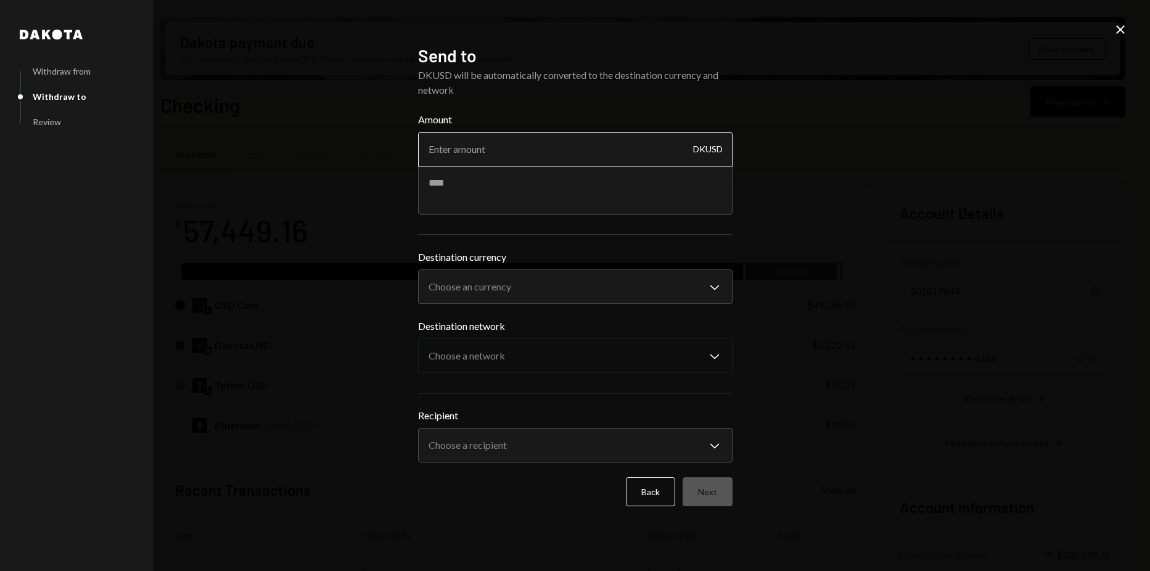
click at [538, 154] on input "Amount" at bounding box center [575, 149] width 314 height 35
type input "20"
click at [571, 296] on body "Z zkVerify Foundat... Caret Down Home Home Inbox Inbox Activities Transactions …" at bounding box center [575, 285] width 1150 height 571
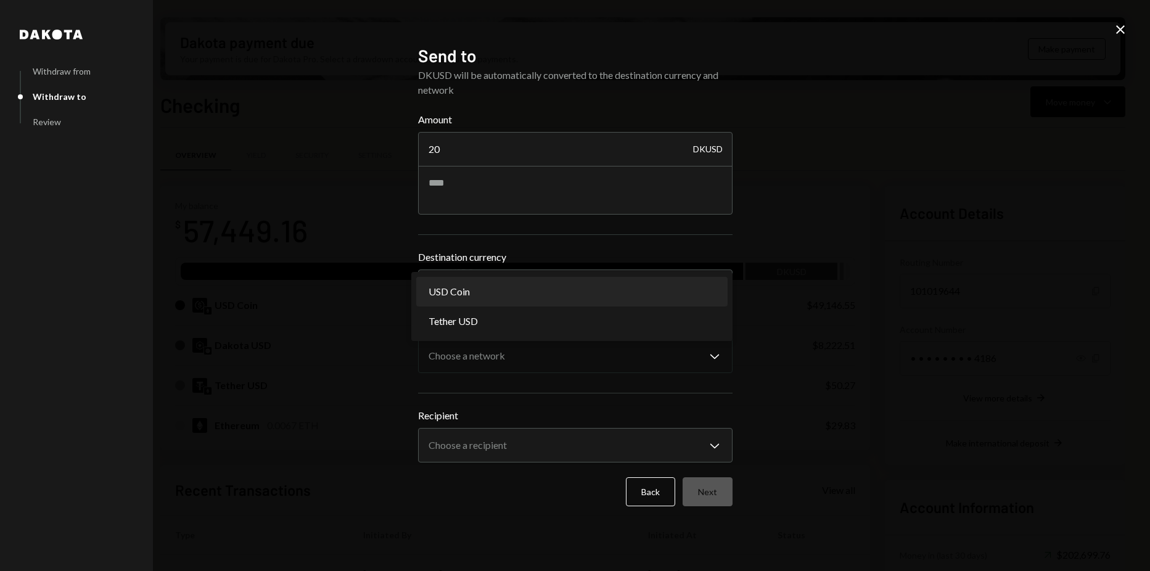
select select "****"
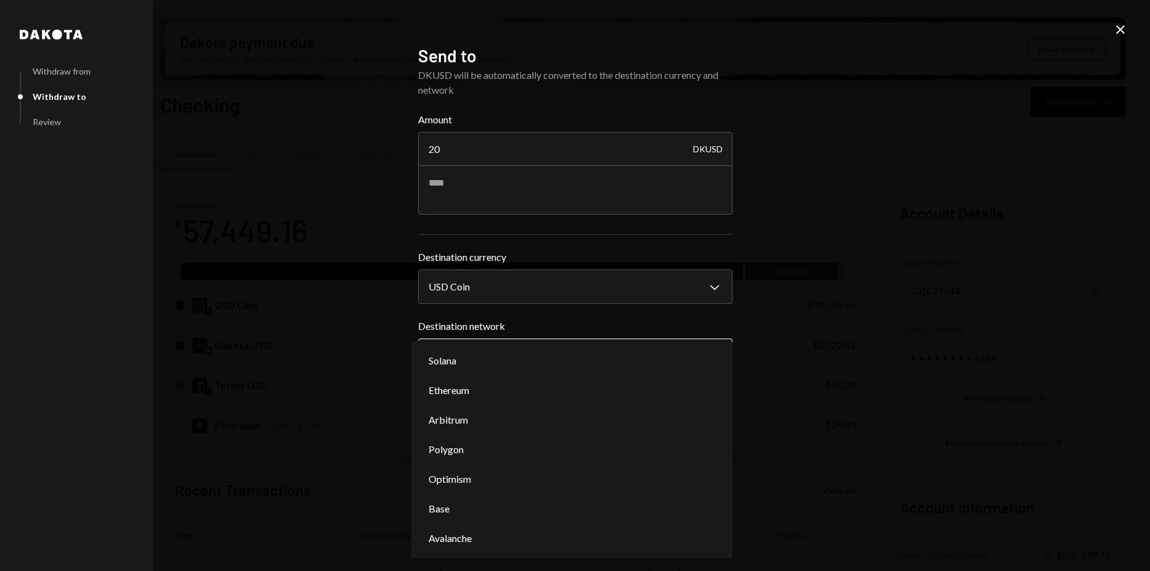
click at [510, 353] on body "Z zkVerify Foundat... Caret Down Home Home Inbox Inbox Activities Transactions …" at bounding box center [575, 285] width 1150 height 571
select select "**********"
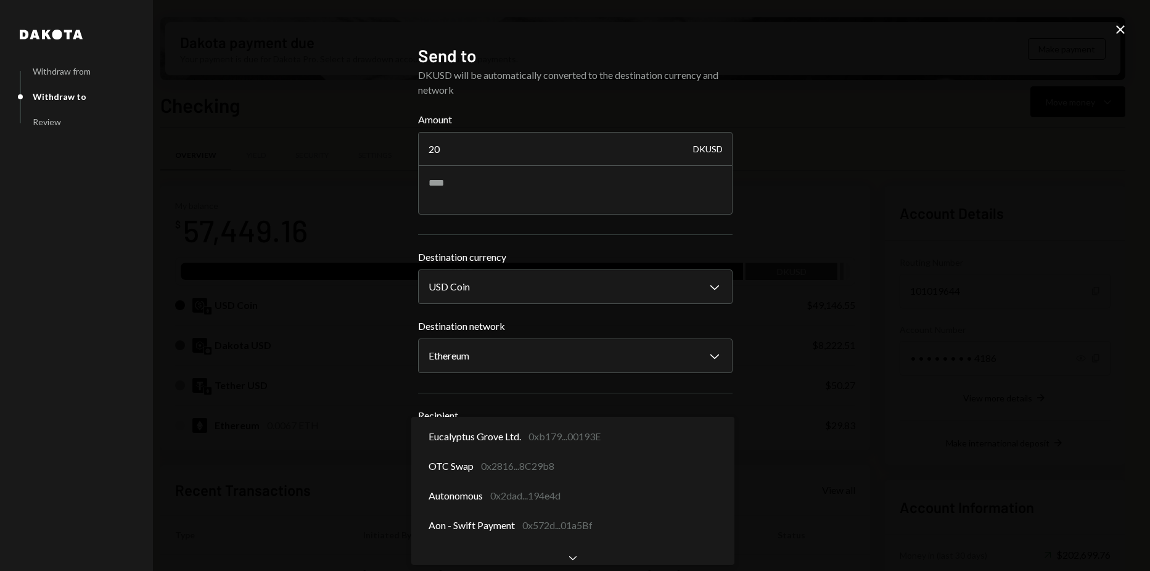
click at [525, 443] on body "Z zkVerify Foundat... Caret Down Home Home Inbox Inbox Activities Transactions …" at bounding box center [575, 285] width 1150 height 571
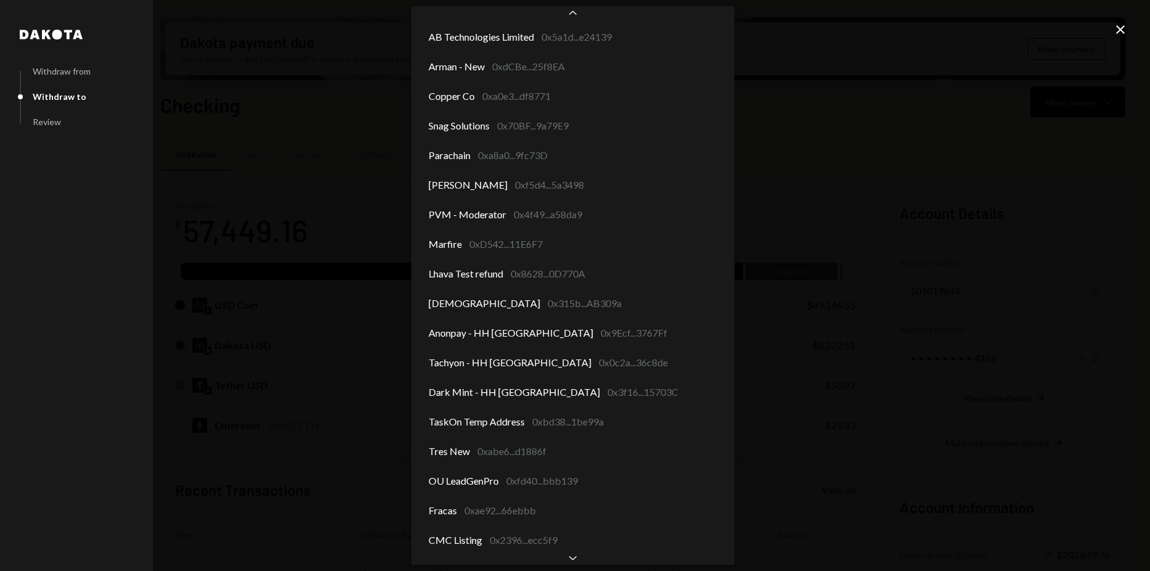
scroll to position [1271, 0]
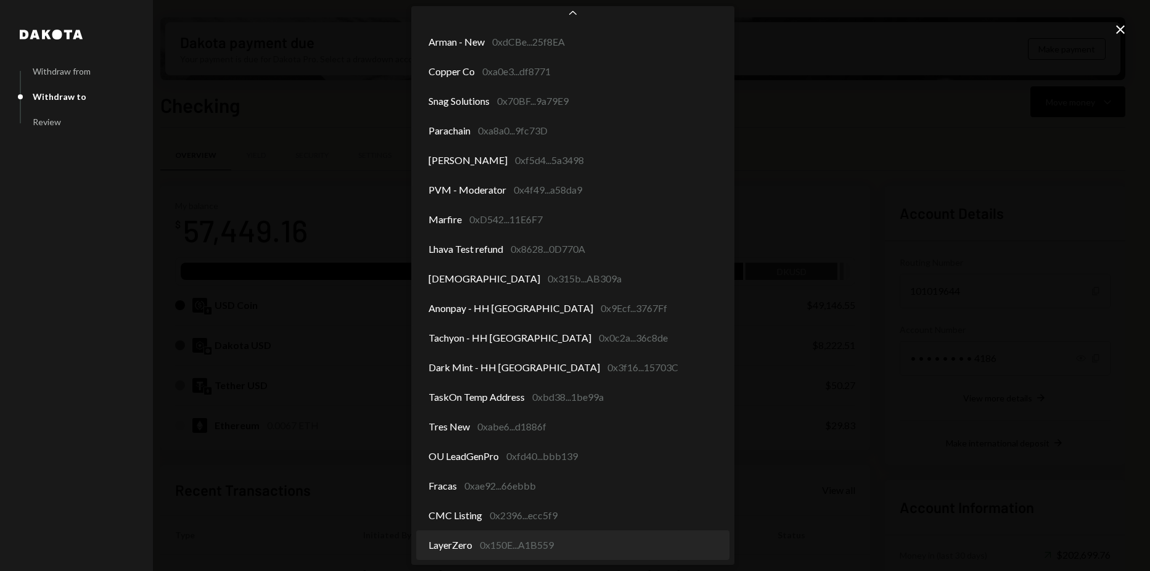
select select "**********"
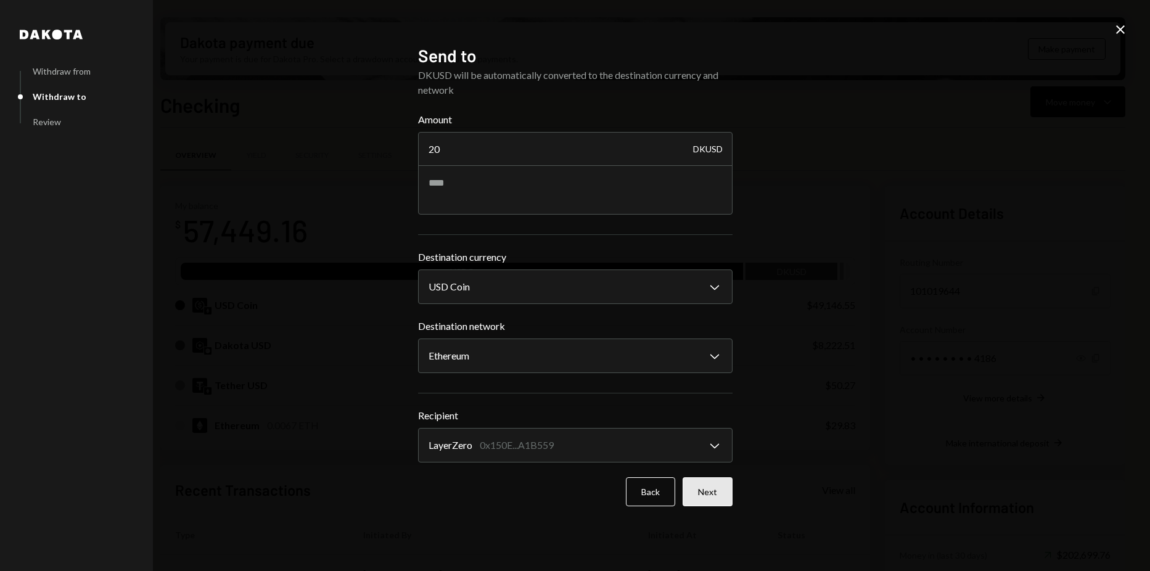
click at [710, 486] on button "Next" at bounding box center [707, 491] width 50 height 29
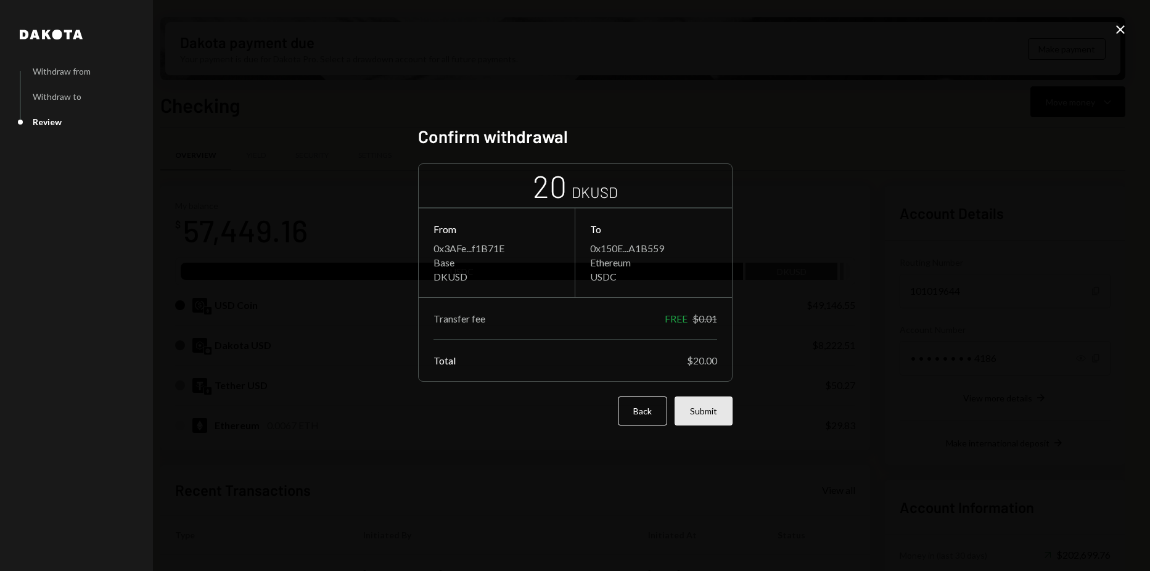
click at [729, 419] on button "Submit" at bounding box center [703, 410] width 58 height 29
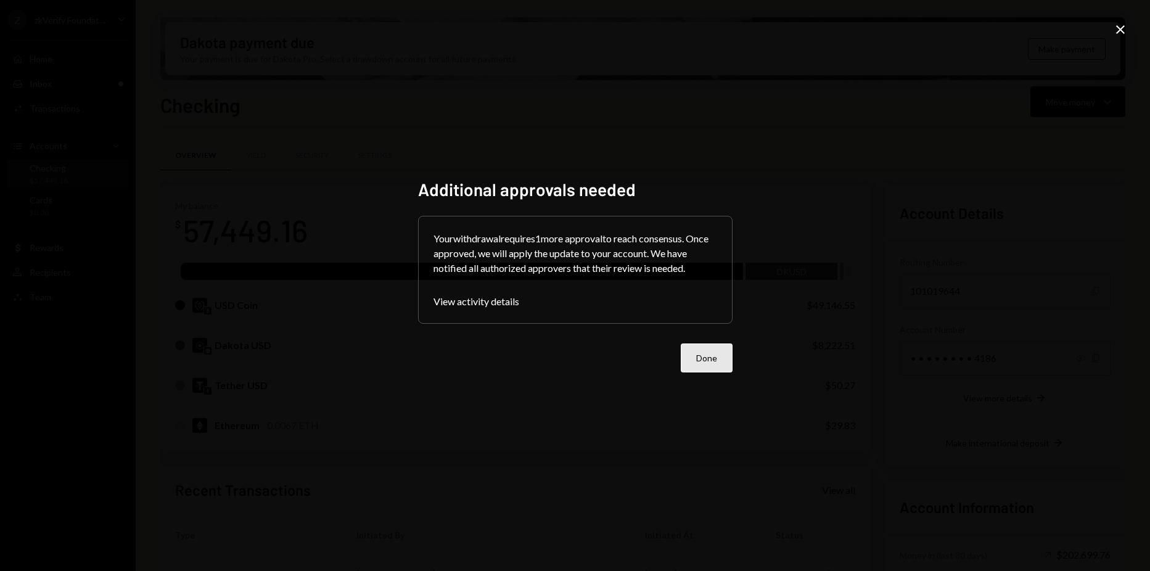
click at [689, 349] on button "Done" at bounding box center [707, 357] width 52 height 29
